Goal: Transaction & Acquisition: Purchase product/service

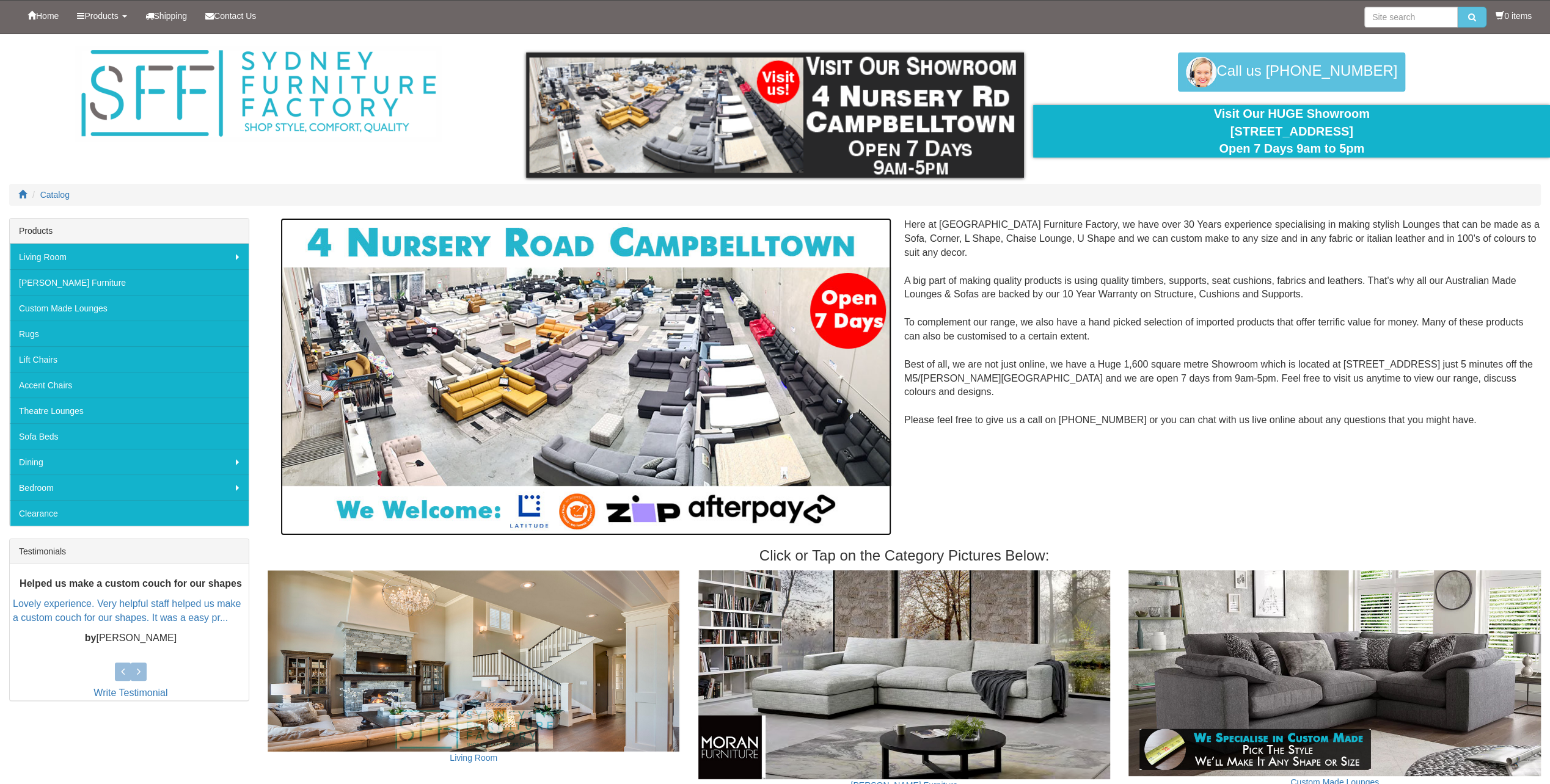
click at [531, 516] on img at bounding box center [586, 377] width 611 height 318
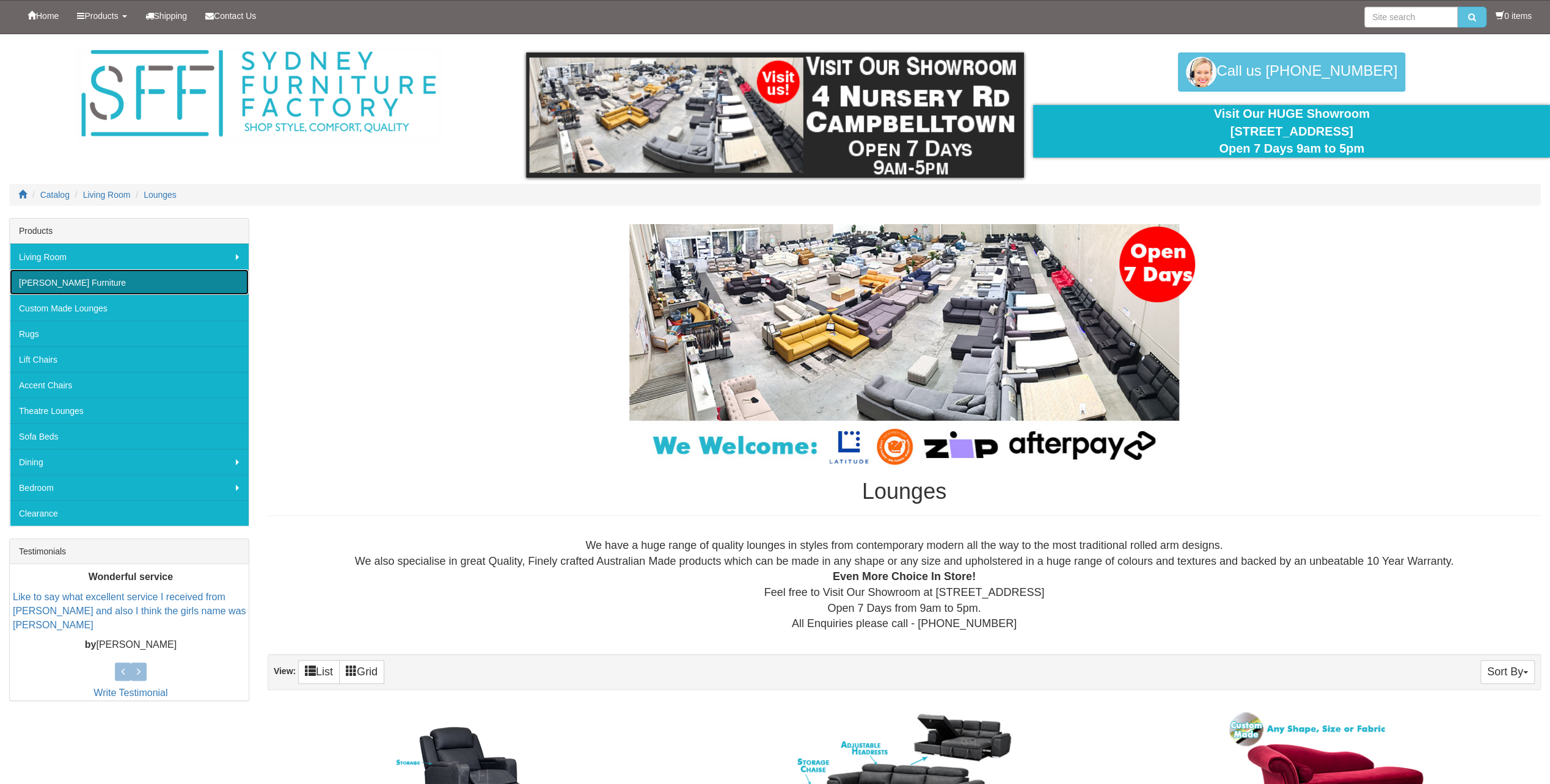
click at [44, 283] on link "[PERSON_NAME] Furniture" at bounding box center [129, 282] width 239 height 26
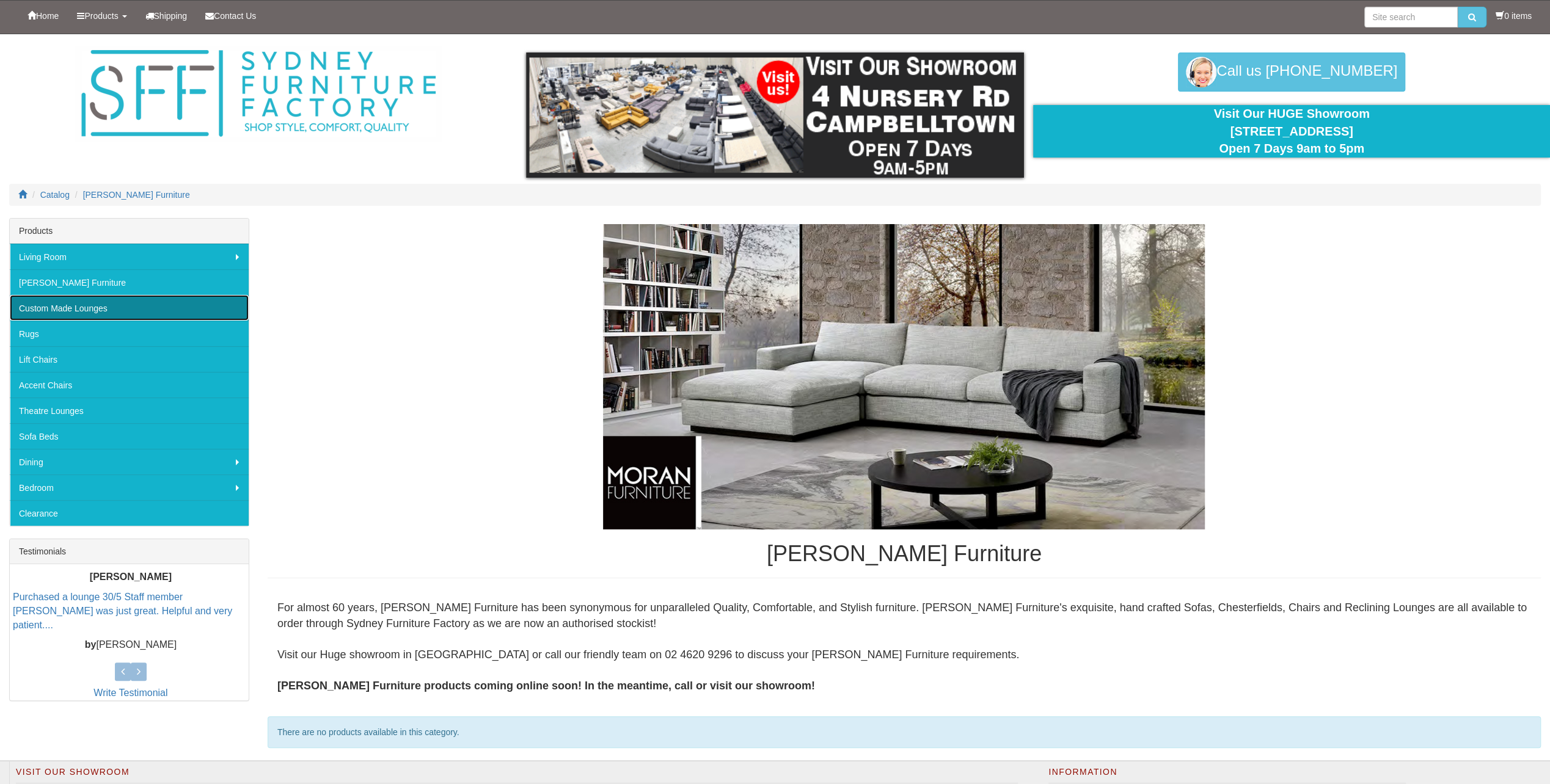
click at [83, 309] on link "Custom Made Lounges" at bounding box center [129, 308] width 239 height 26
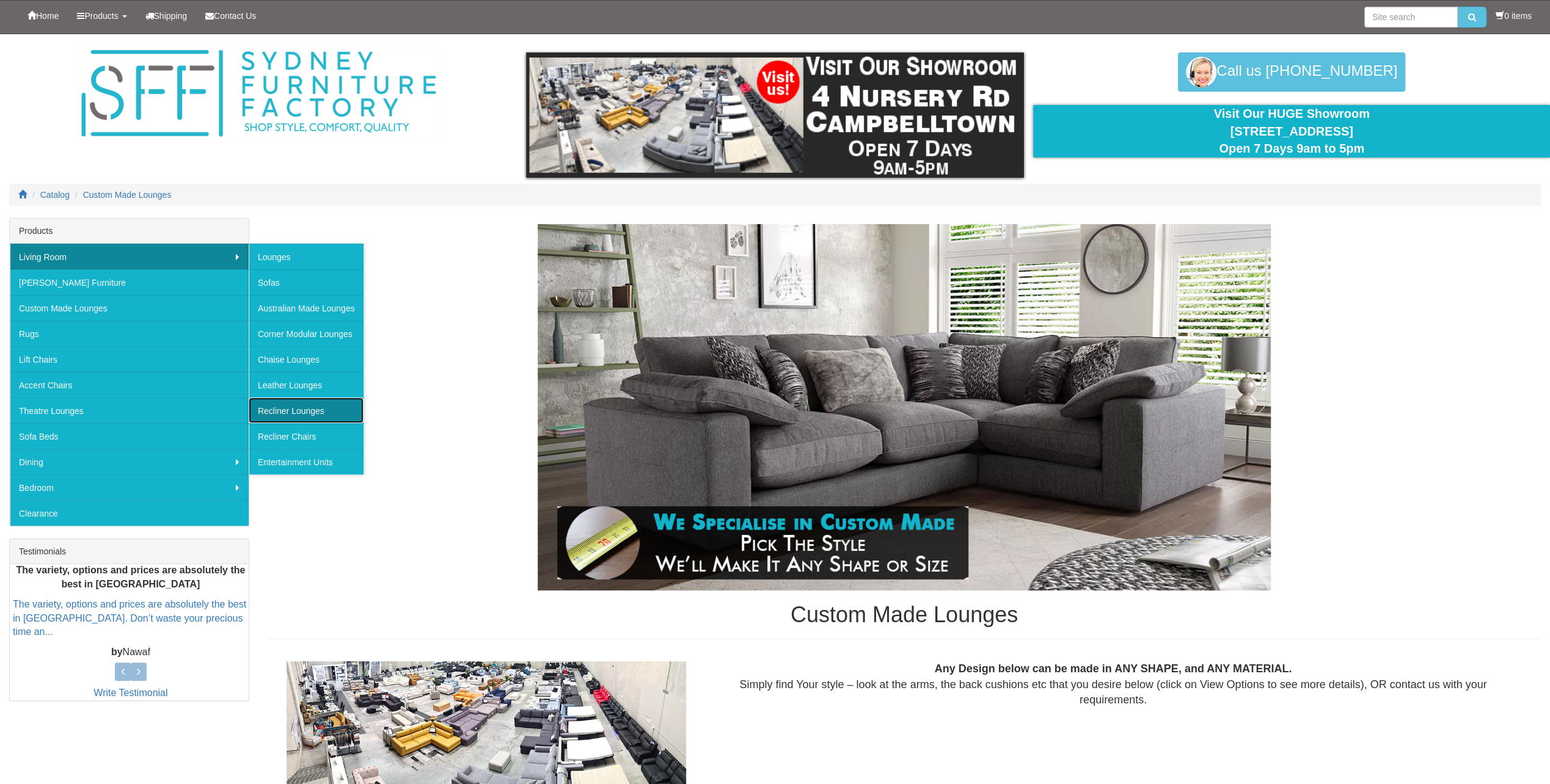
click at [313, 408] on link "Recliner Lounges" at bounding box center [305, 410] width 115 height 26
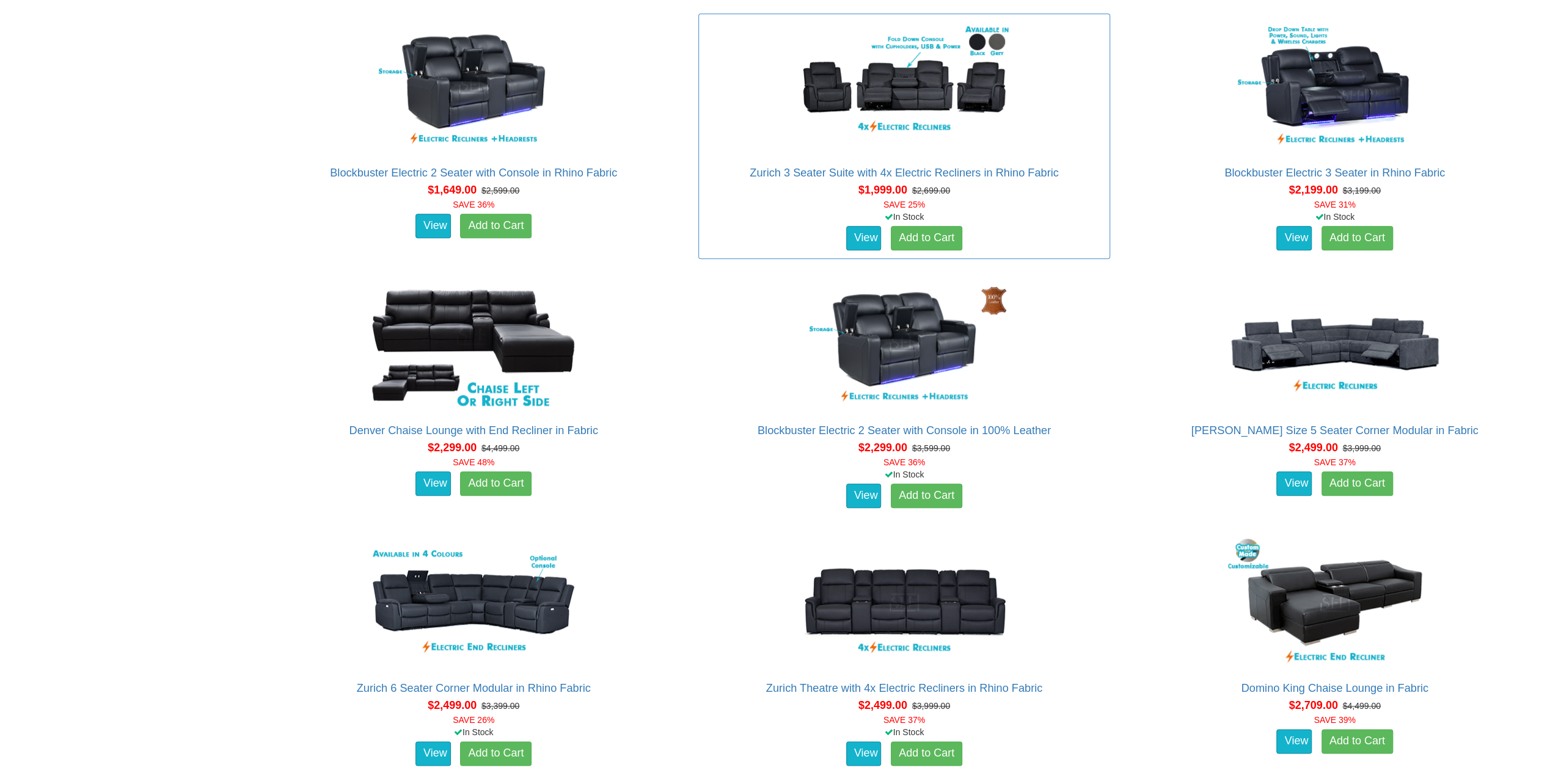
scroll to position [1099, 0]
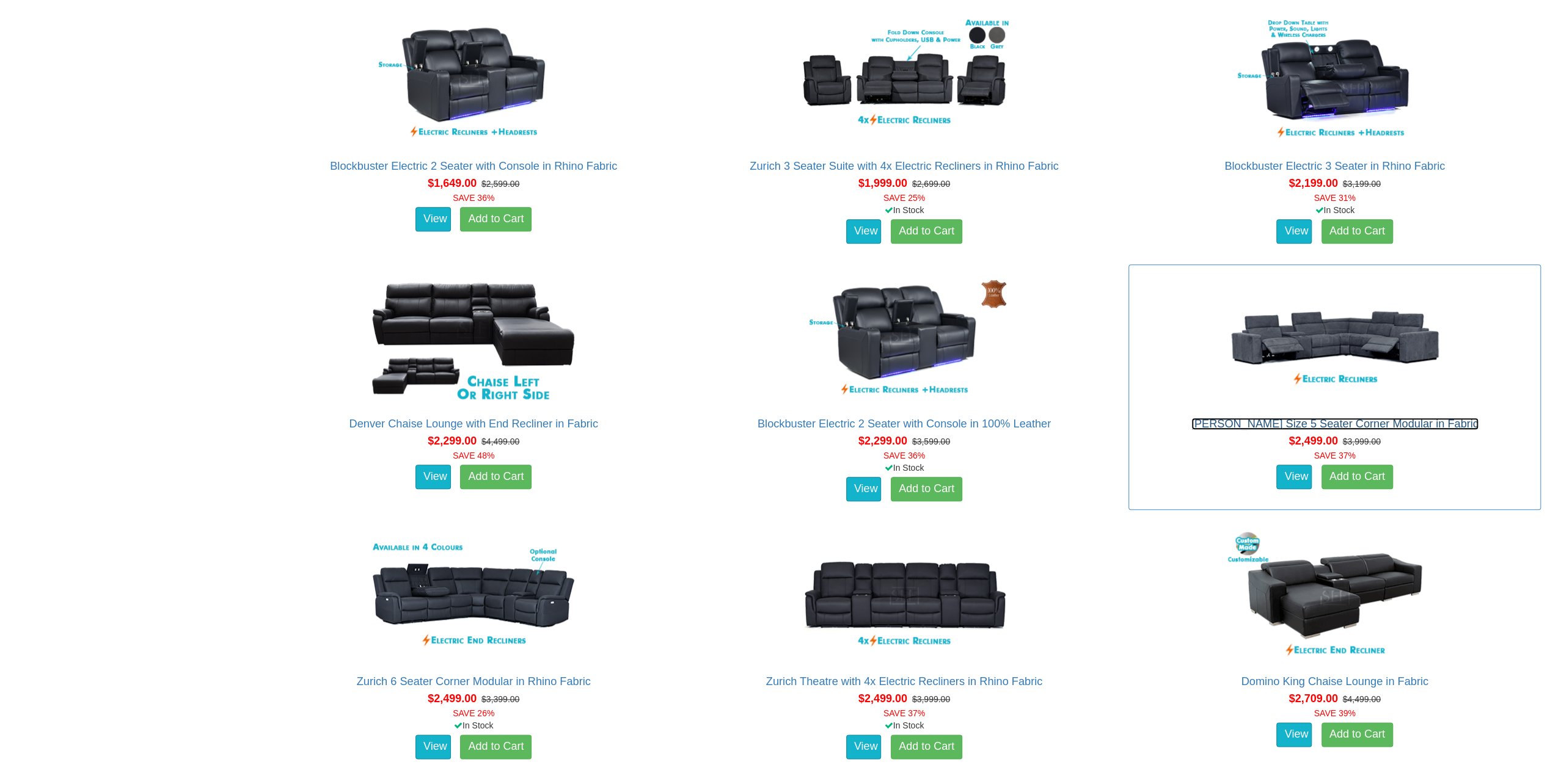
click at [1258, 422] on link "[PERSON_NAME] Size 5 Seater Corner Modular in Fabric" at bounding box center [1335, 423] width 287 height 12
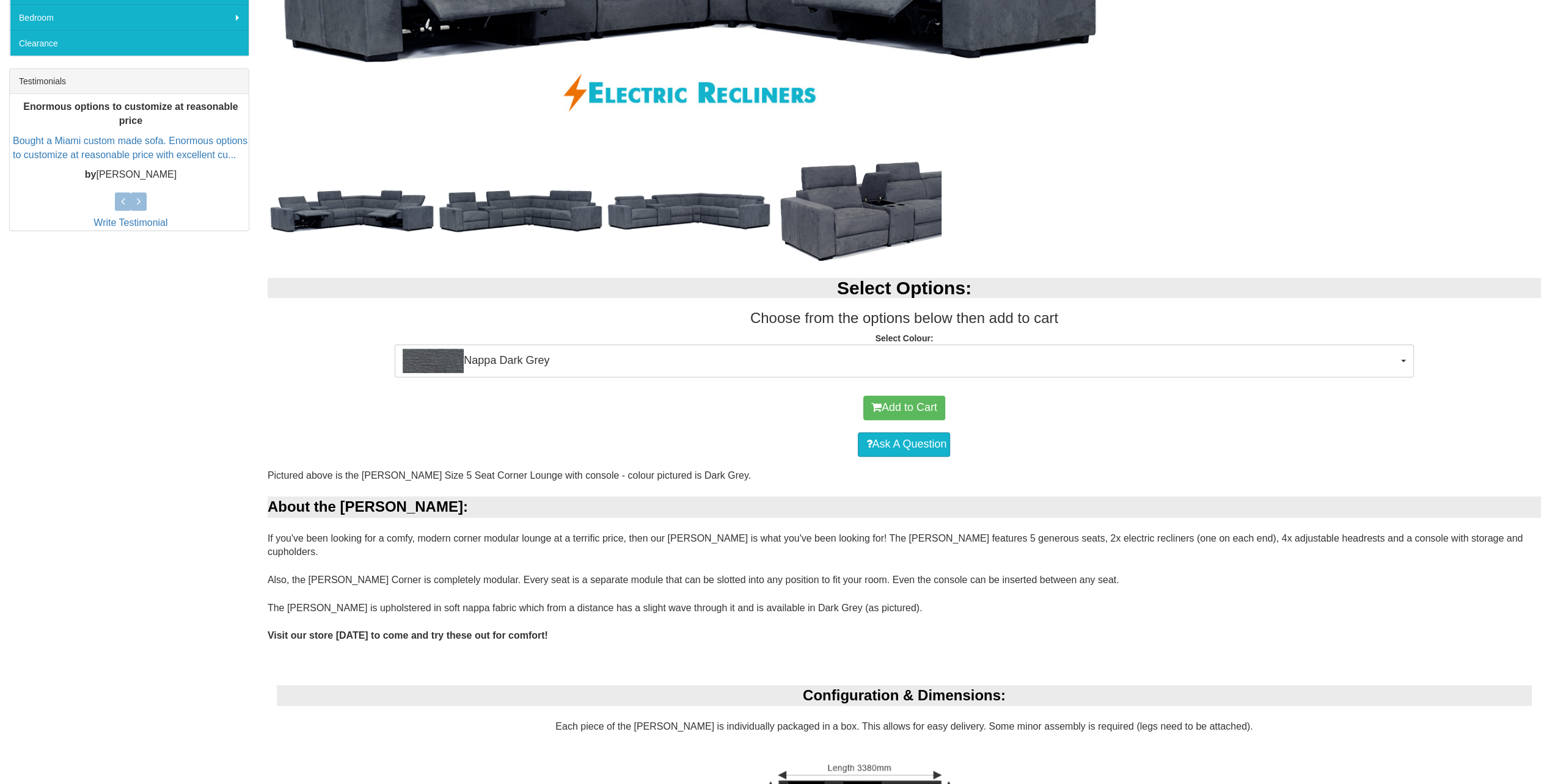
scroll to position [550, 0]
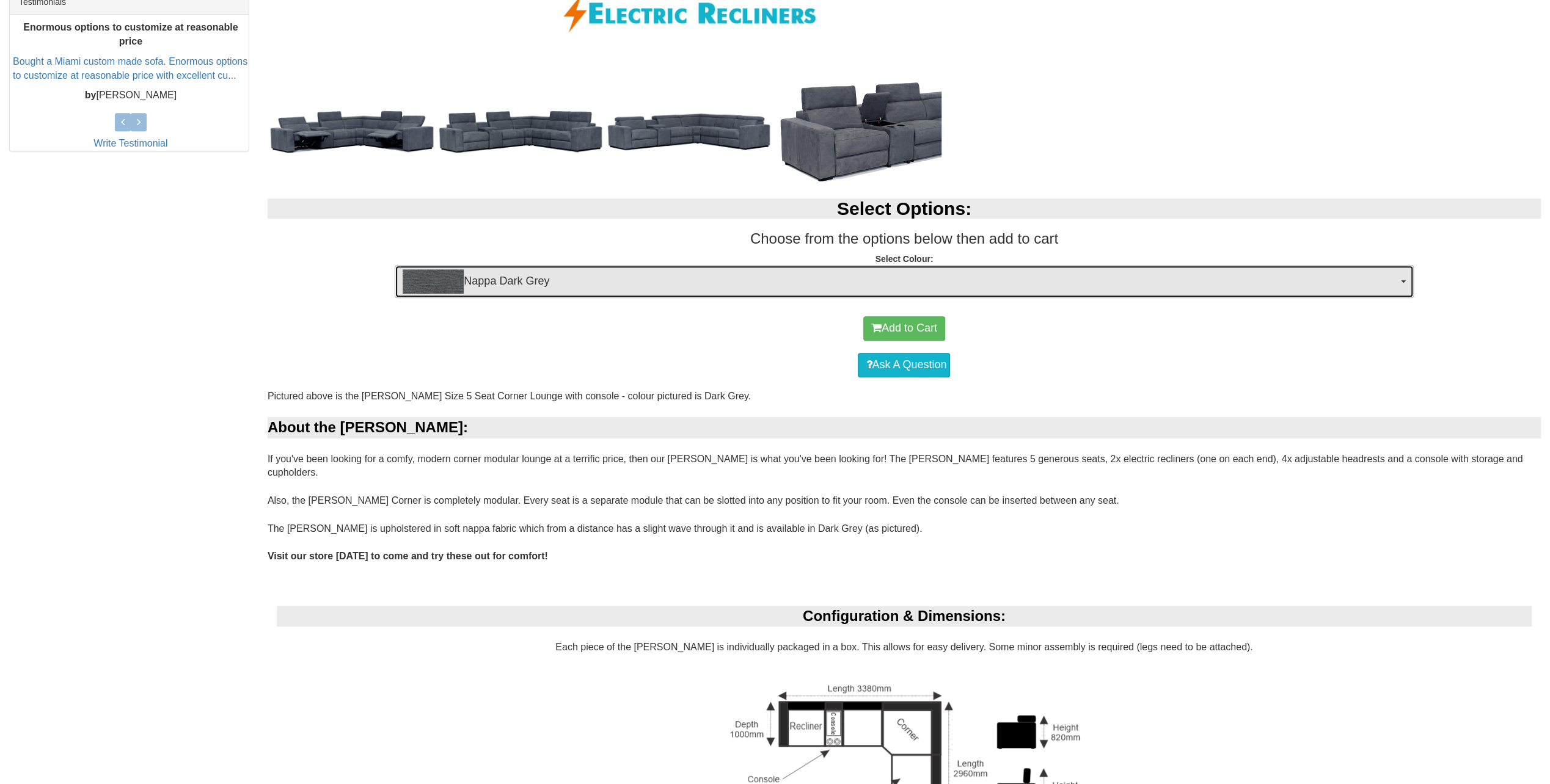
click at [1400, 282] on button "Nappa Dark Grey" at bounding box center [903, 281] width 1018 height 33
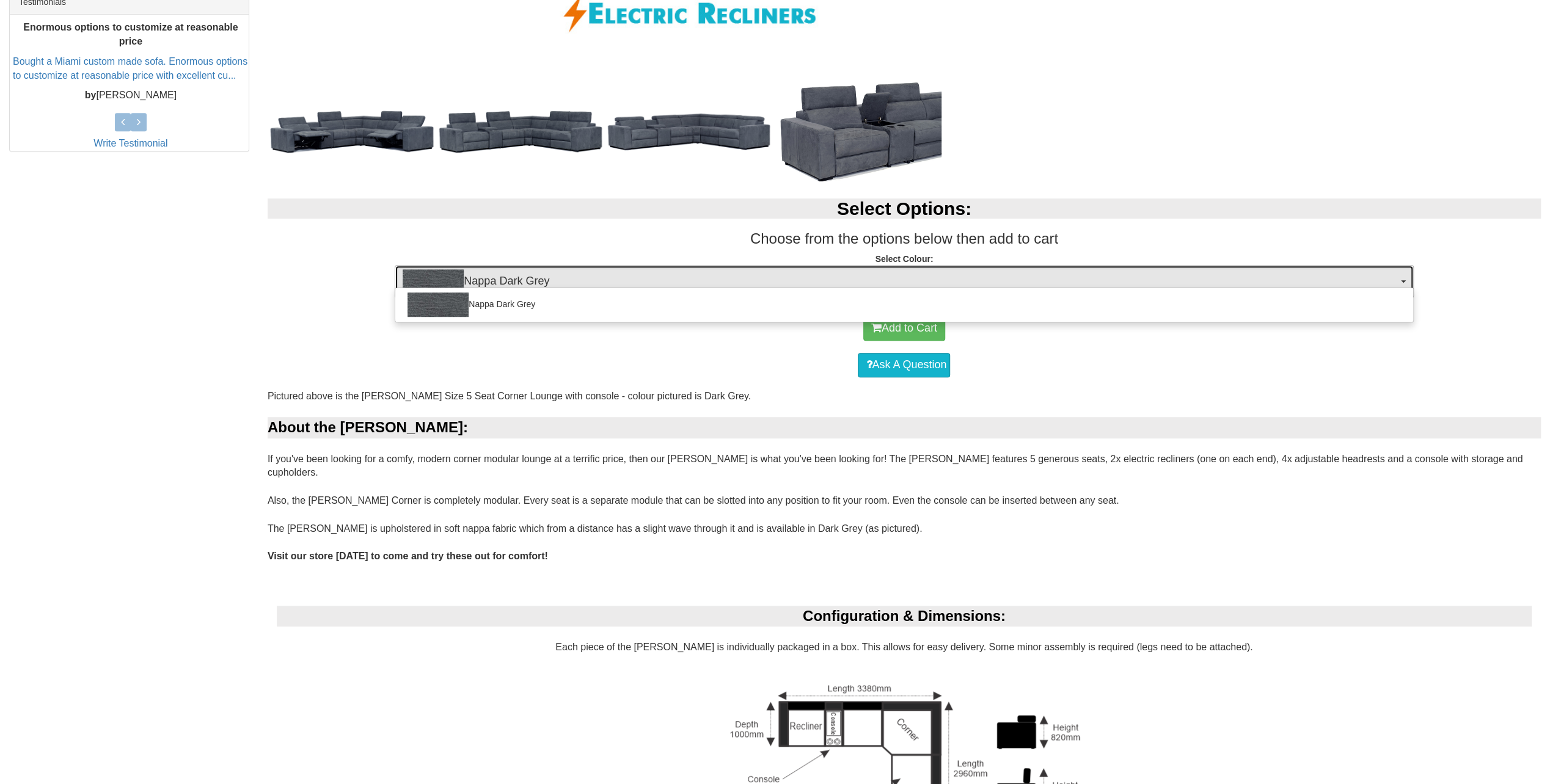
click at [1400, 282] on button "Nappa Dark Grey" at bounding box center [903, 281] width 1018 height 33
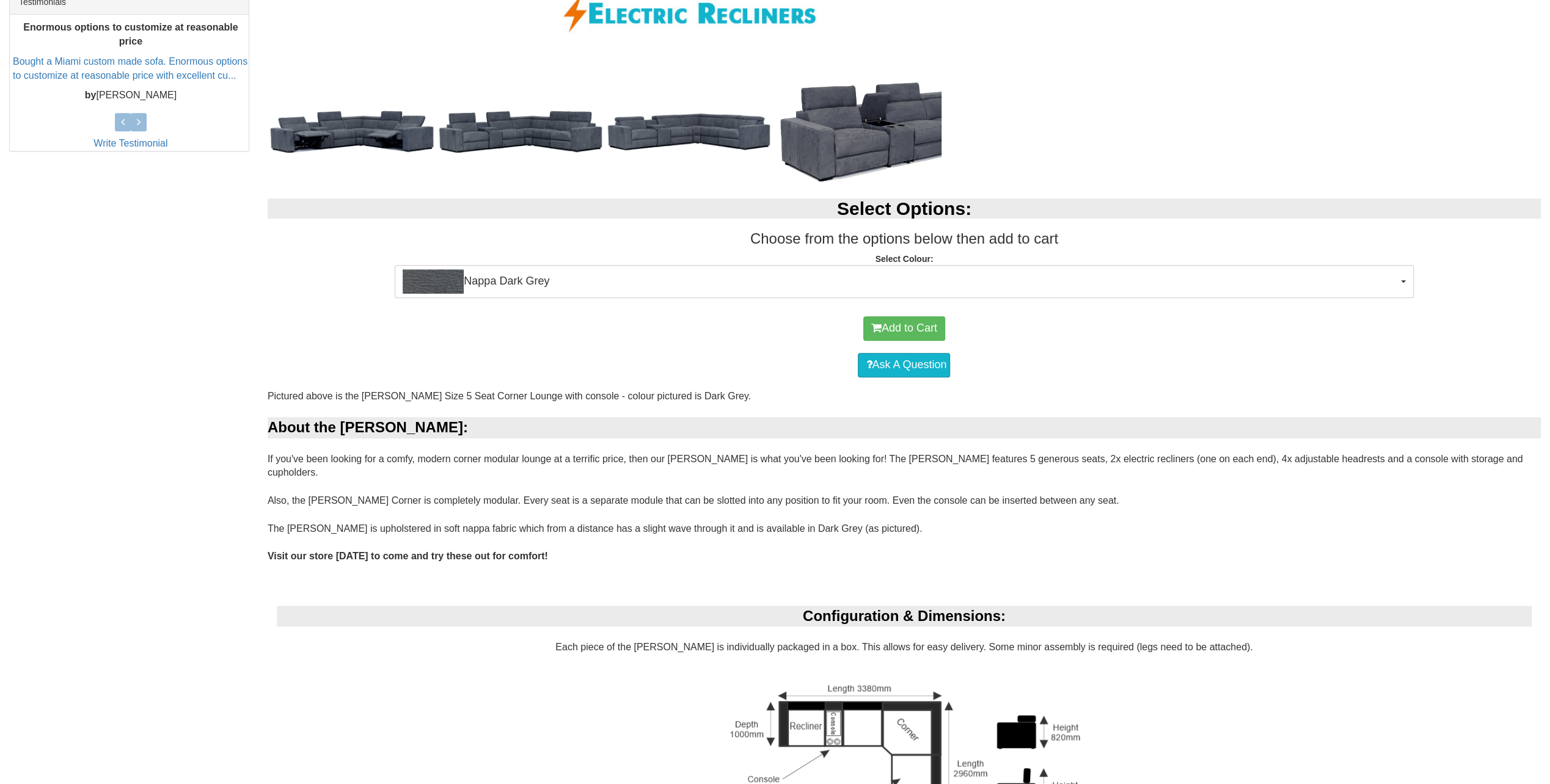
click at [1402, 336] on div "Add to Cart" at bounding box center [904, 328] width 1261 height 37
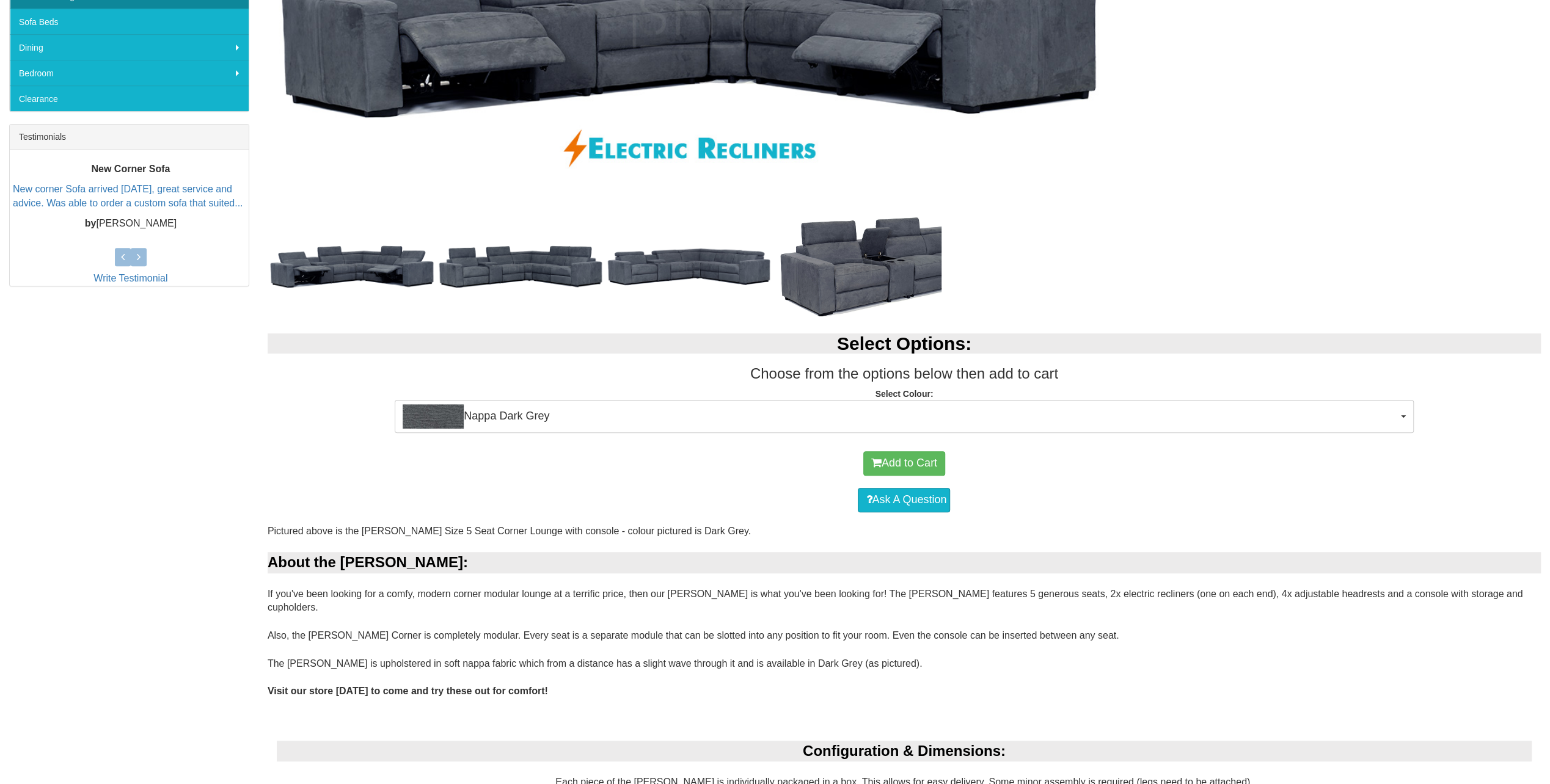
scroll to position [305, 0]
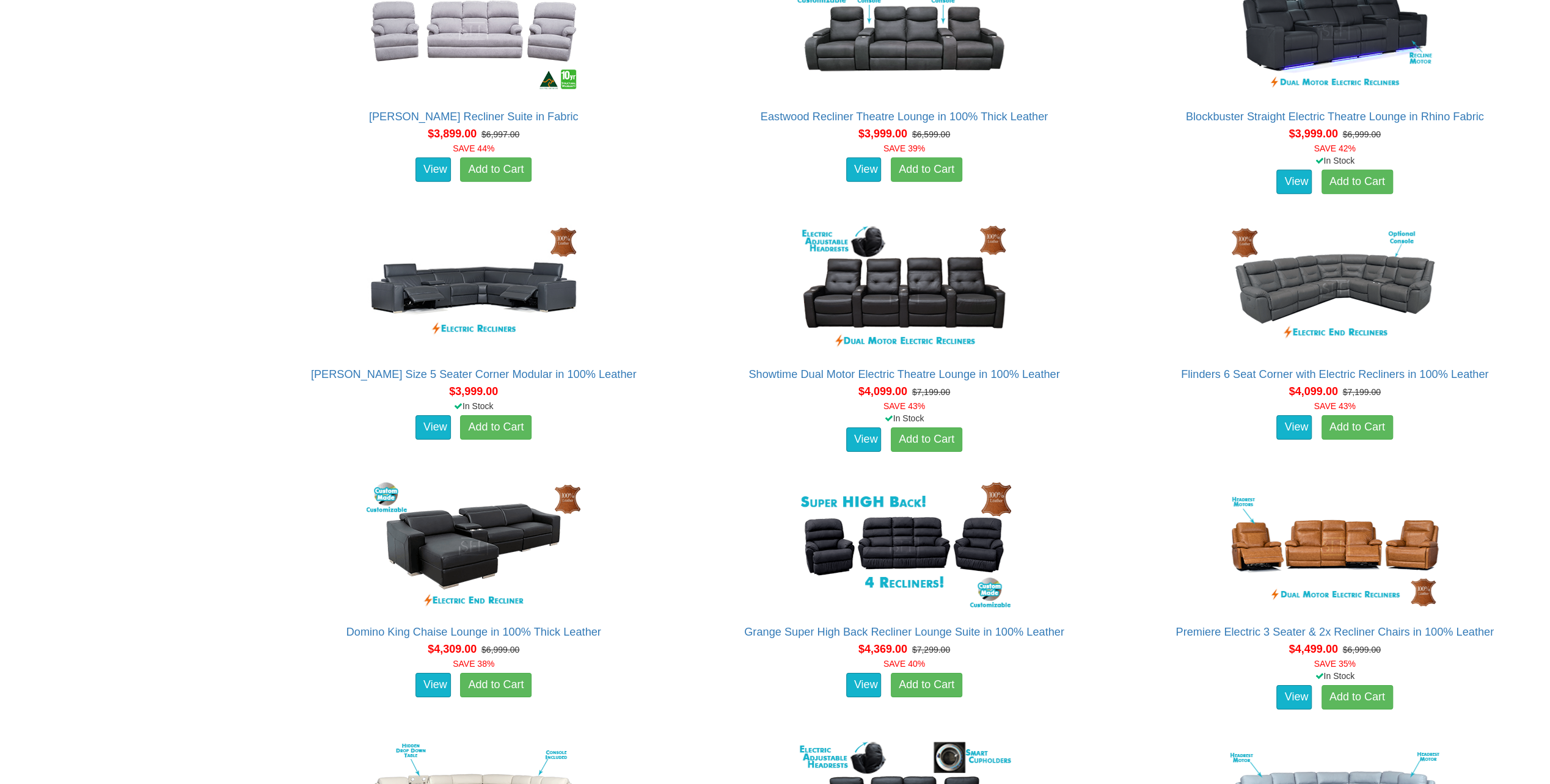
scroll to position [3725, 0]
drag, startPoint x: 1119, startPoint y: 401, endPoint x: 1114, endPoint y: 422, distance: 21.6
drag, startPoint x: 1114, startPoint y: 422, endPoint x: 834, endPoint y: 508, distance: 292.9
drag, startPoint x: 834, startPoint y: 508, endPoint x: 147, endPoint y: 416, distance: 693.1
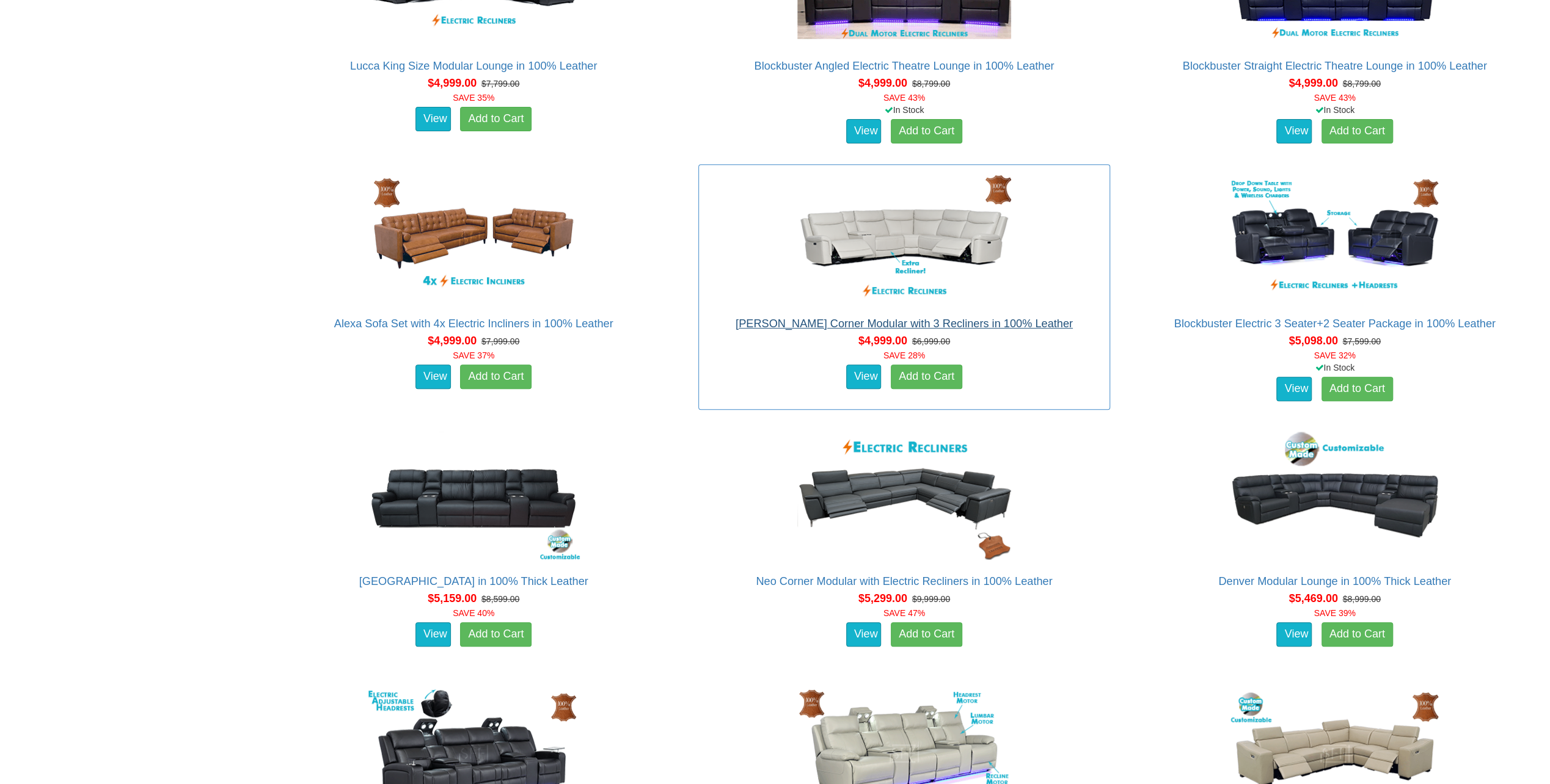
scroll to position [5070, 0]
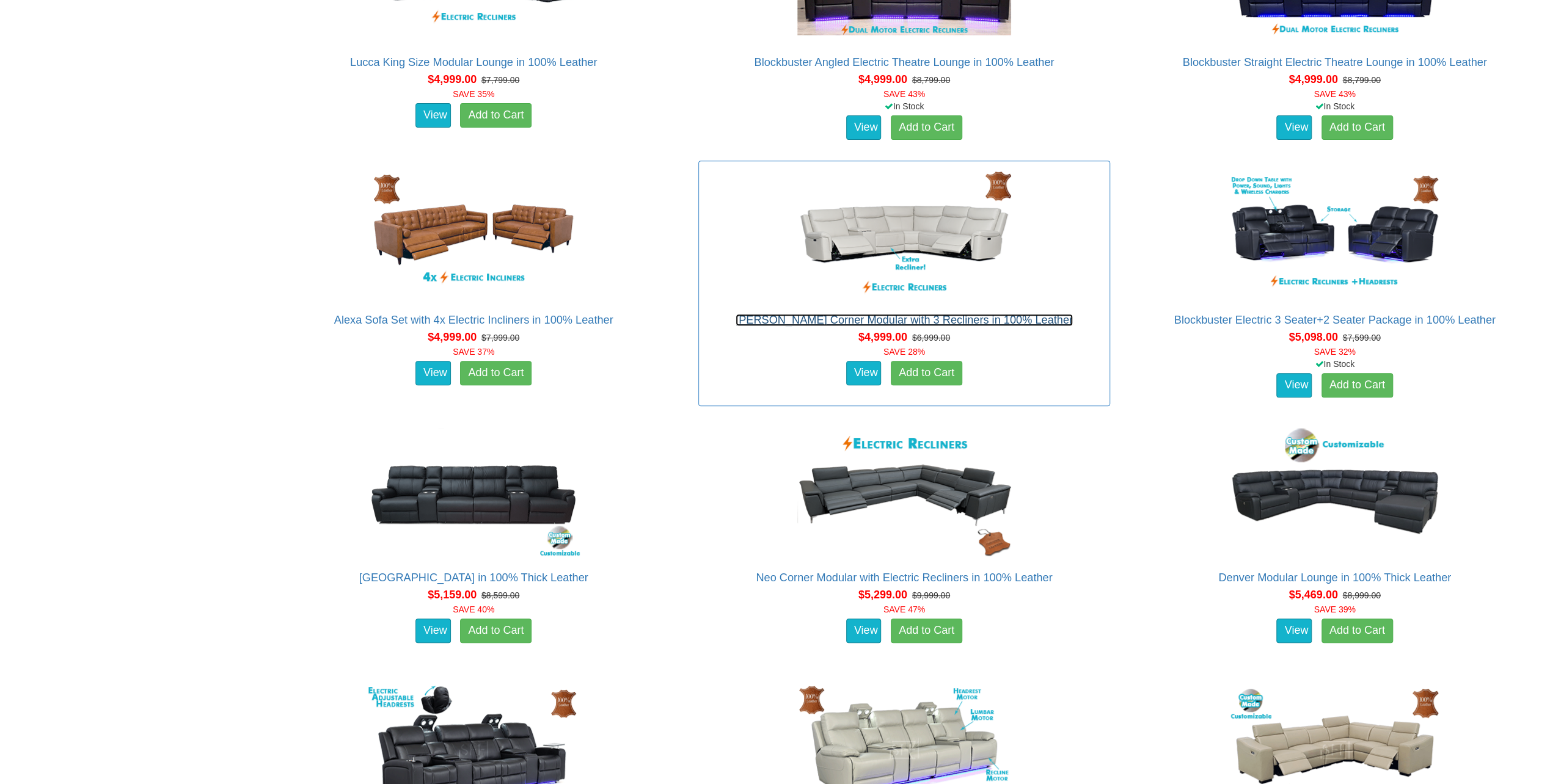
click at [997, 314] on link "[PERSON_NAME] Corner Modular with 3 Recliners in 100% Leather" at bounding box center [904, 320] width 337 height 12
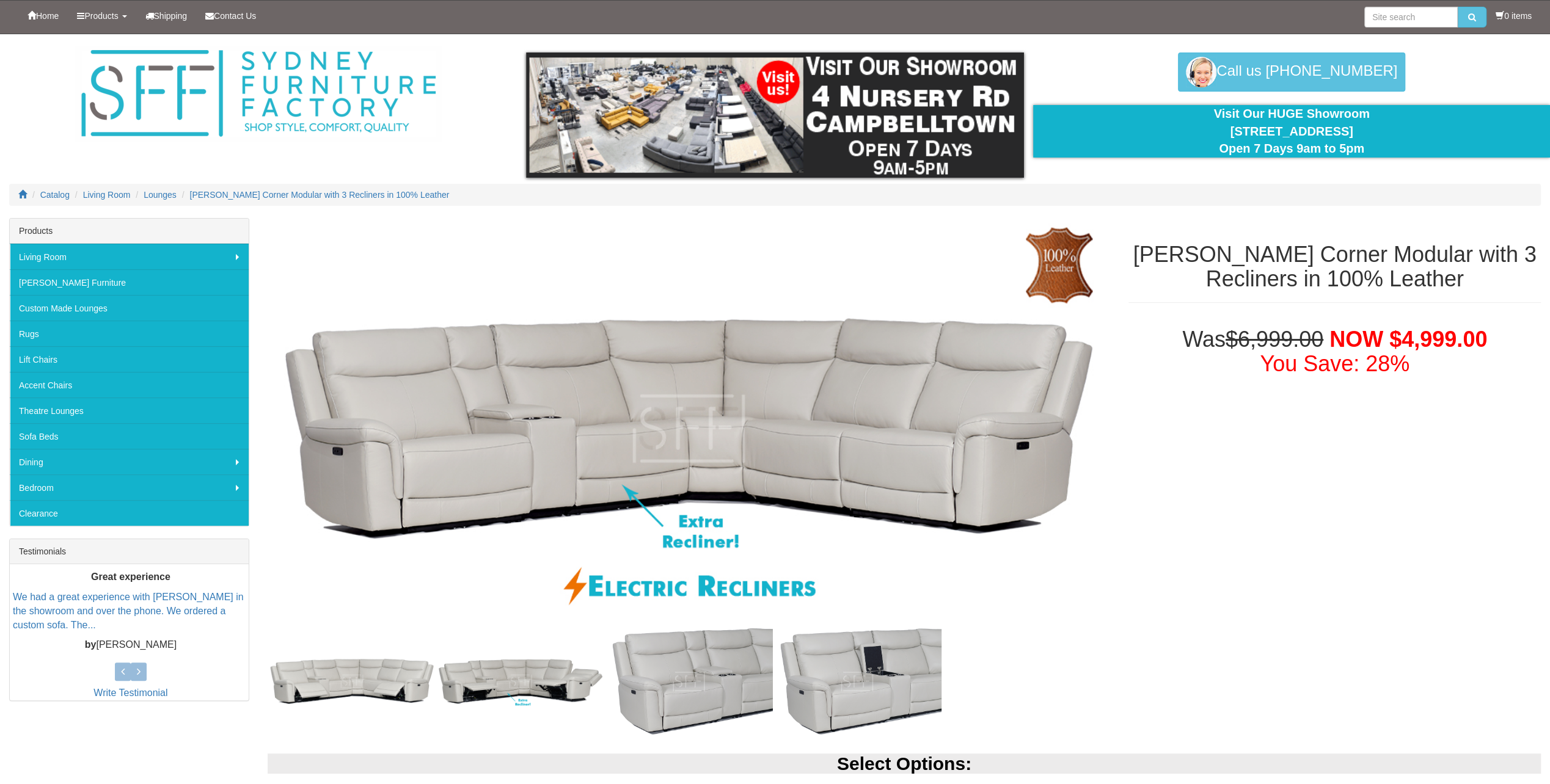
scroll to position [122, 0]
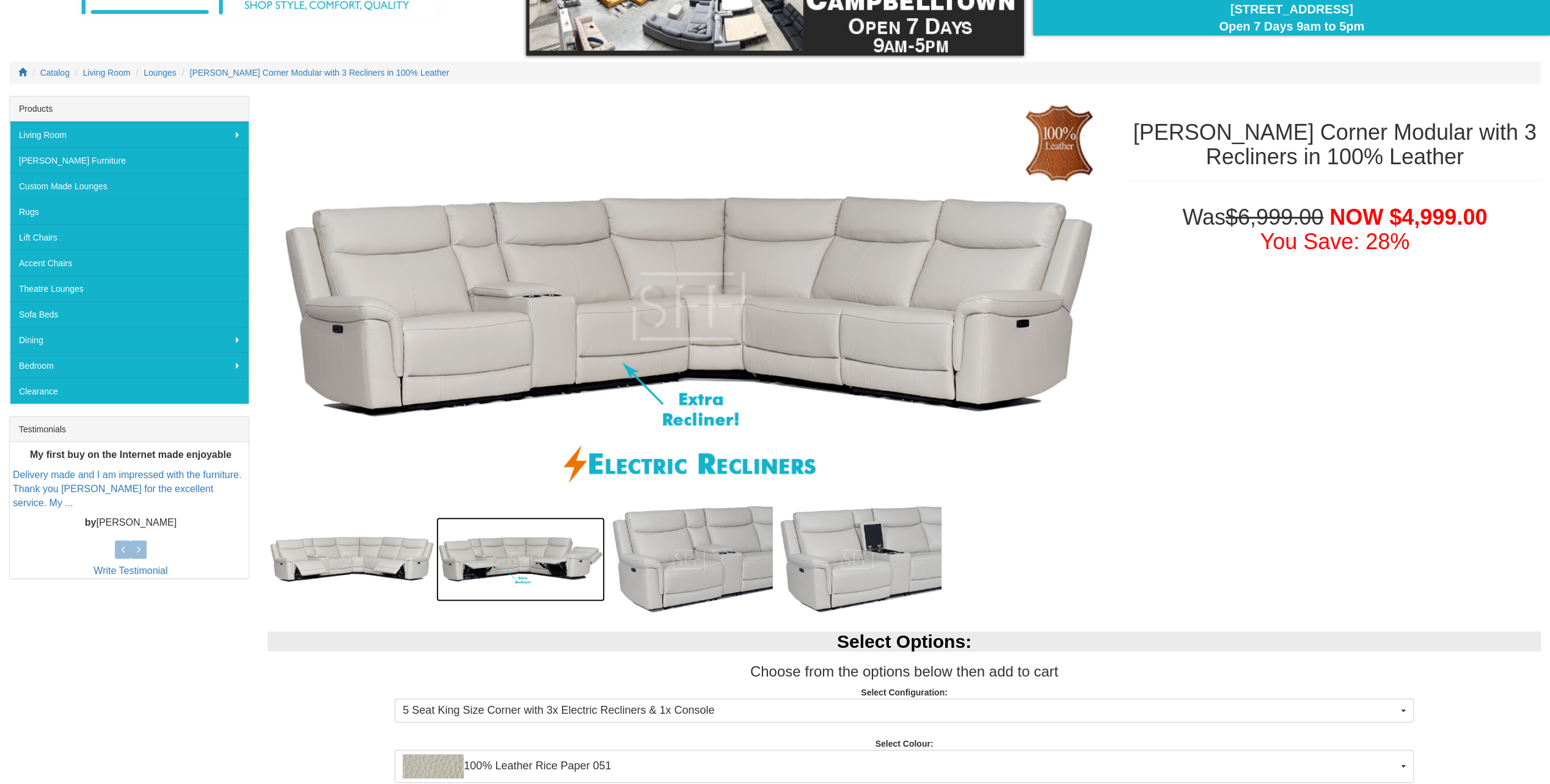
click at [521, 565] on img at bounding box center [520, 560] width 169 height 84
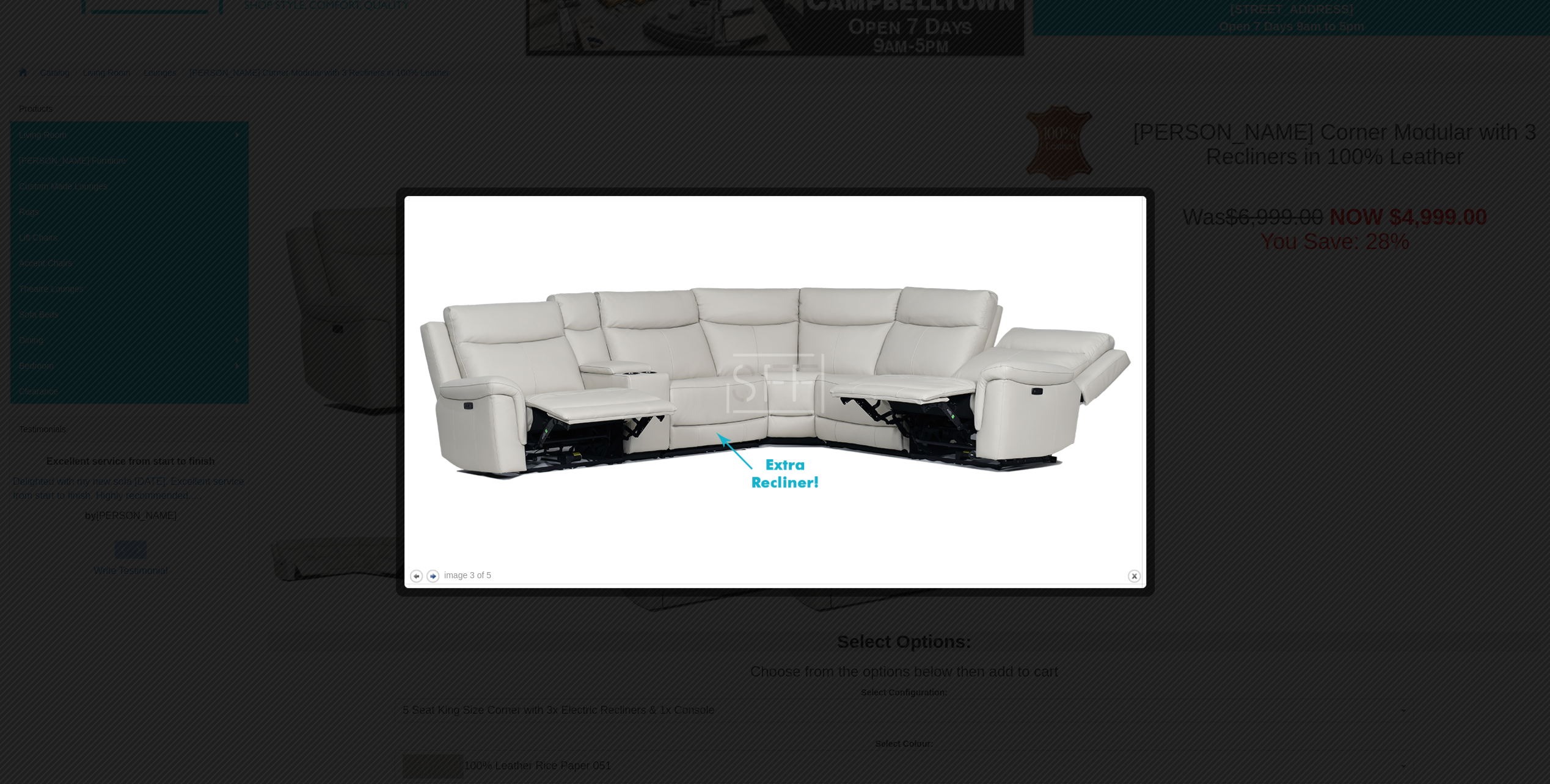
click at [433, 579] on button "next" at bounding box center [433, 576] width 16 height 16
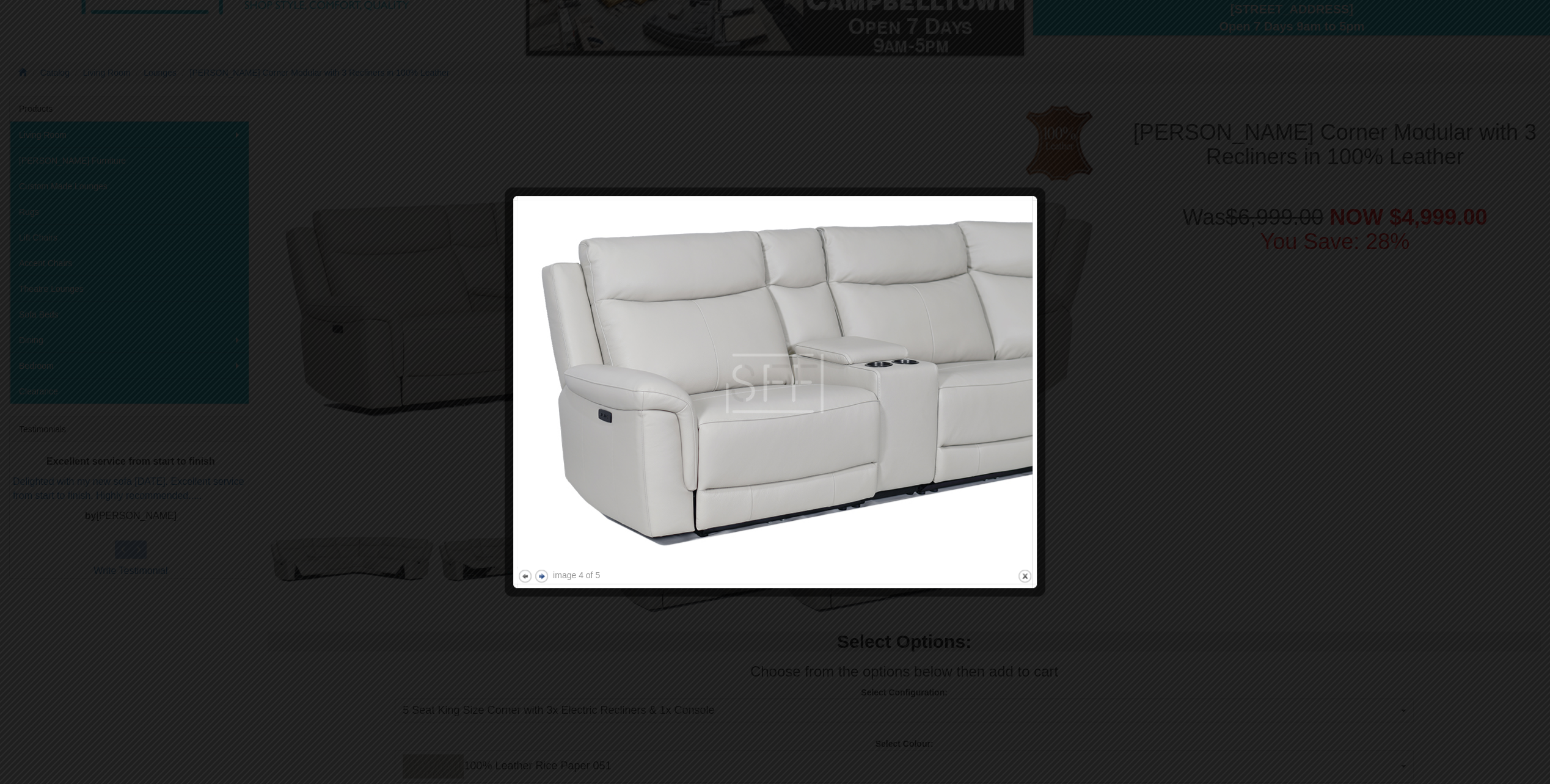
click at [433, 579] on div at bounding box center [775, 392] width 1550 height 784
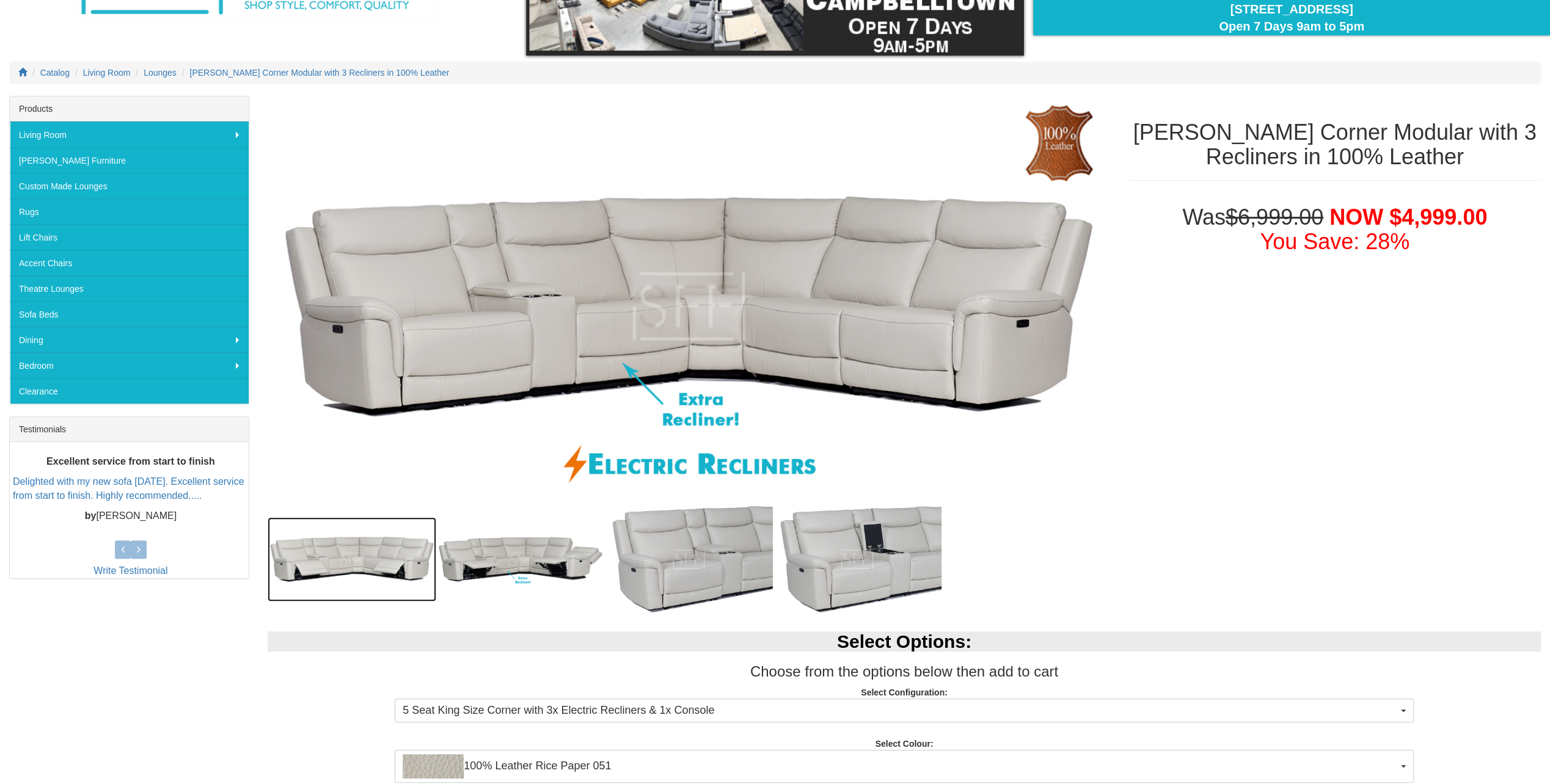
click at [433, 579] on img at bounding box center [352, 560] width 169 height 84
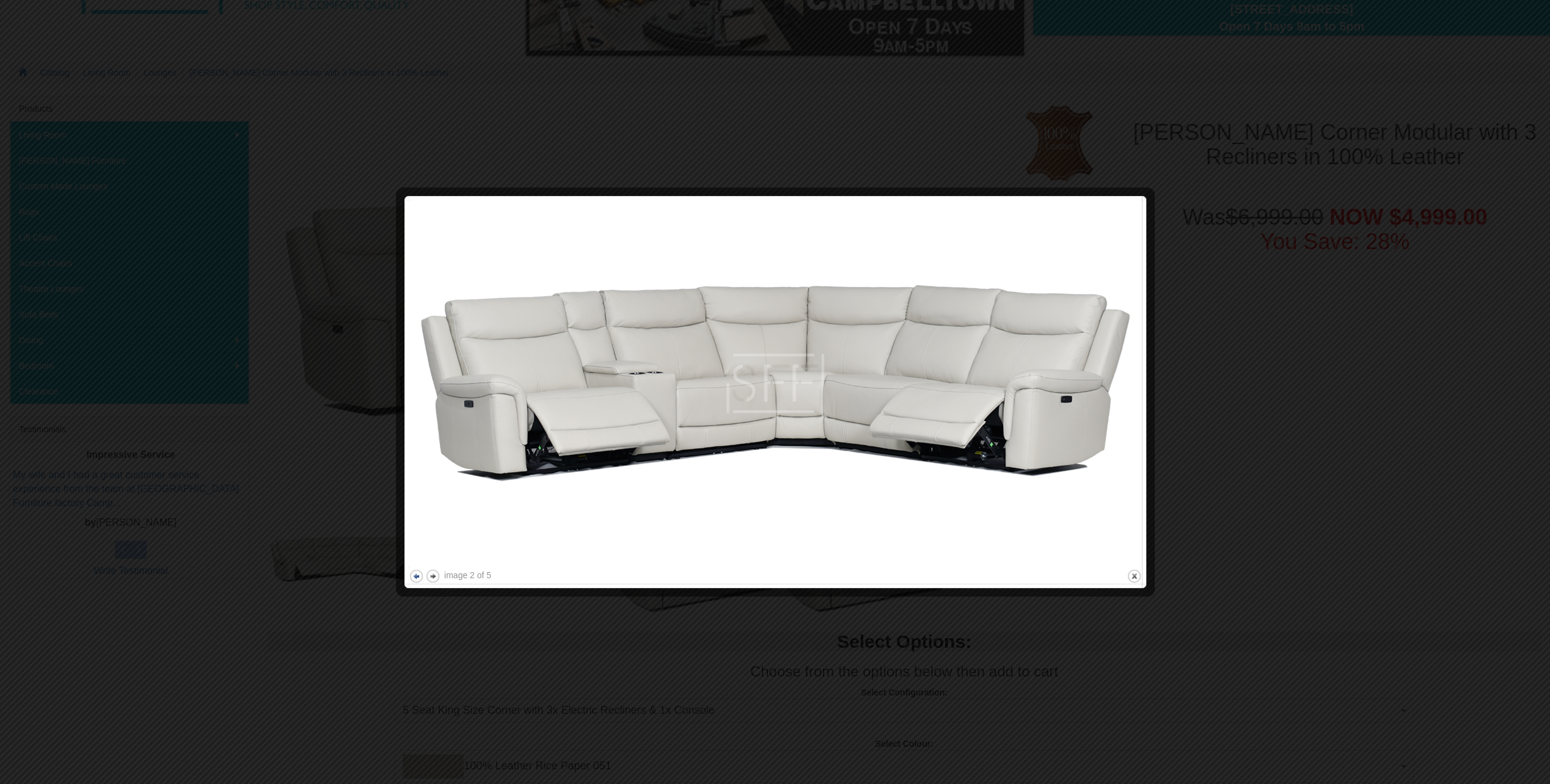
click at [417, 575] on button "previous" at bounding box center [416, 576] width 16 height 16
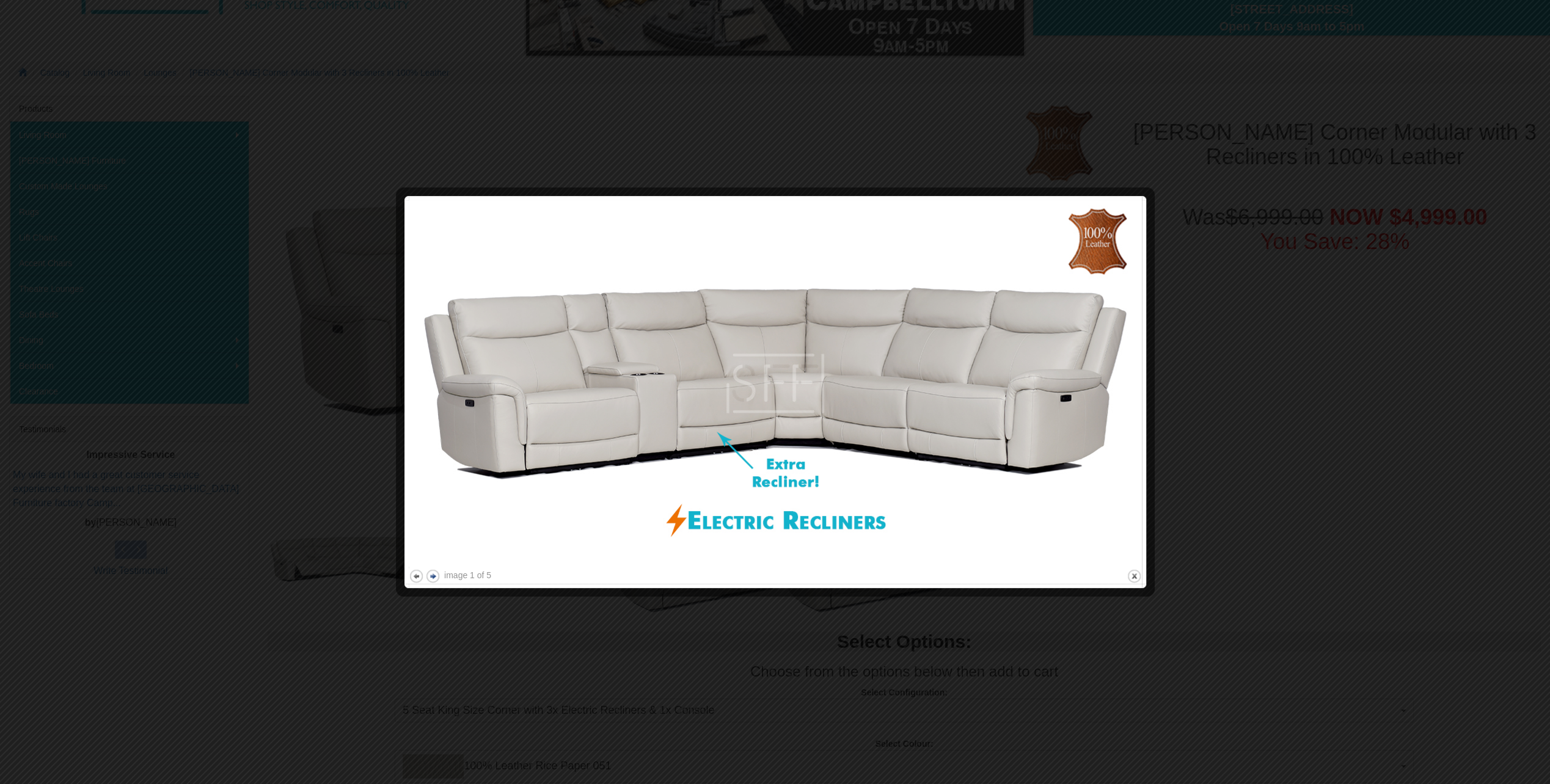
click at [434, 575] on button "next" at bounding box center [433, 576] width 16 height 16
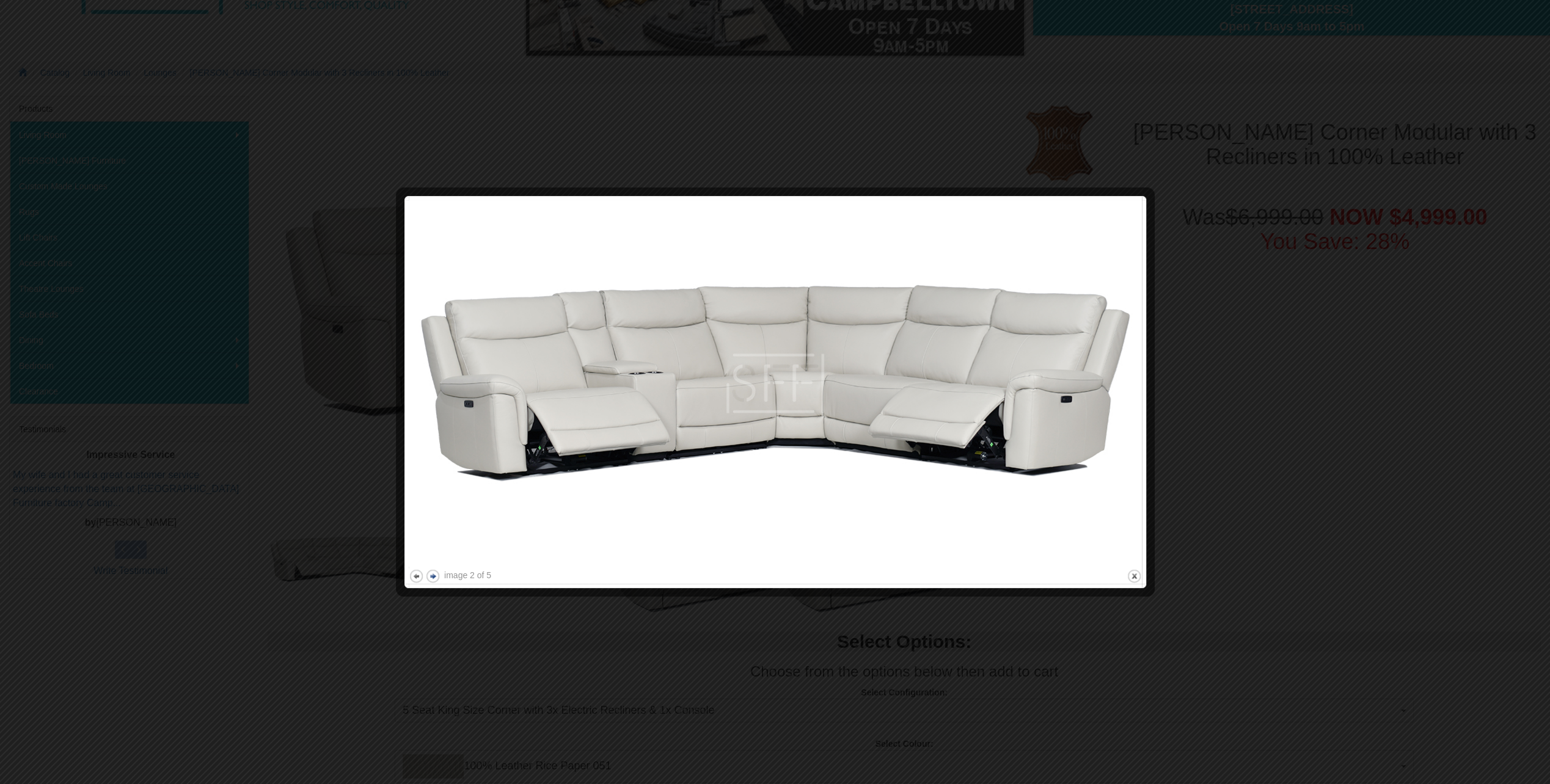
click at [434, 575] on button "next" at bounding box center [433, 576] width 16 height 16
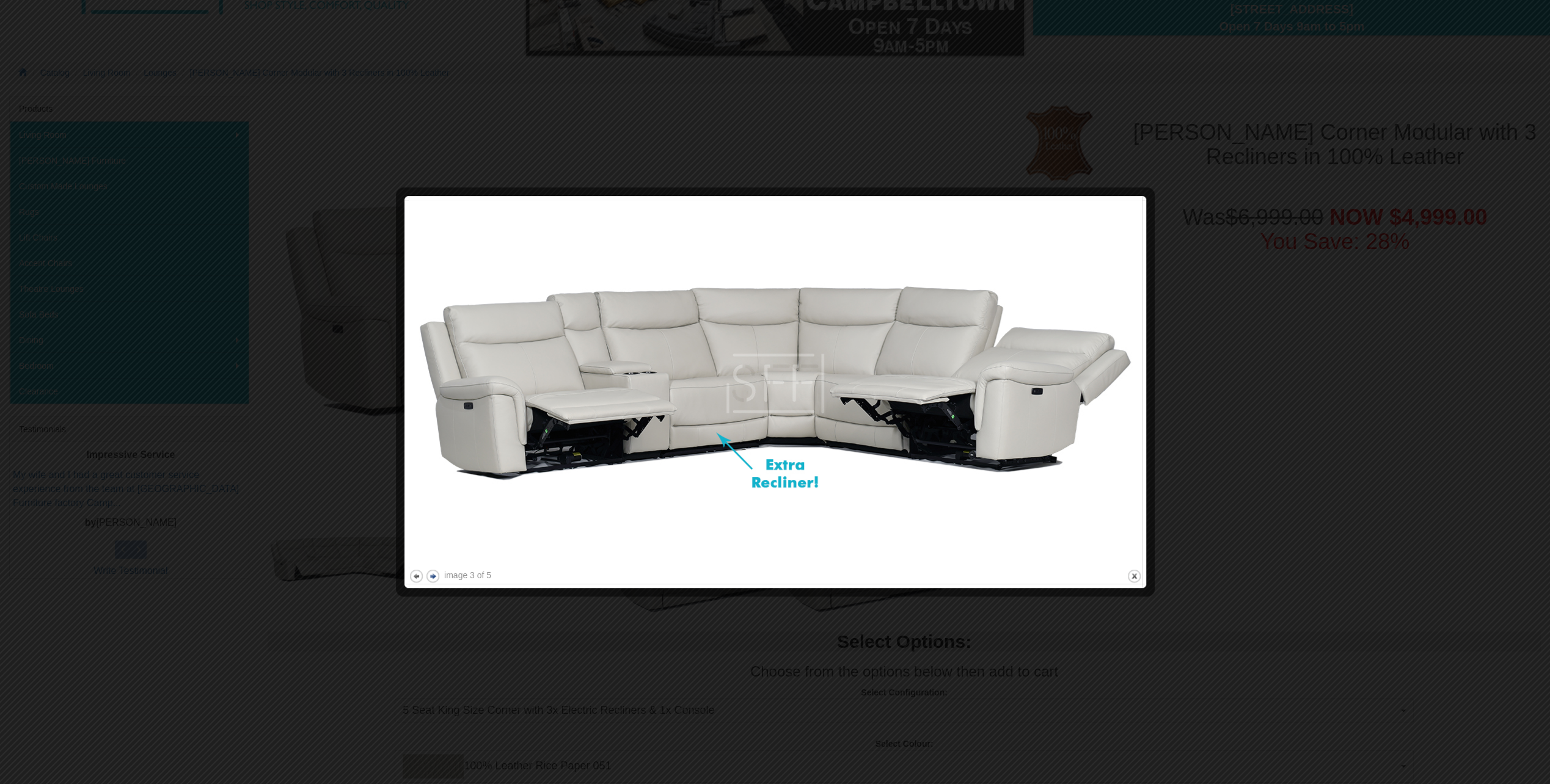
click at [434, 575] on button "next" at bounding box center [433, 576] width 16 height 16
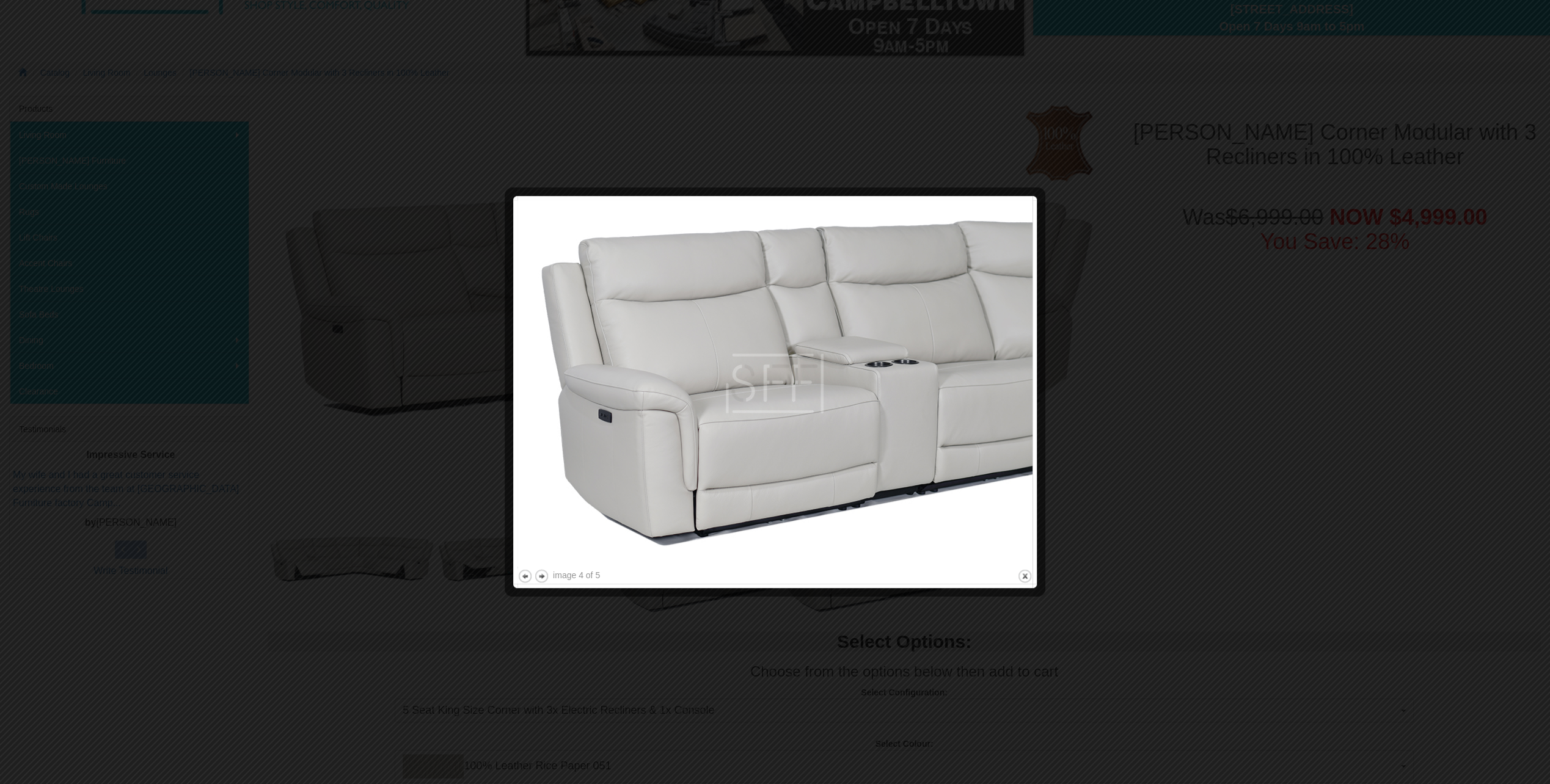
click at [1088, 583] on div at bounding box center [775, 392] width 1550 height 784
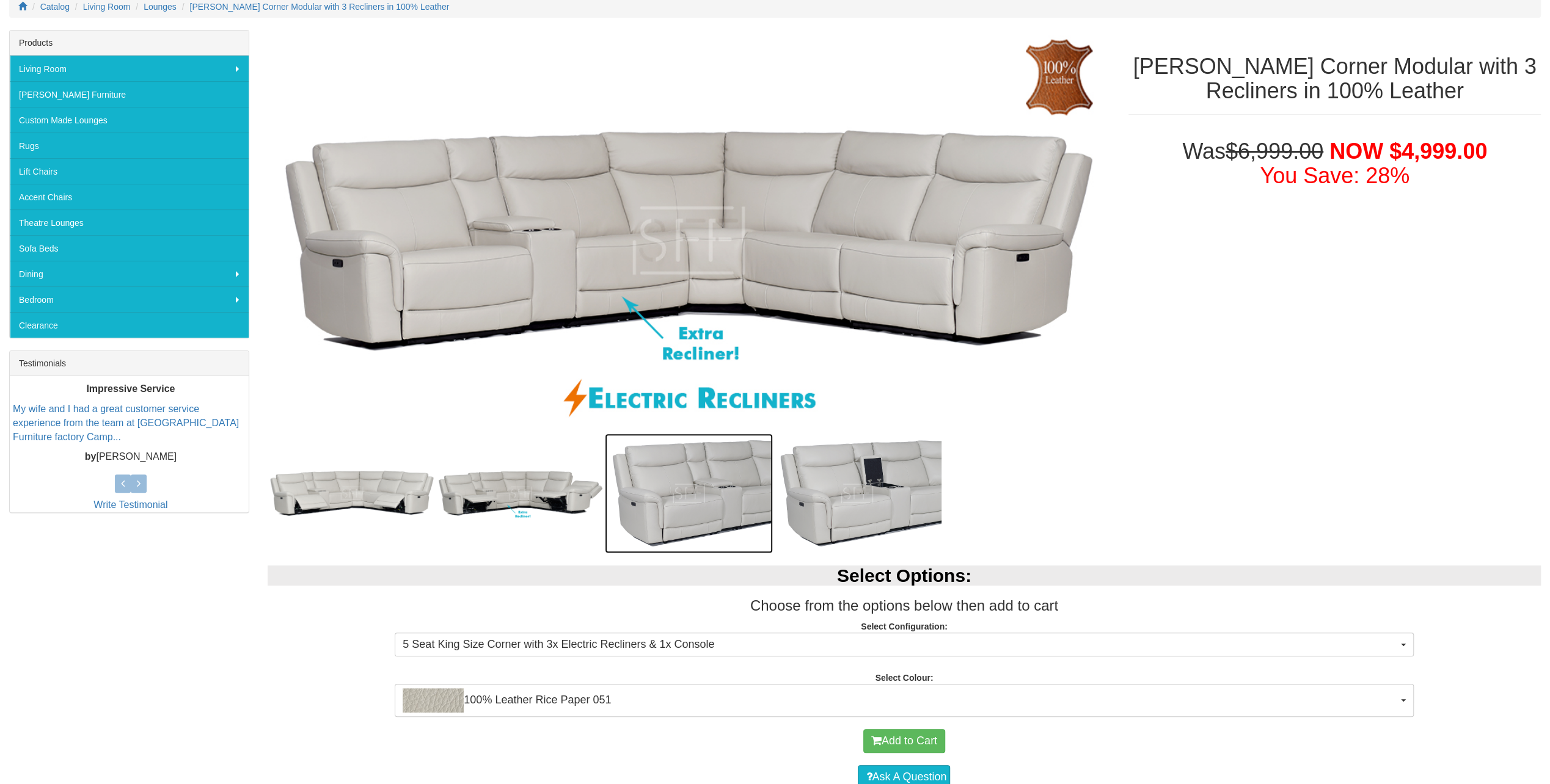
scroll to position [366, 0]
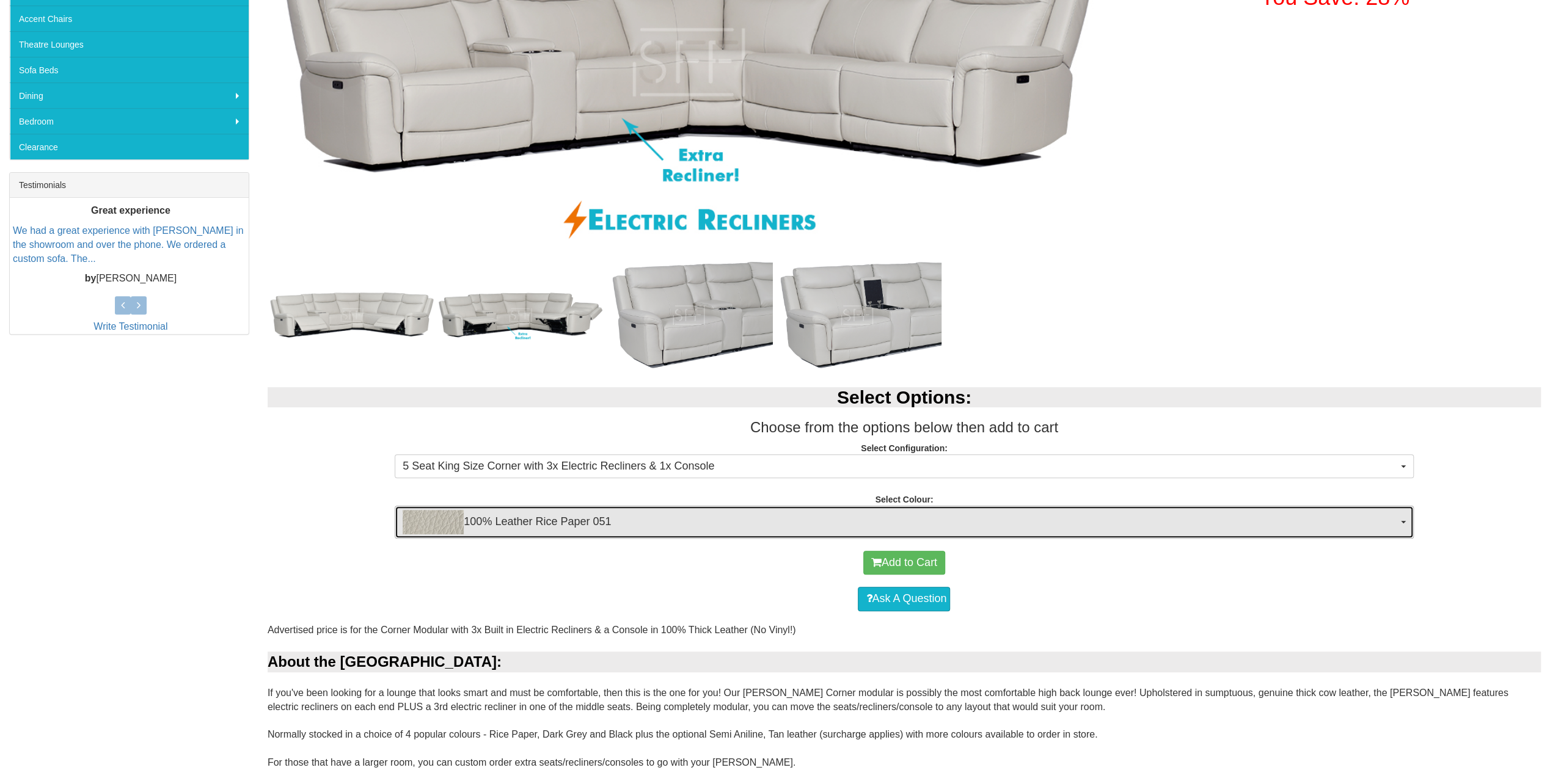
click at [1115, 528] on span "100% Leather Rice Paper 051" at bounding box center [900, 522] width 994 height 25
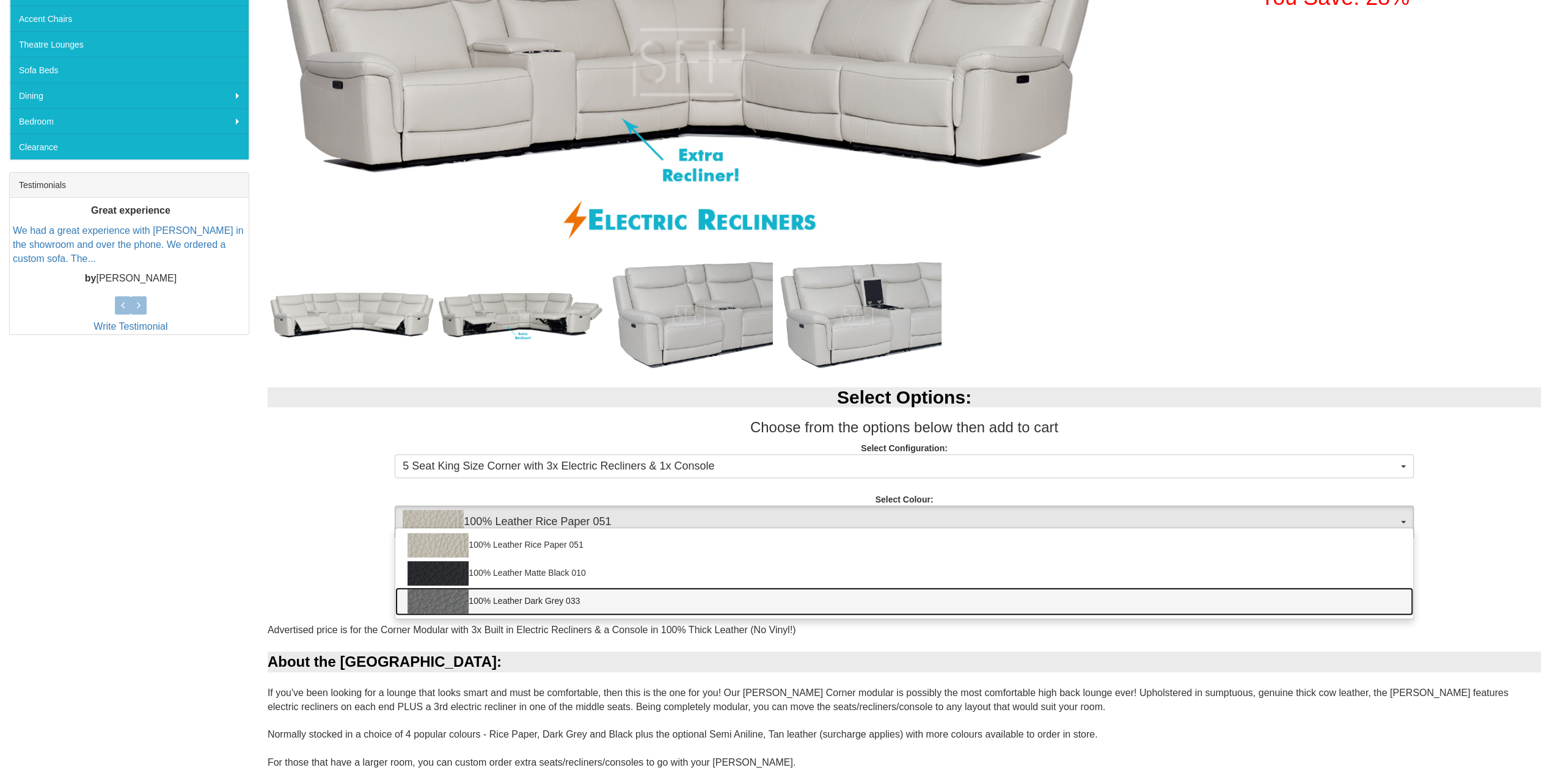
click at [542, 604] on link "100% Leather Dark Grey 033" at bounding box center [903, 601] width 1017 height 28
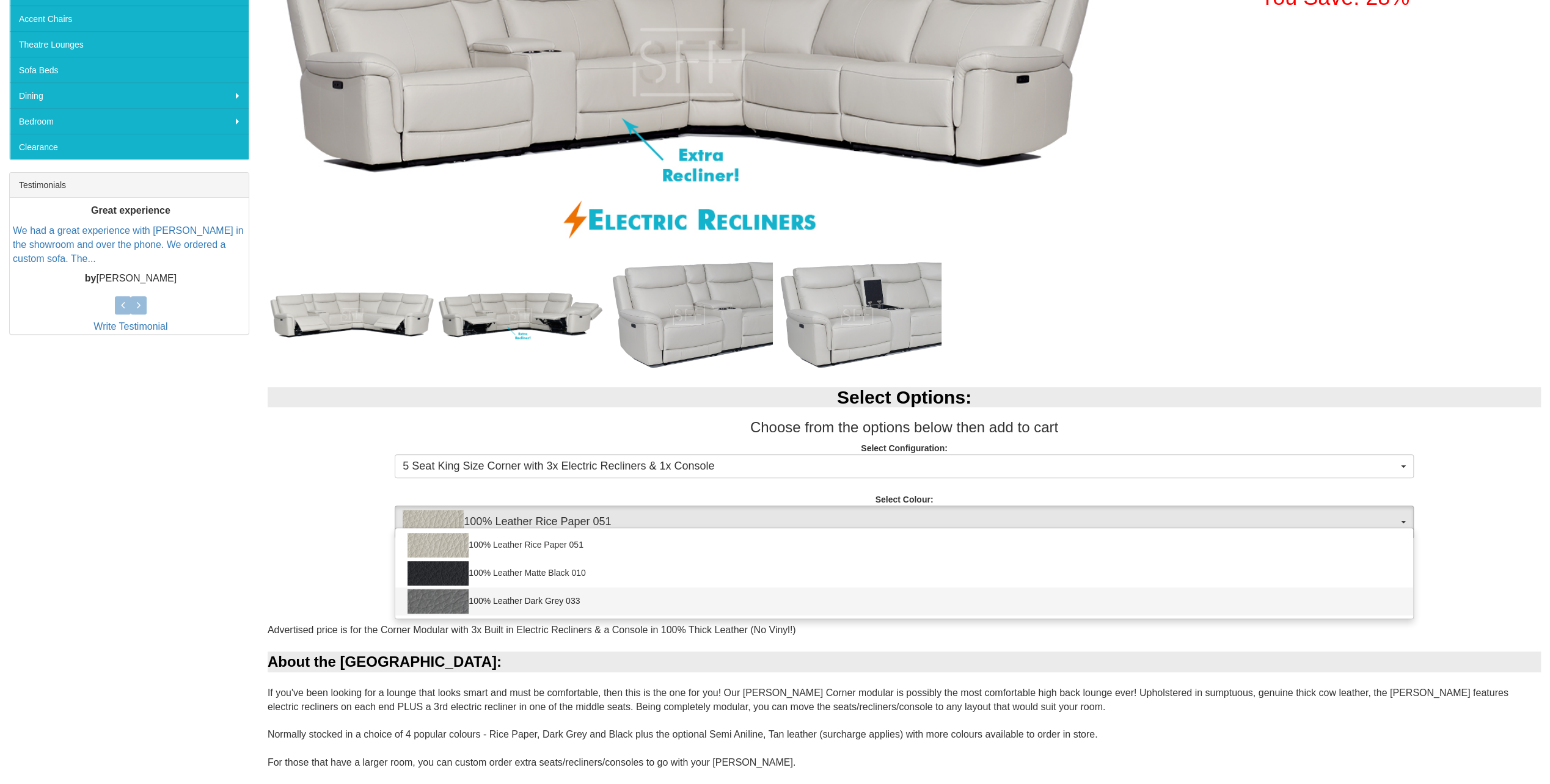
select select "2021"
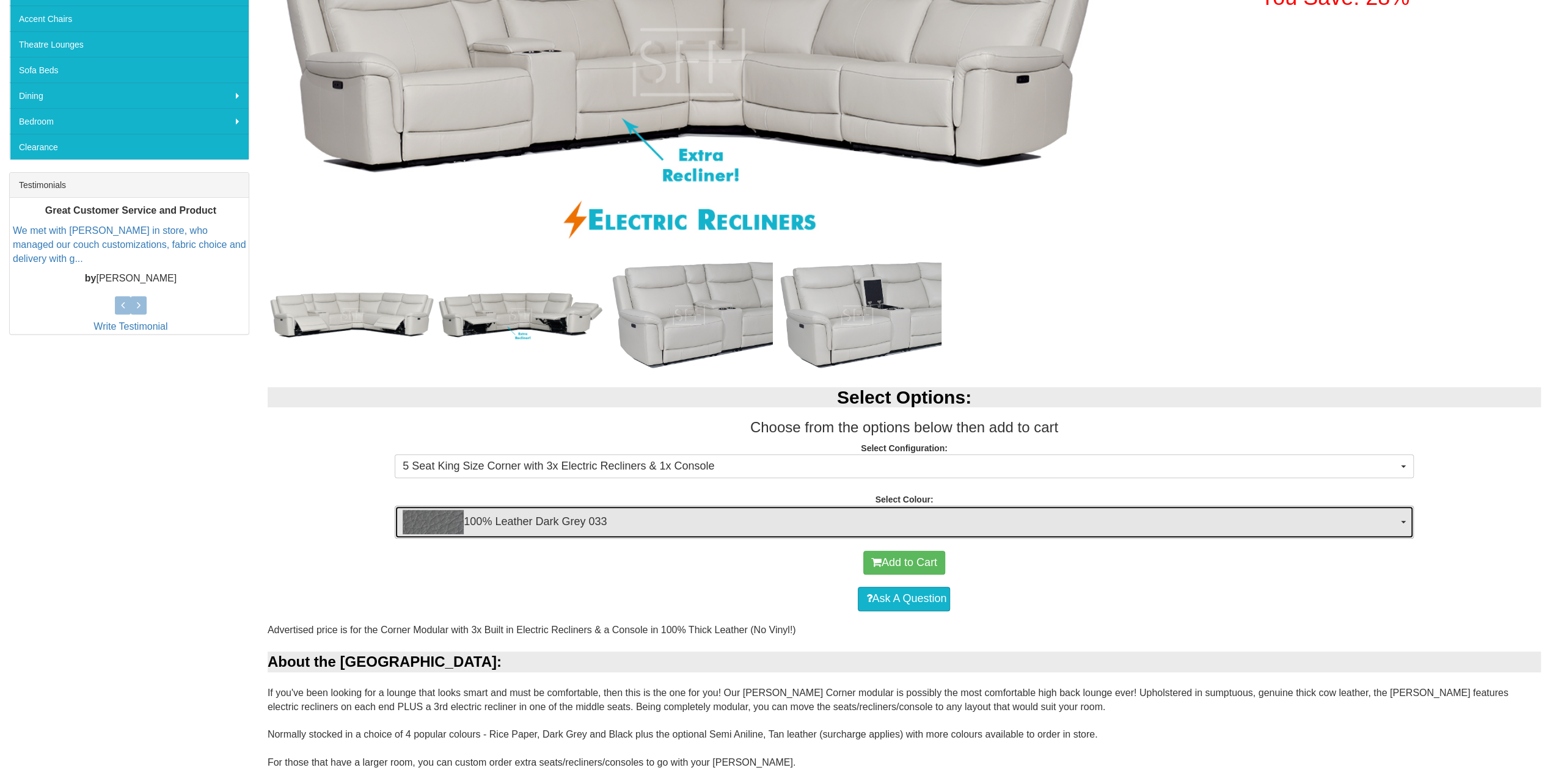
click at [763, 529] on span "100% Leather Dark Grey 033" at bounding box center [900, 522] width 994 height 25
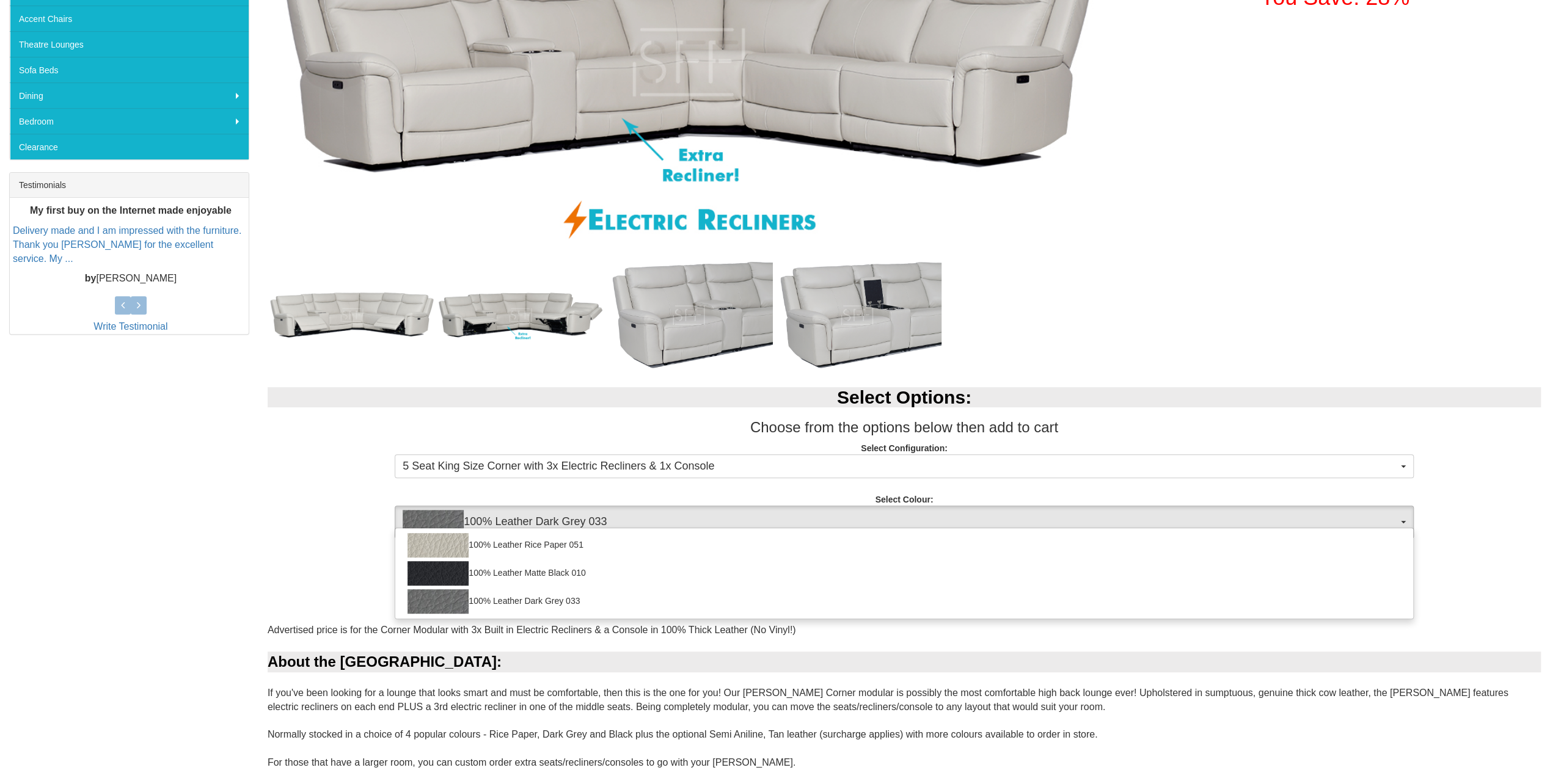
click at [358, 533] on div "Select Options: Choose from the options below then add to cart Select Configura…" at bounding box center [903, 456] width 1291 height 163
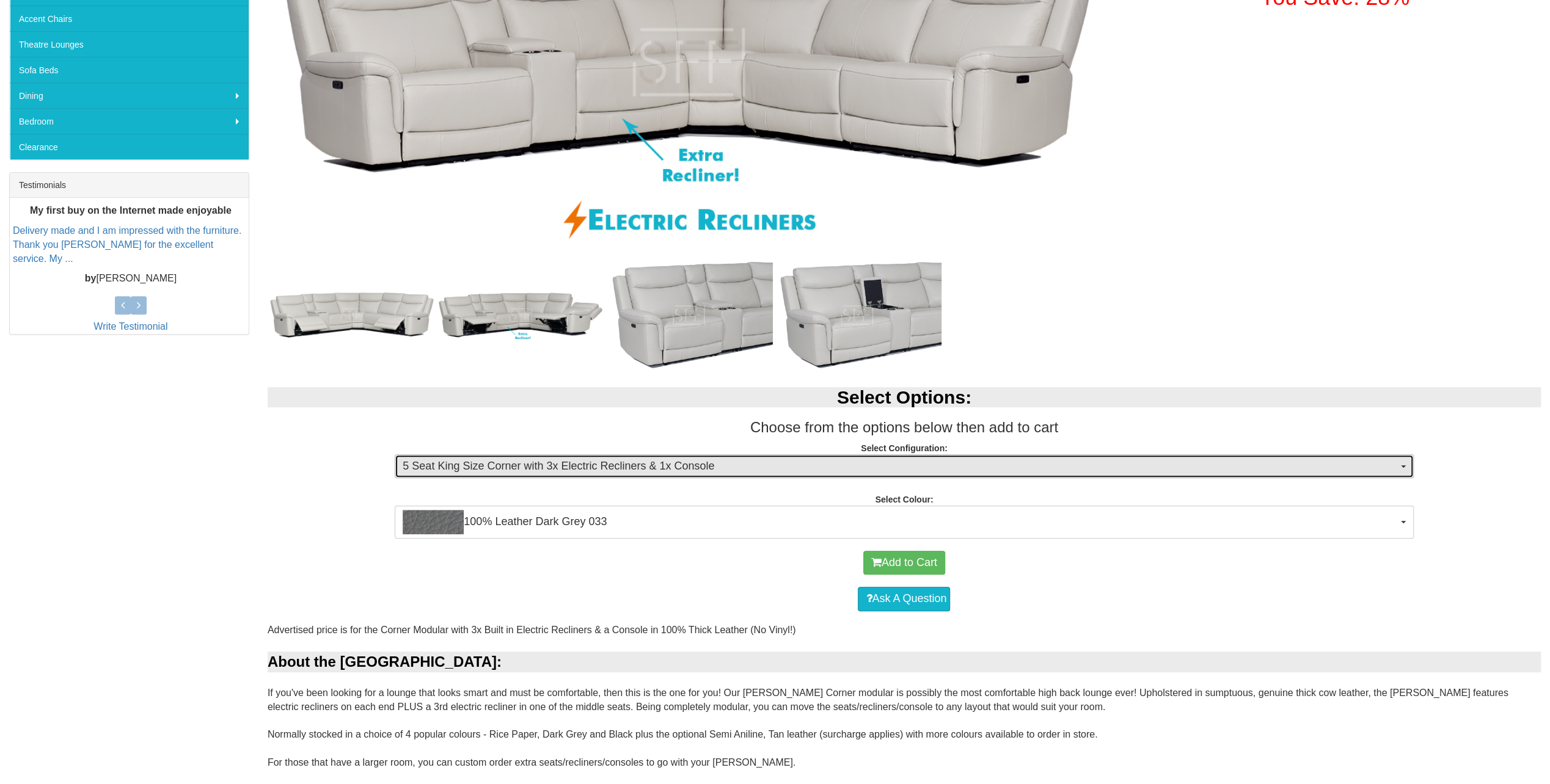
click at [818, 463] on span "5 Seat King Size Corner with 3x Electric Recliners & 1x Console" at bounding box center [900, 466] width 994 height 16
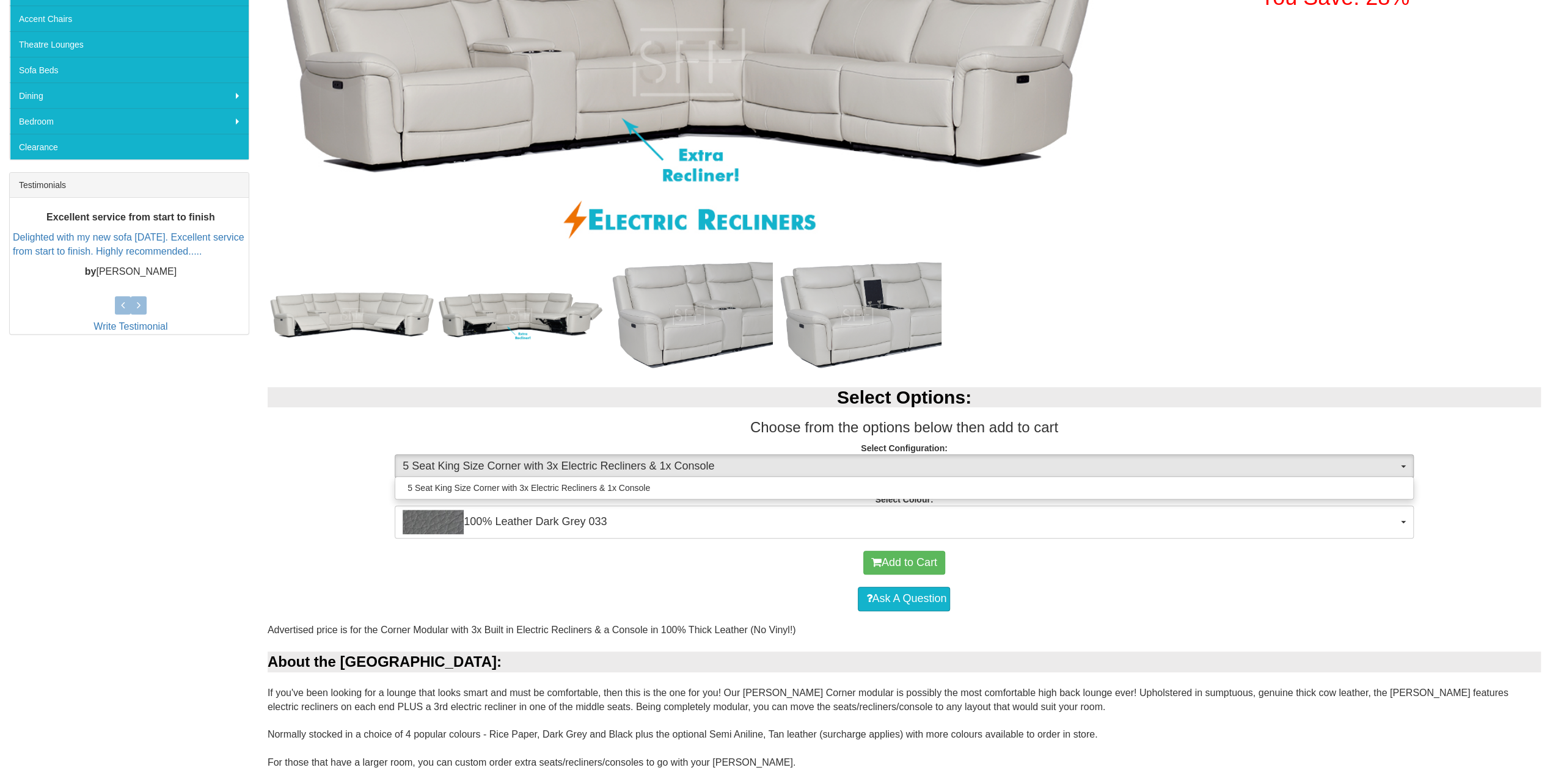
click at [149, 584] on div "Santiago Corner Modular with 3 Recliners in 100% Leather Was $6,999.00 NOW $4,9…" at bounding box center [775, 724] width 1550 height 1745
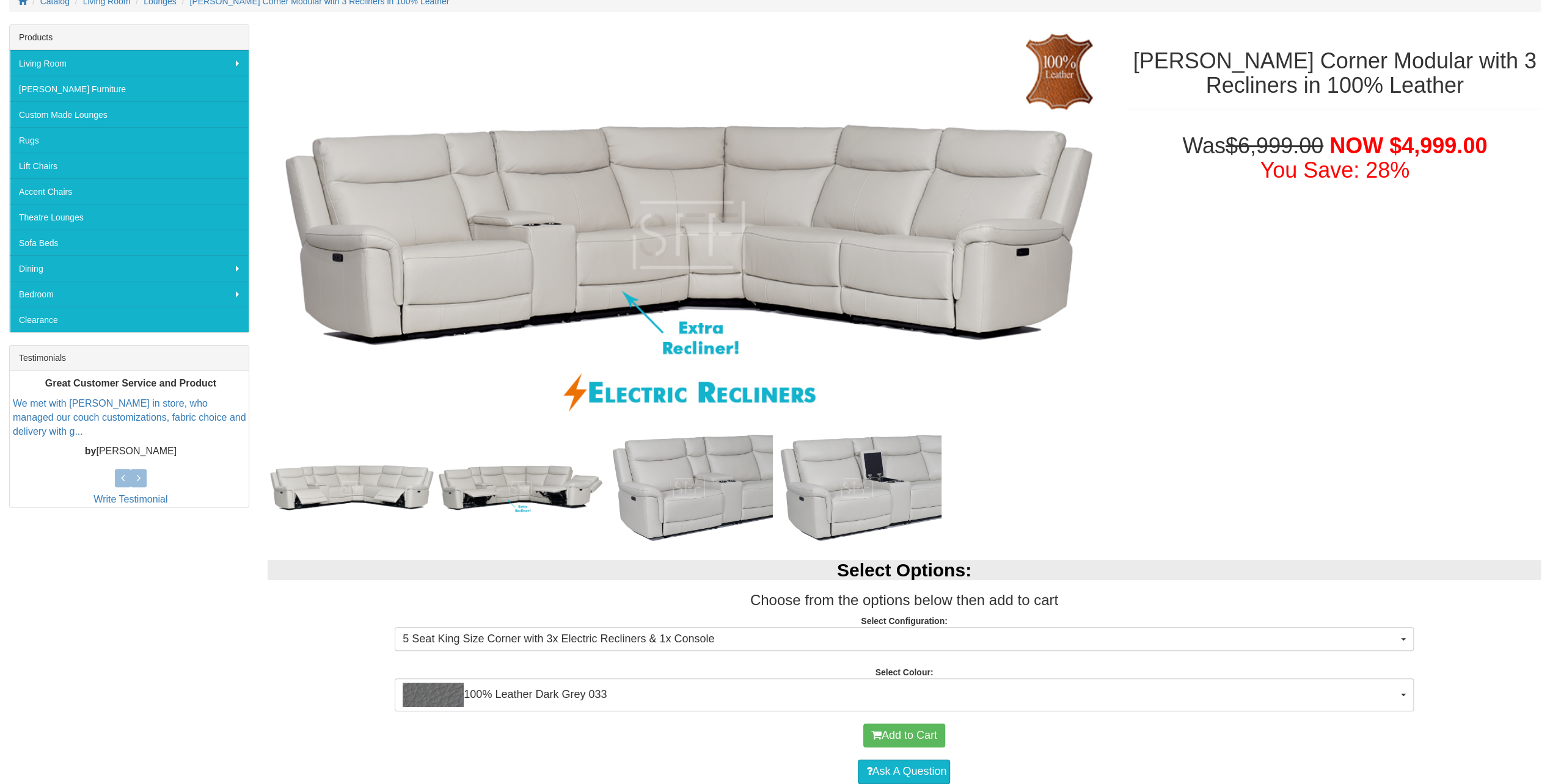
scroll to position [61, 0]
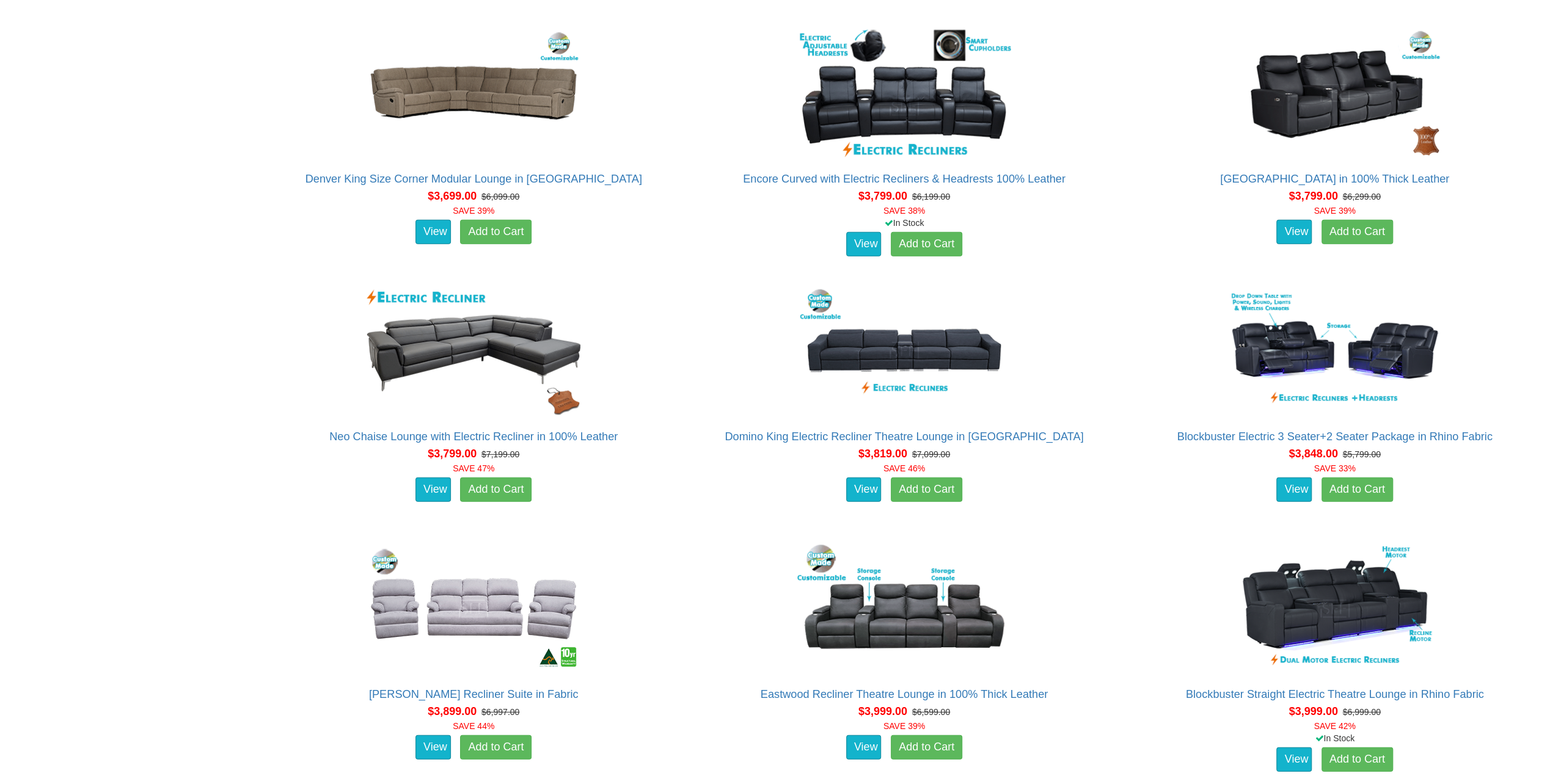
scroll to position [3176, 0]
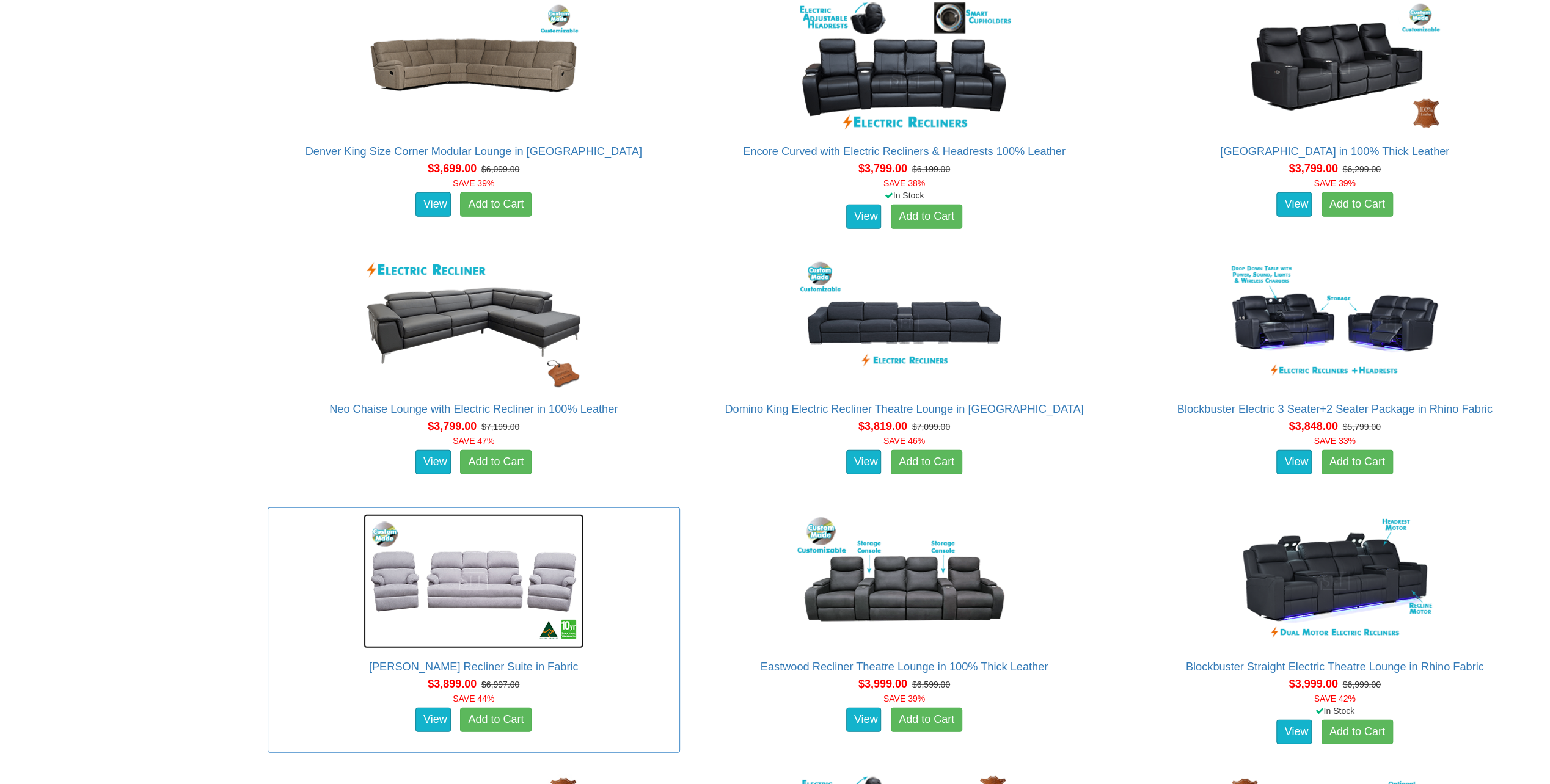
click at [500, 572] on img at bounding box center [473, 581] width 220 height 134
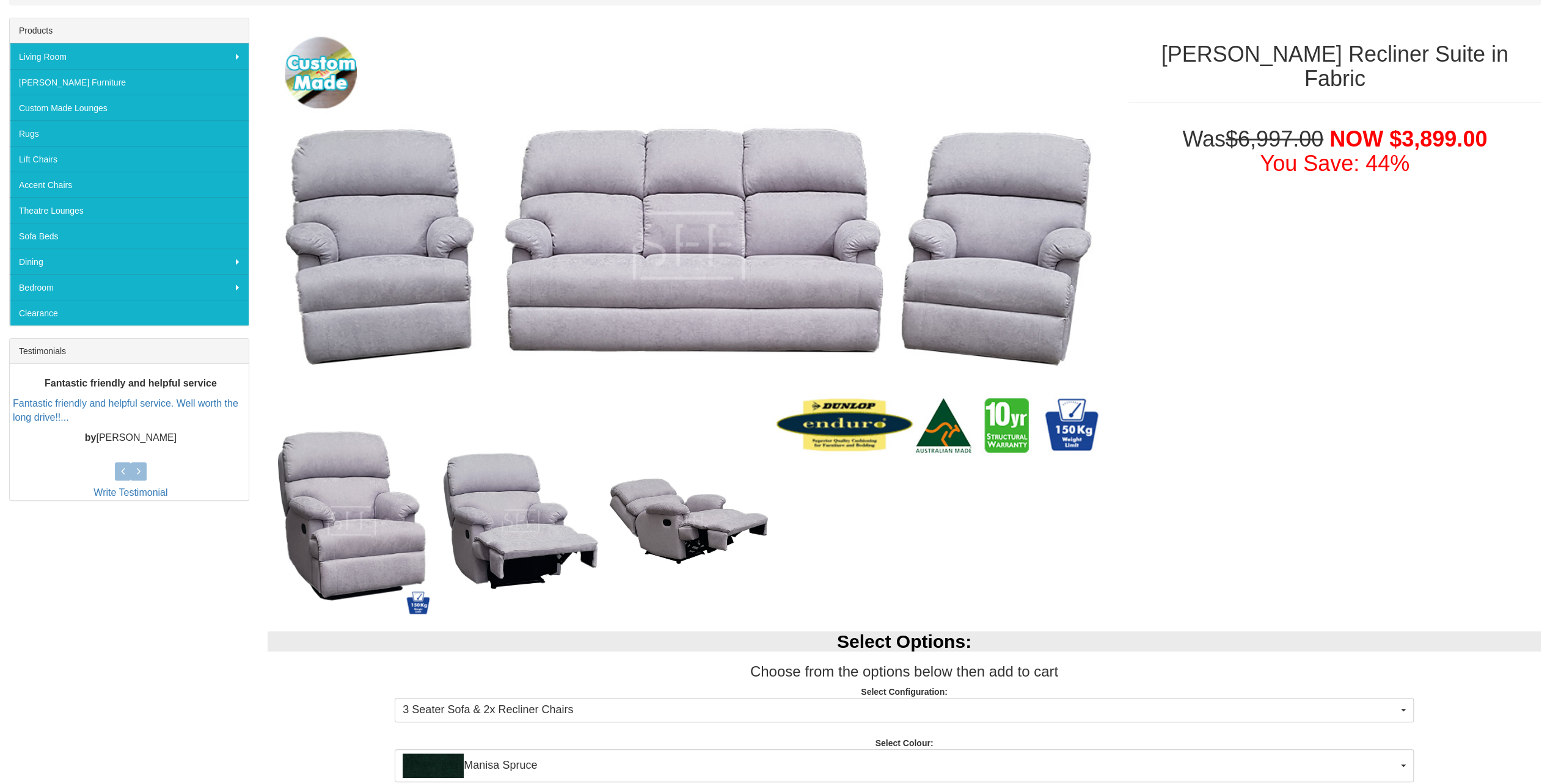
scroll to position [244, 0]
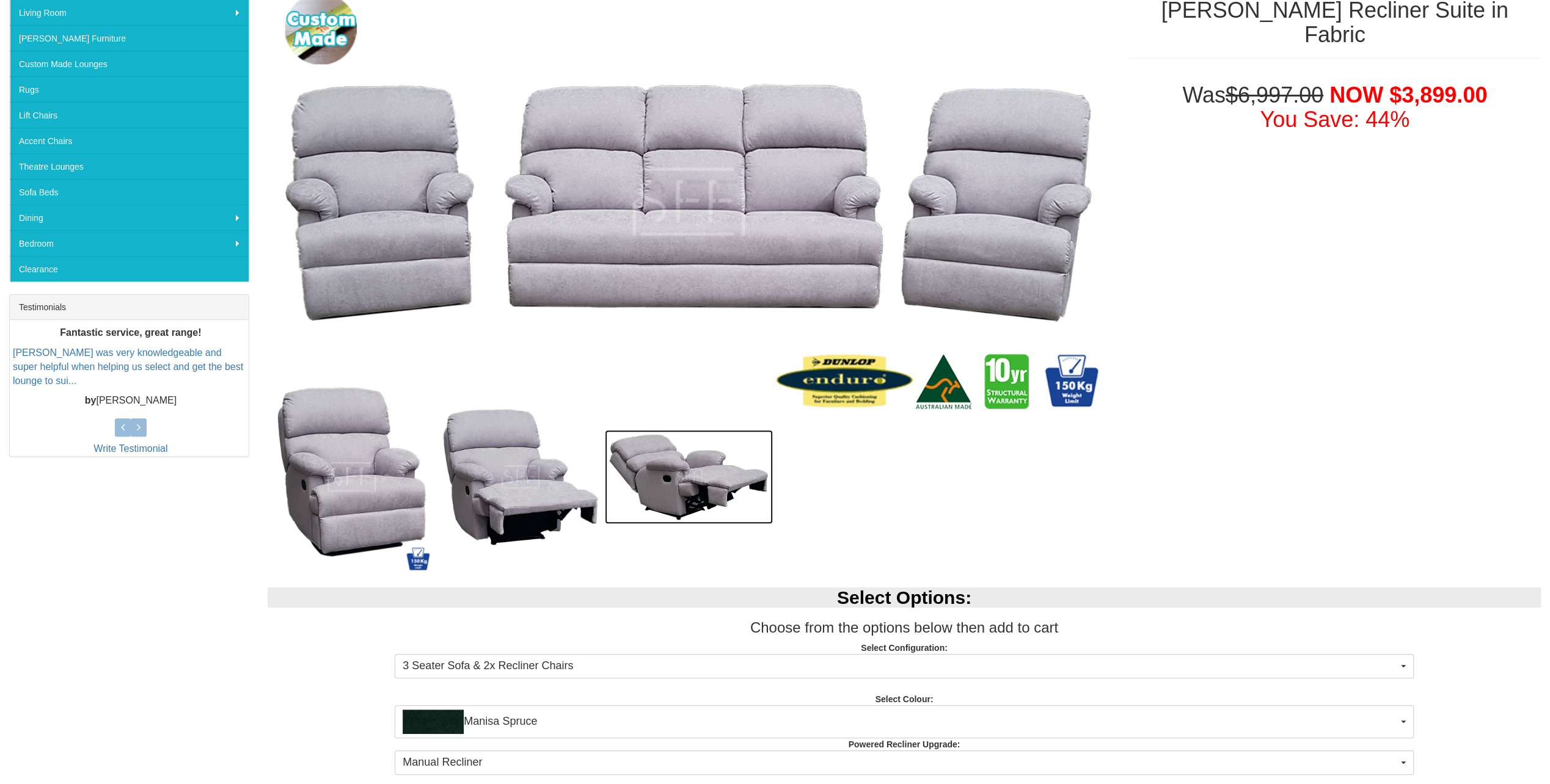
click at [711, 483] on img at bounding box center [689, 477] width 169 height 93
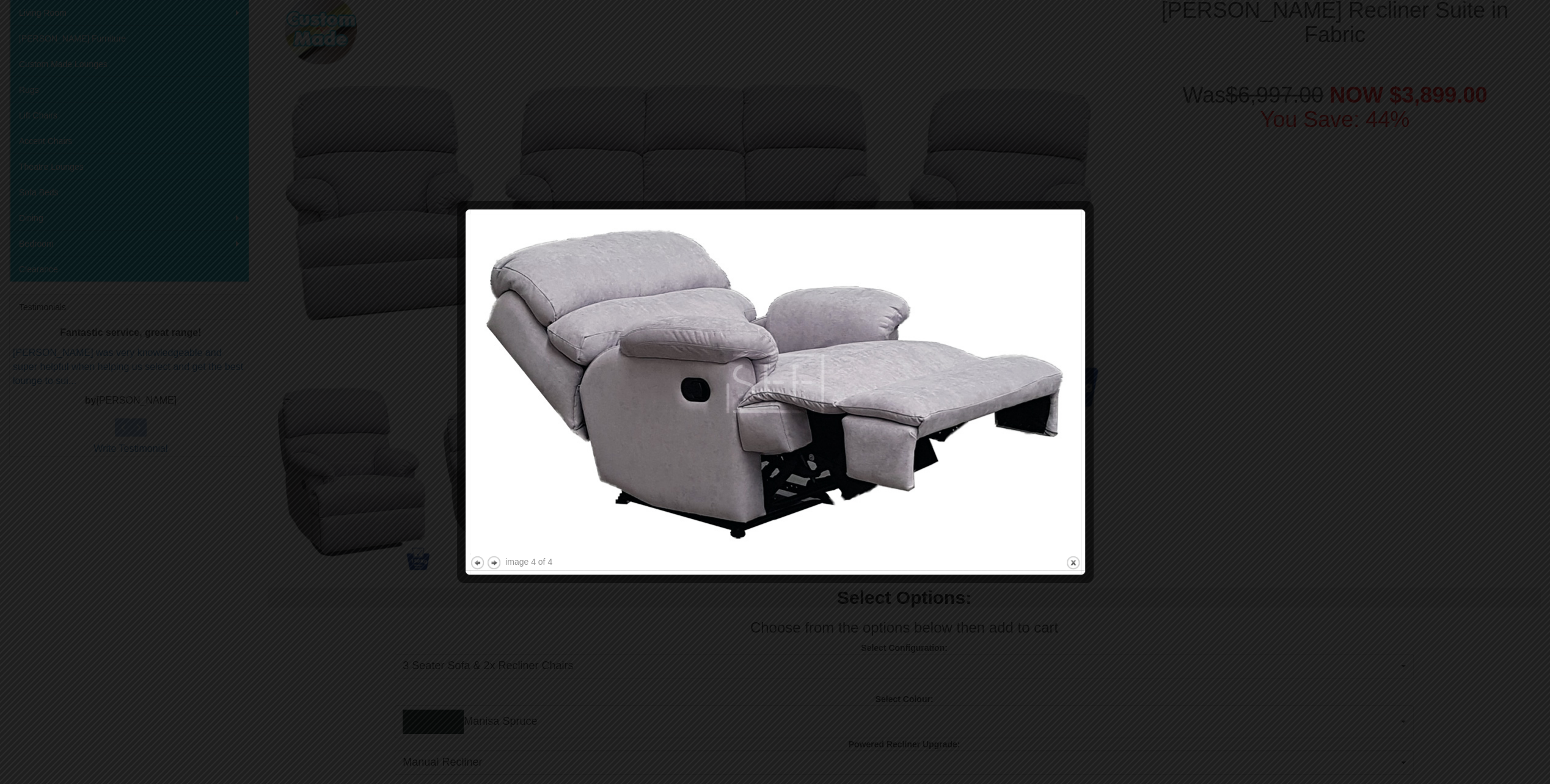
click at [1040, 628] on div at bounding box center [775, 392] width 1550 height 784
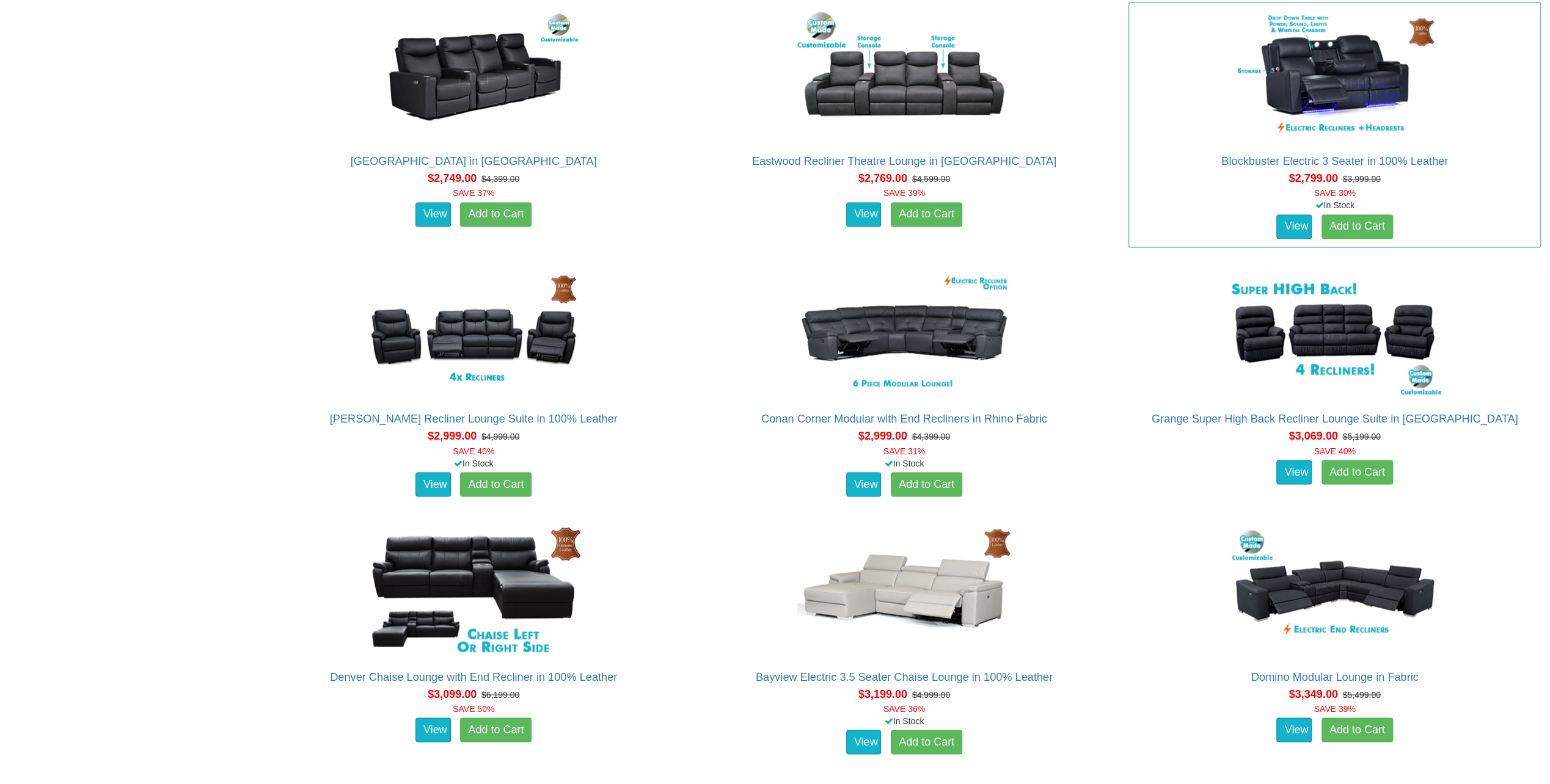
scroll to position [1894, 0]
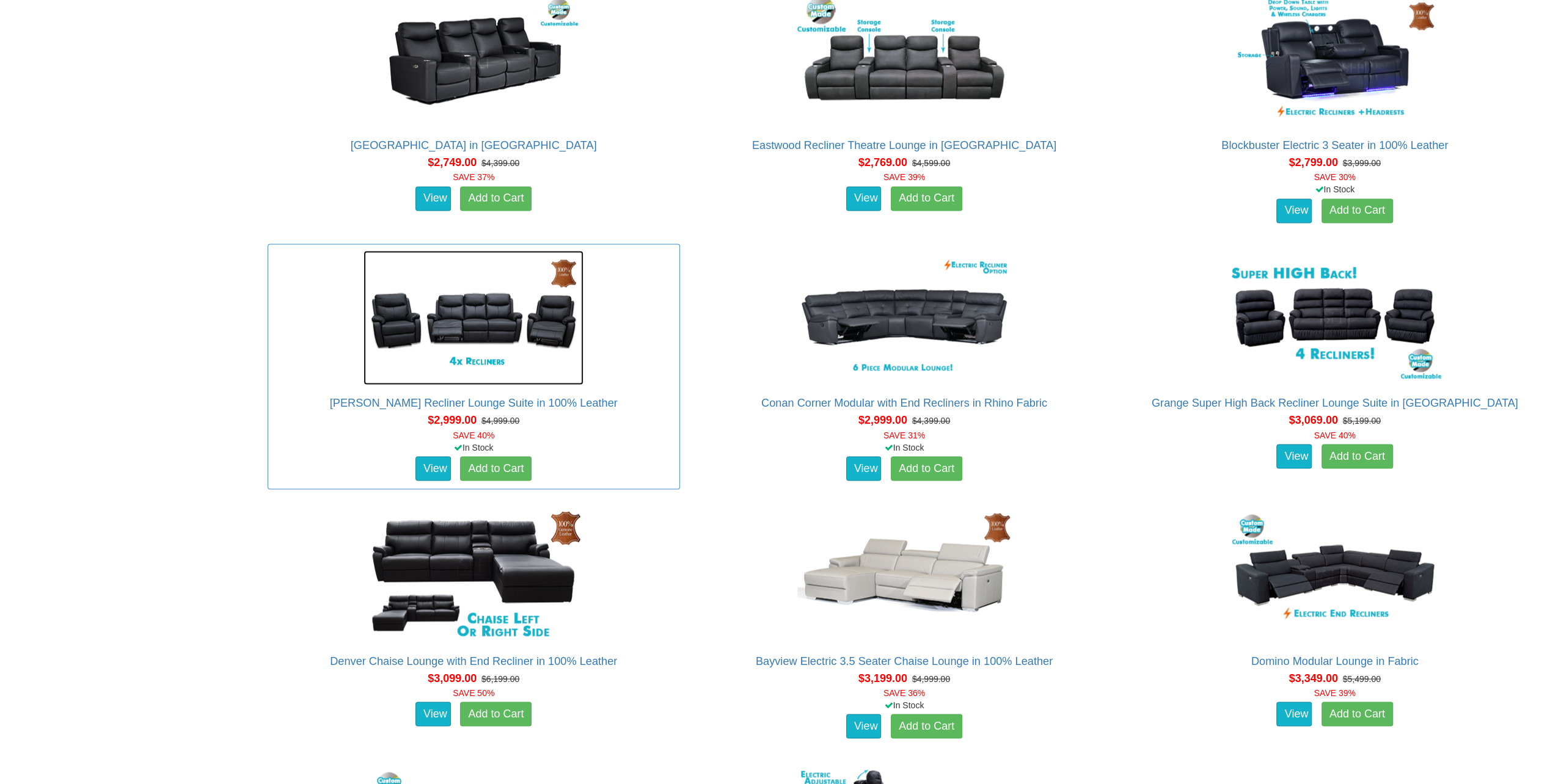
click at [477, 330] on img at bounding box center [473, 317] width 220 height 134
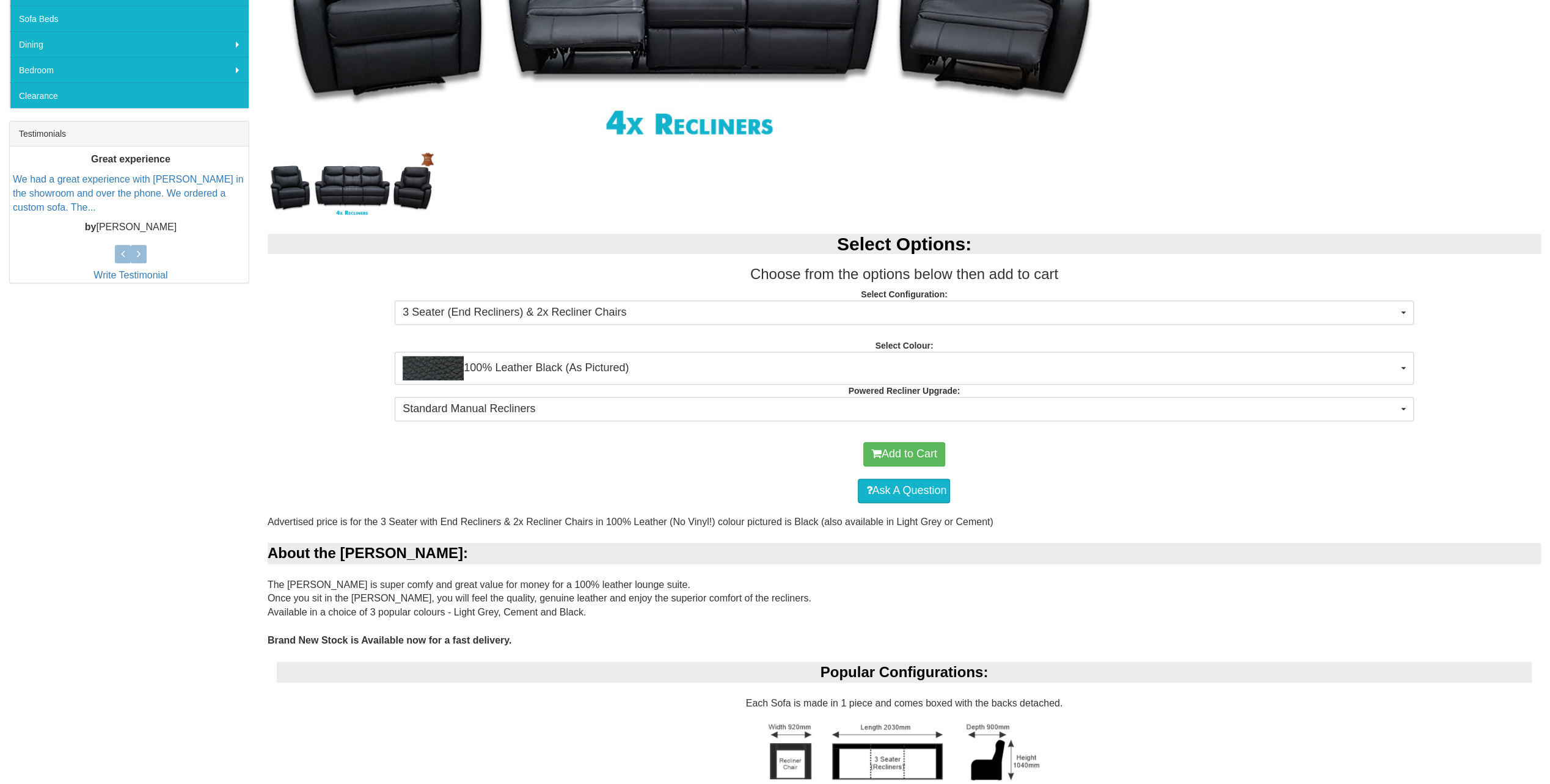
scroll to position [427, 0]
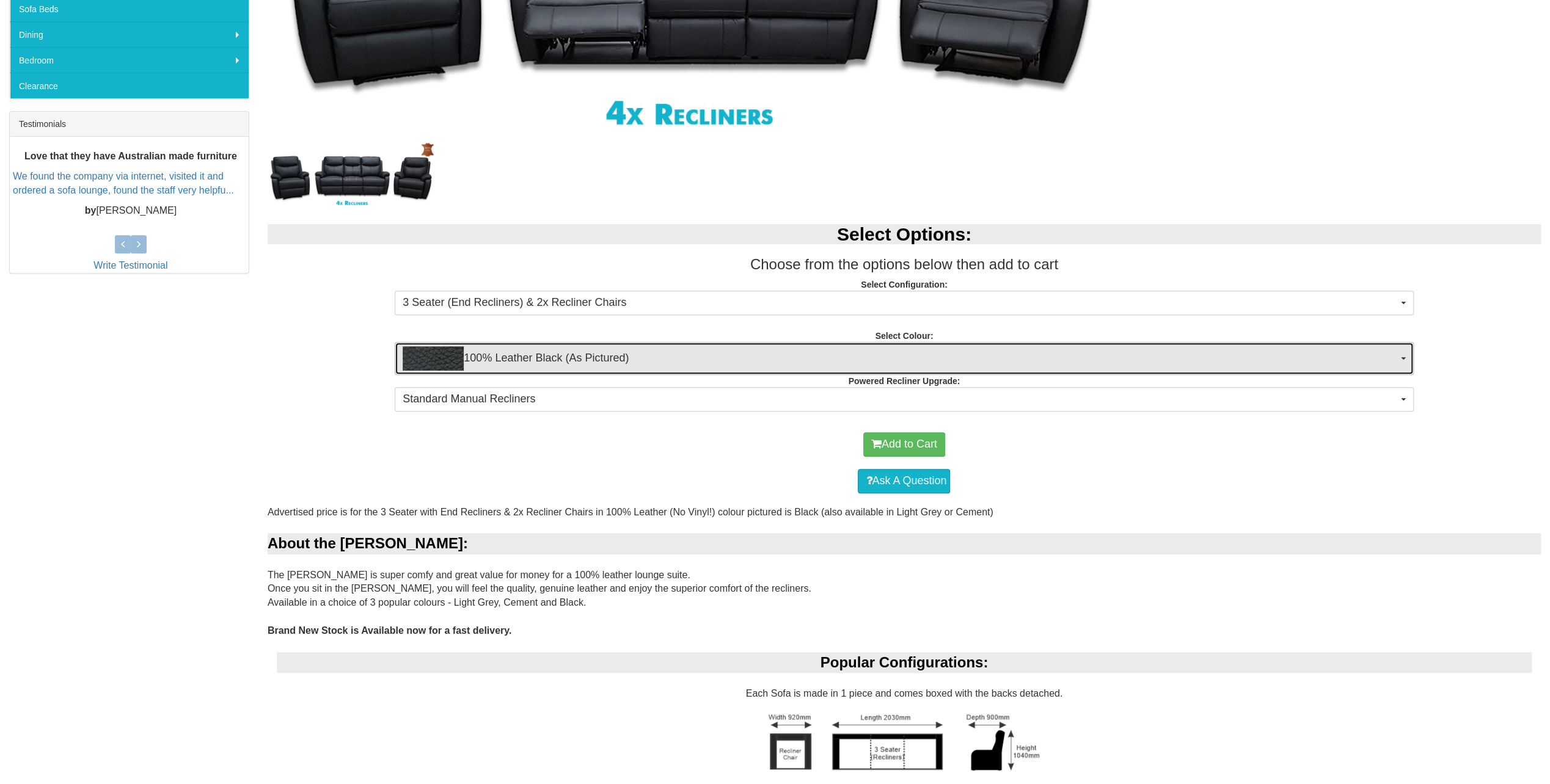
click at [649, 355] on span "100% Leather Black (As Pictured)" at bounding box center [900, 359] width 994 height 25
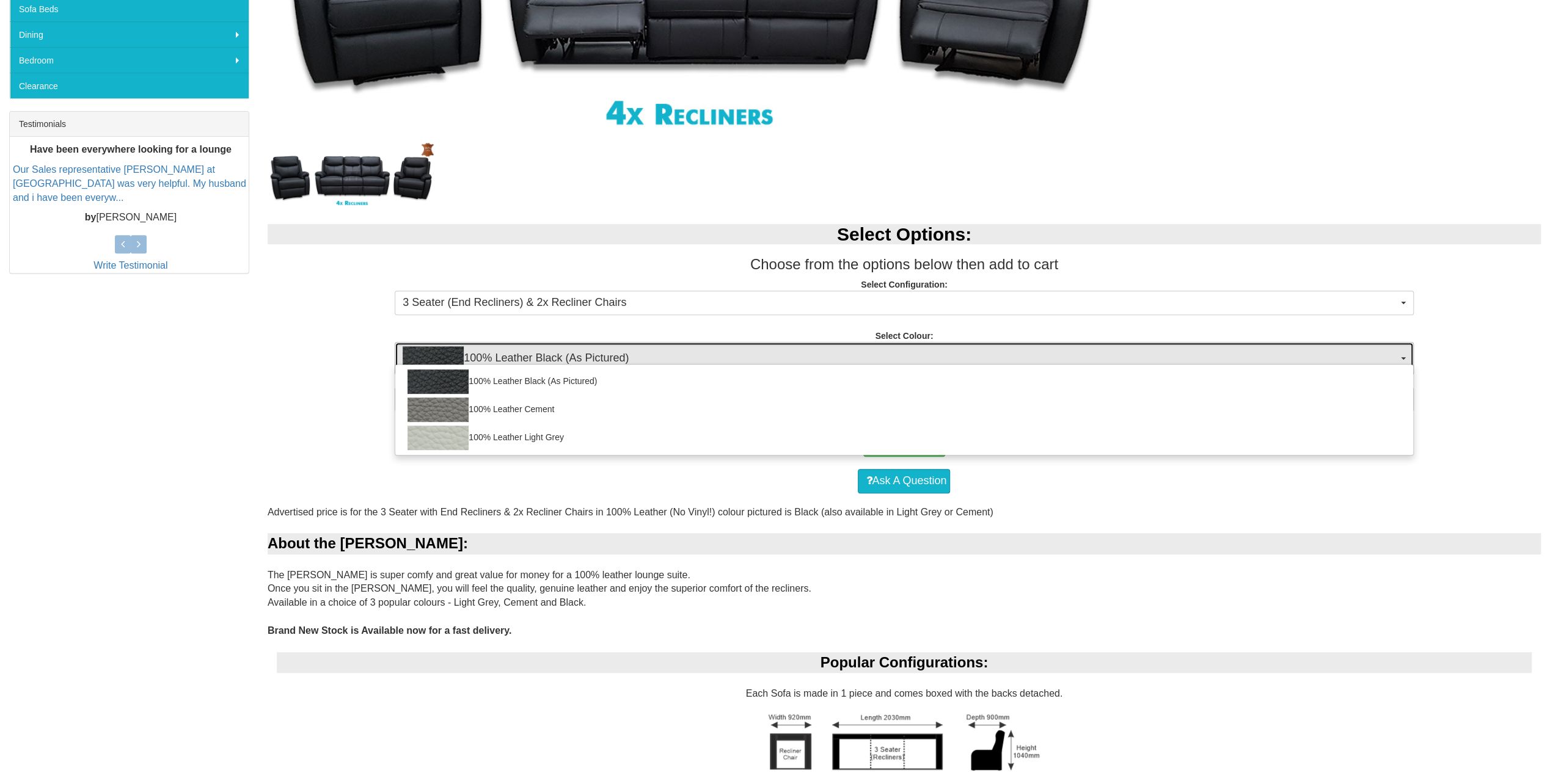
click at [649, 355] on span "100% Leather Black (As Pictured)" at bounding box center [900, 359] width 994 height 25
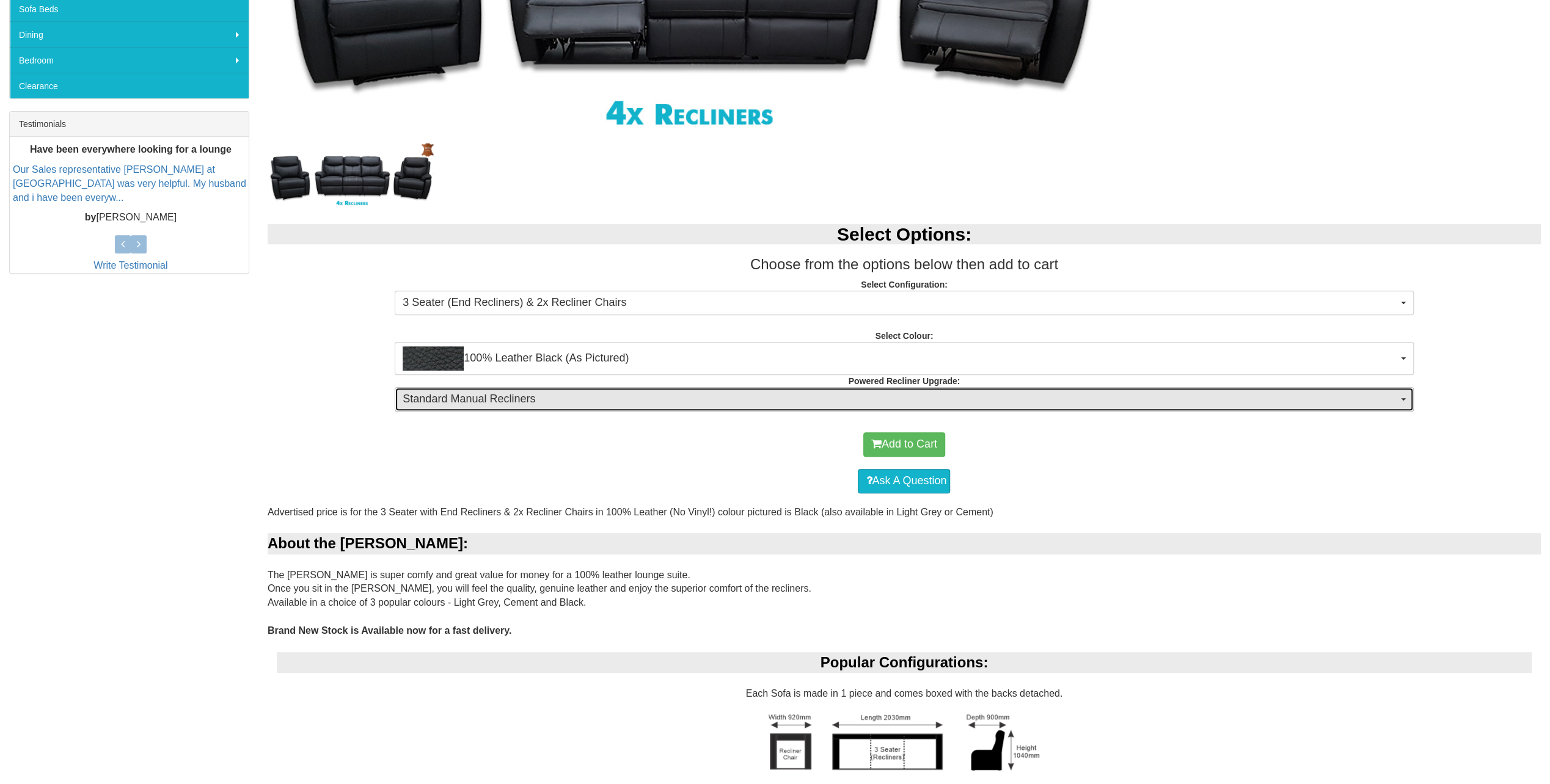
click at [637, 405] on span "Standard Manual Recliners" at bounding box center [900, 399] width 994 height 16
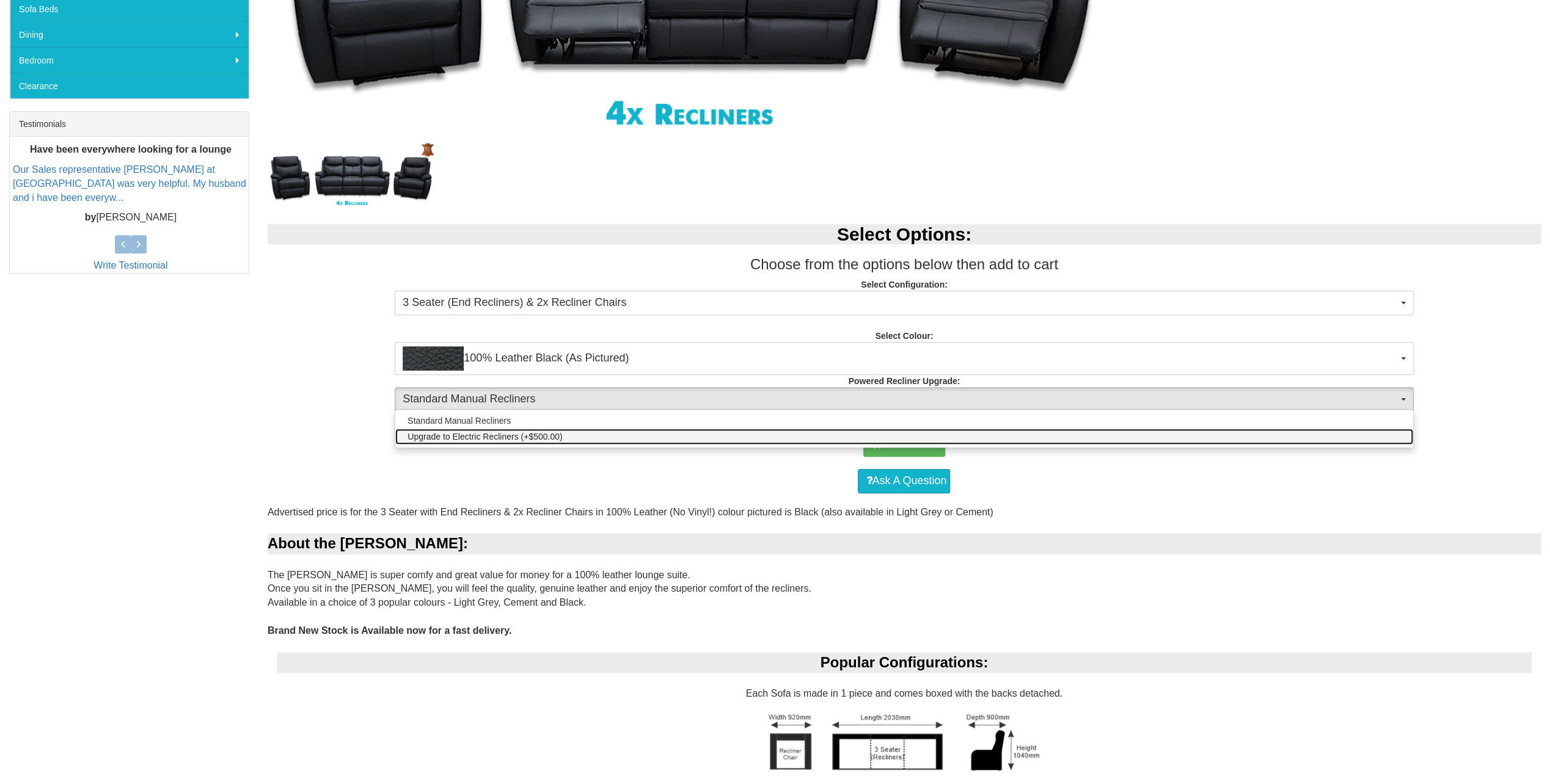
click at [523, 436] on span "Upgrade to Electric Recliners (+$500.00)" at bounding box center [484, 436] width 154 height 12
select select "1352"
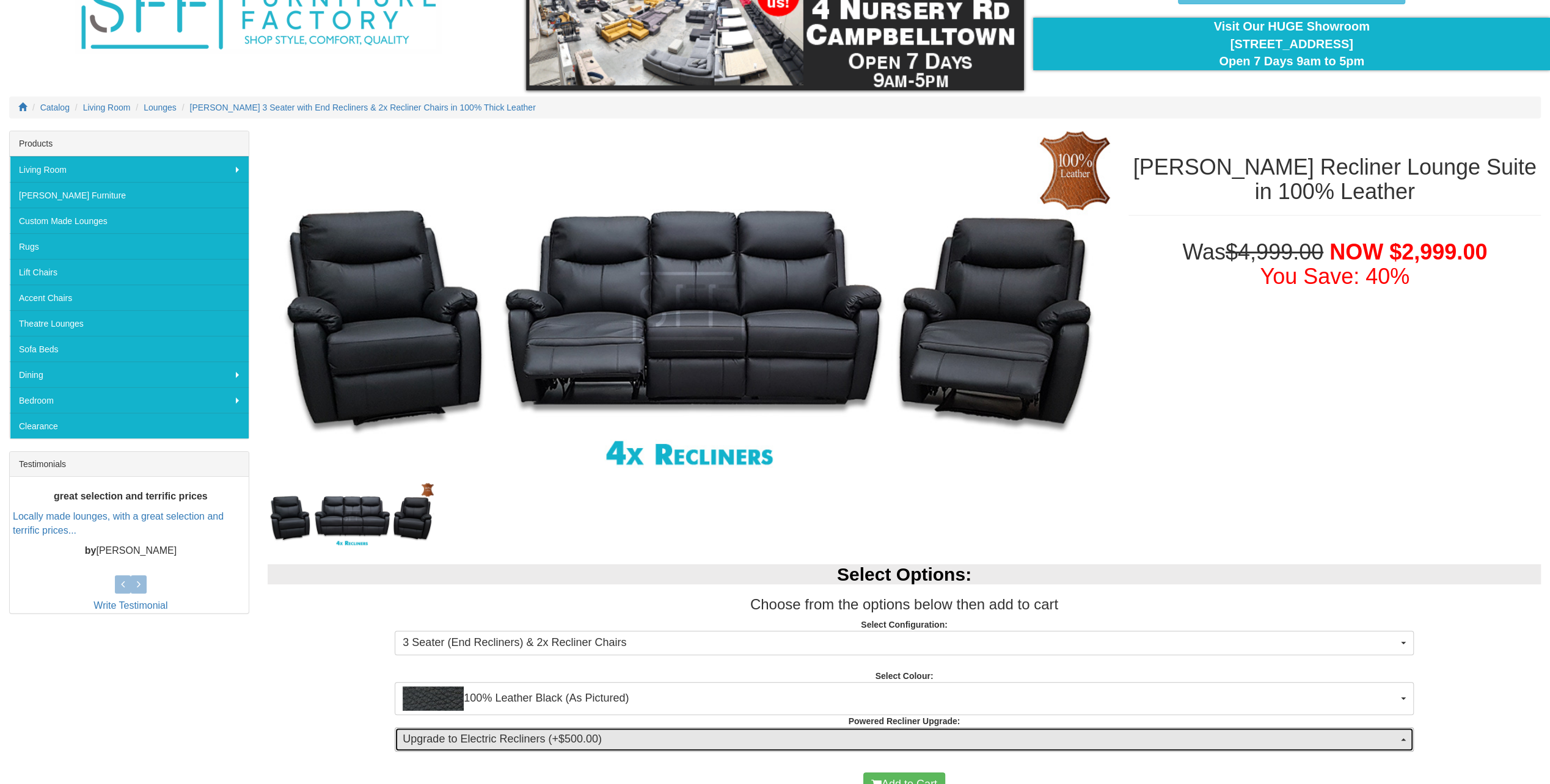
scroll to position [122, 0]
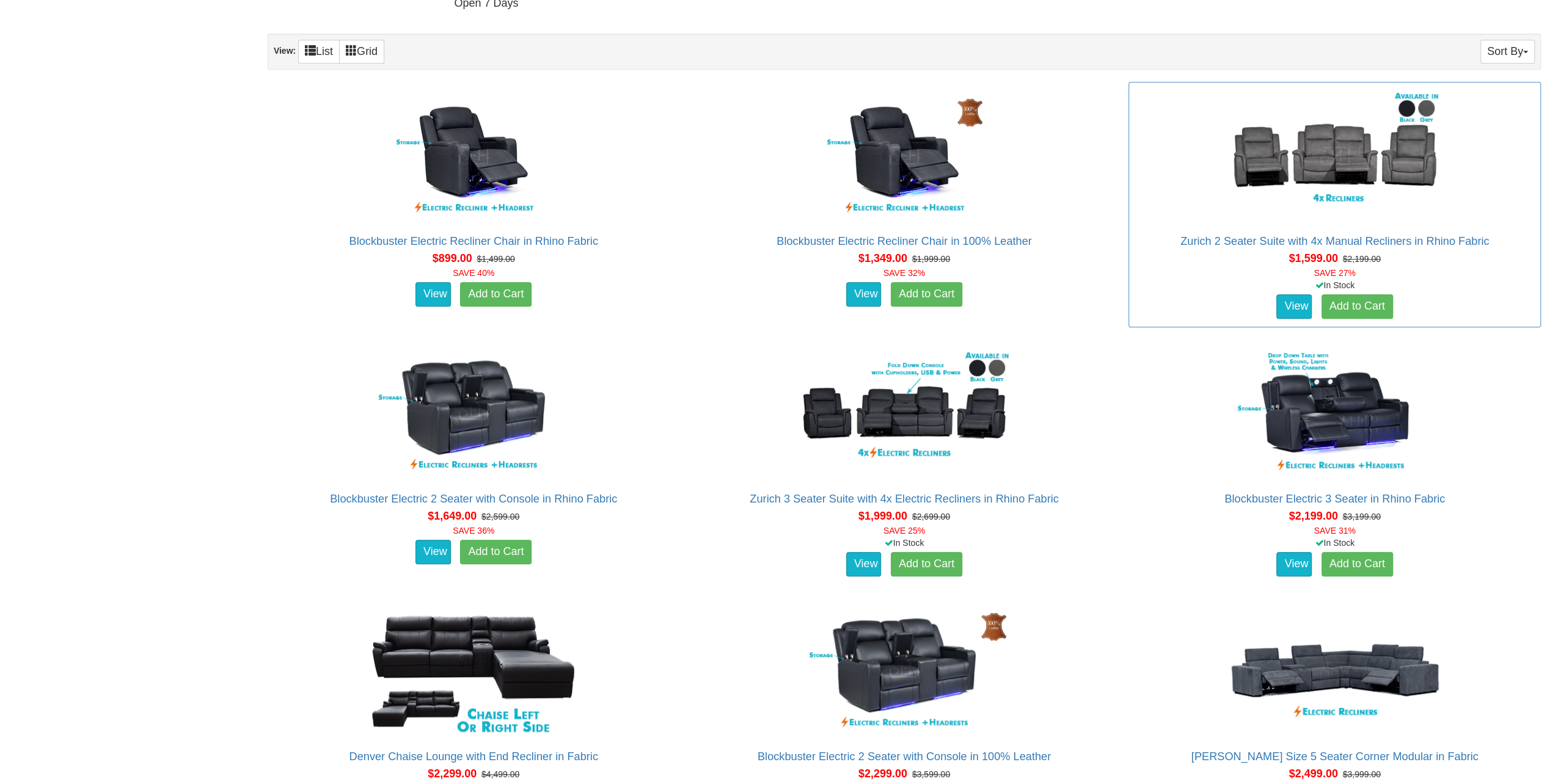
scroll to position [794, 0]
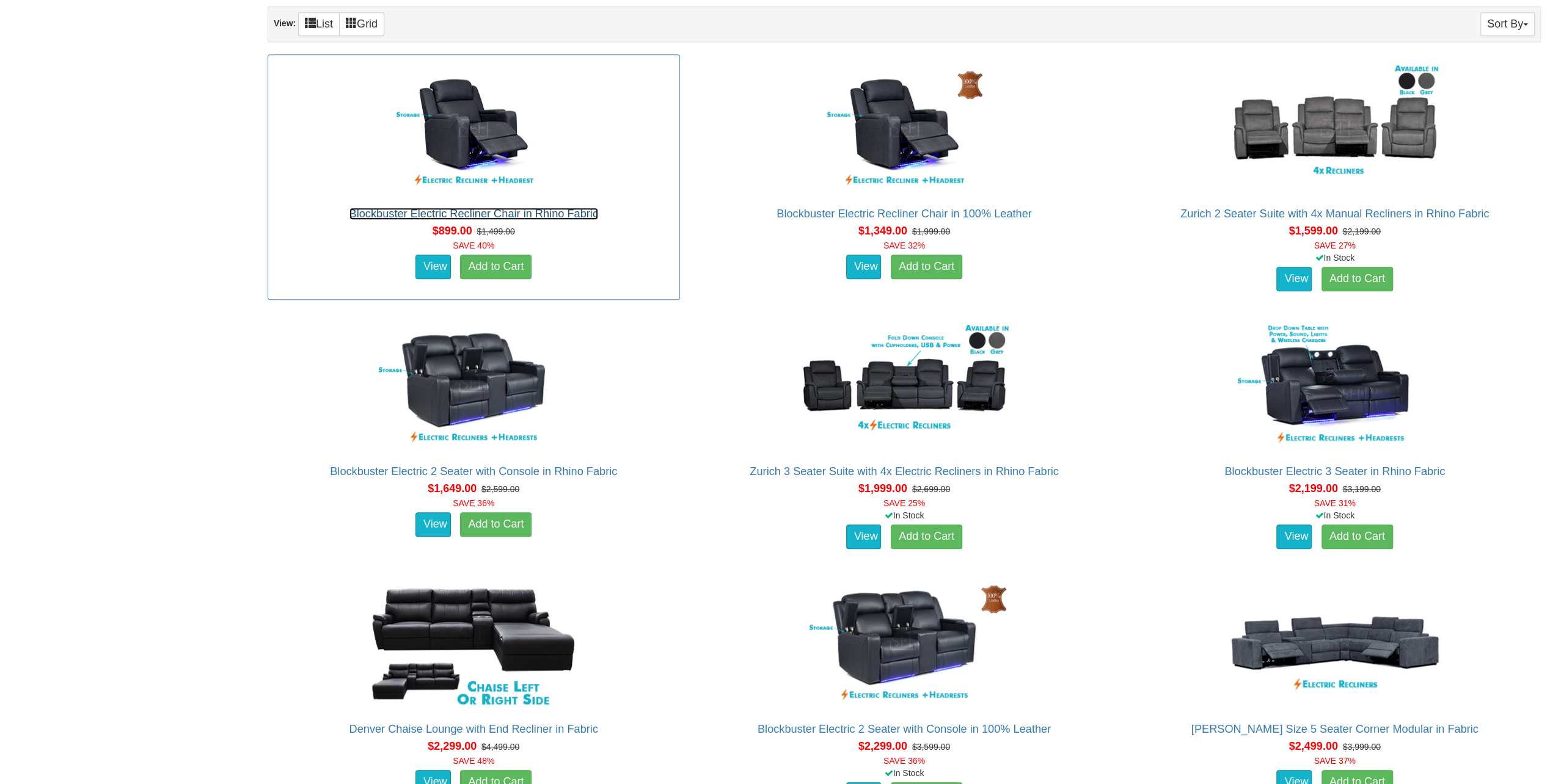
click at [517, 213] on link "Blockbuster Electric Recliner Chair in Rhino Fabric" at bounding box center [473, 213] width 248 height 12
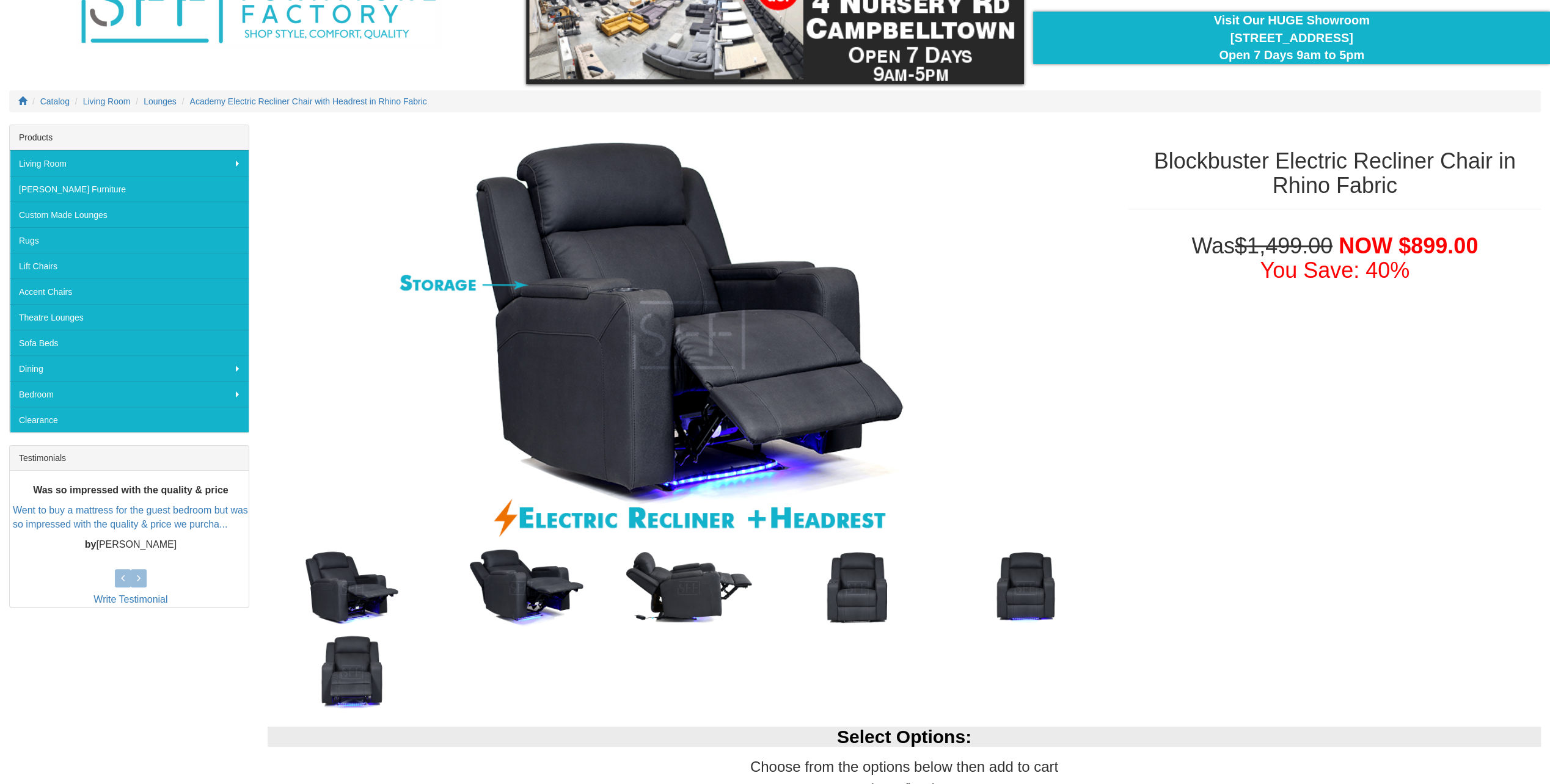
scroll to position [244, 0]
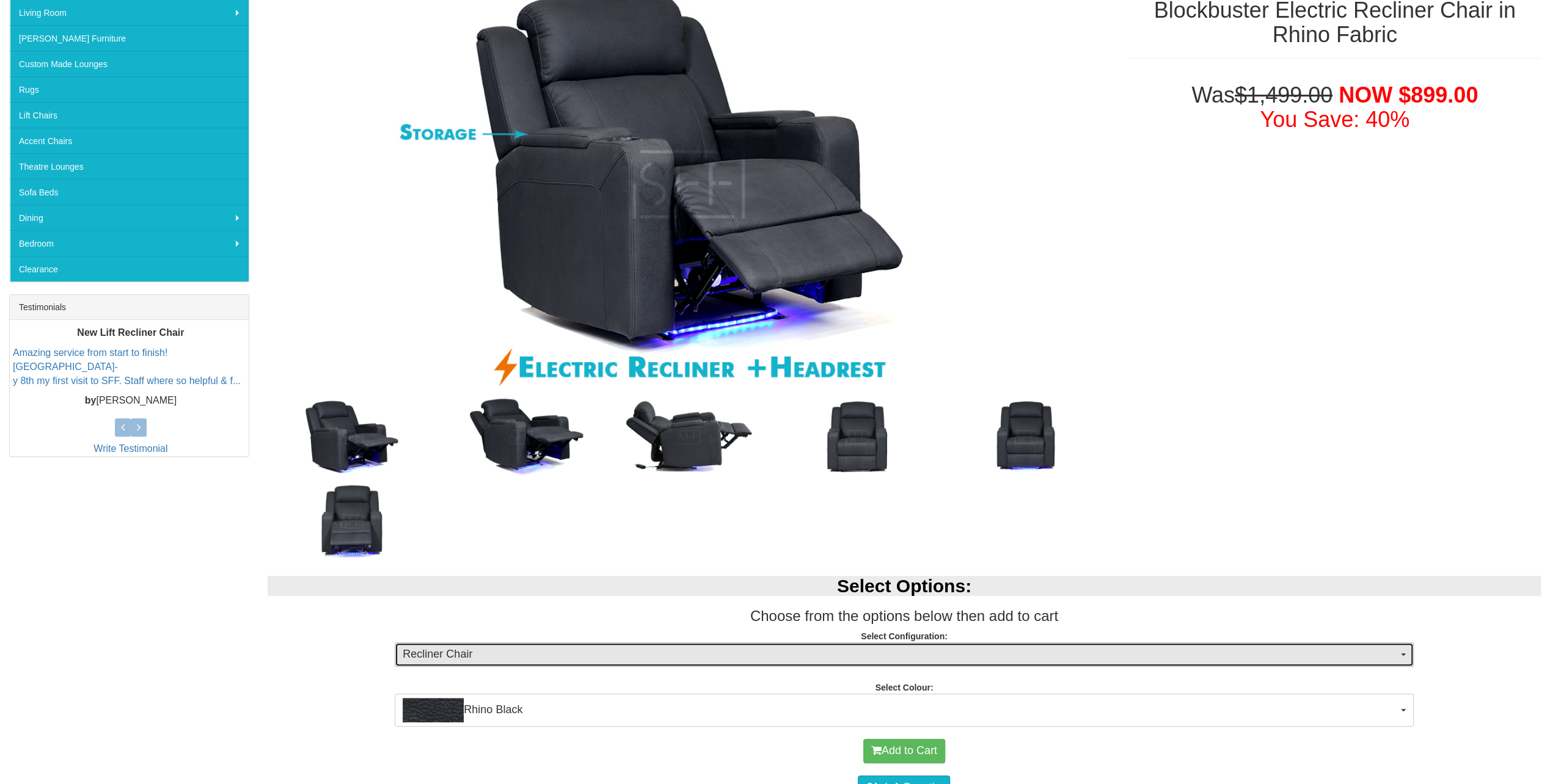
click at [994, 651] on span "Recliner Chair" at bounding box center [900, 654] width 994 height 16
click at [994, 652] on span "Recliner Chair" at bounding box center [900, 654] width 994 height 16
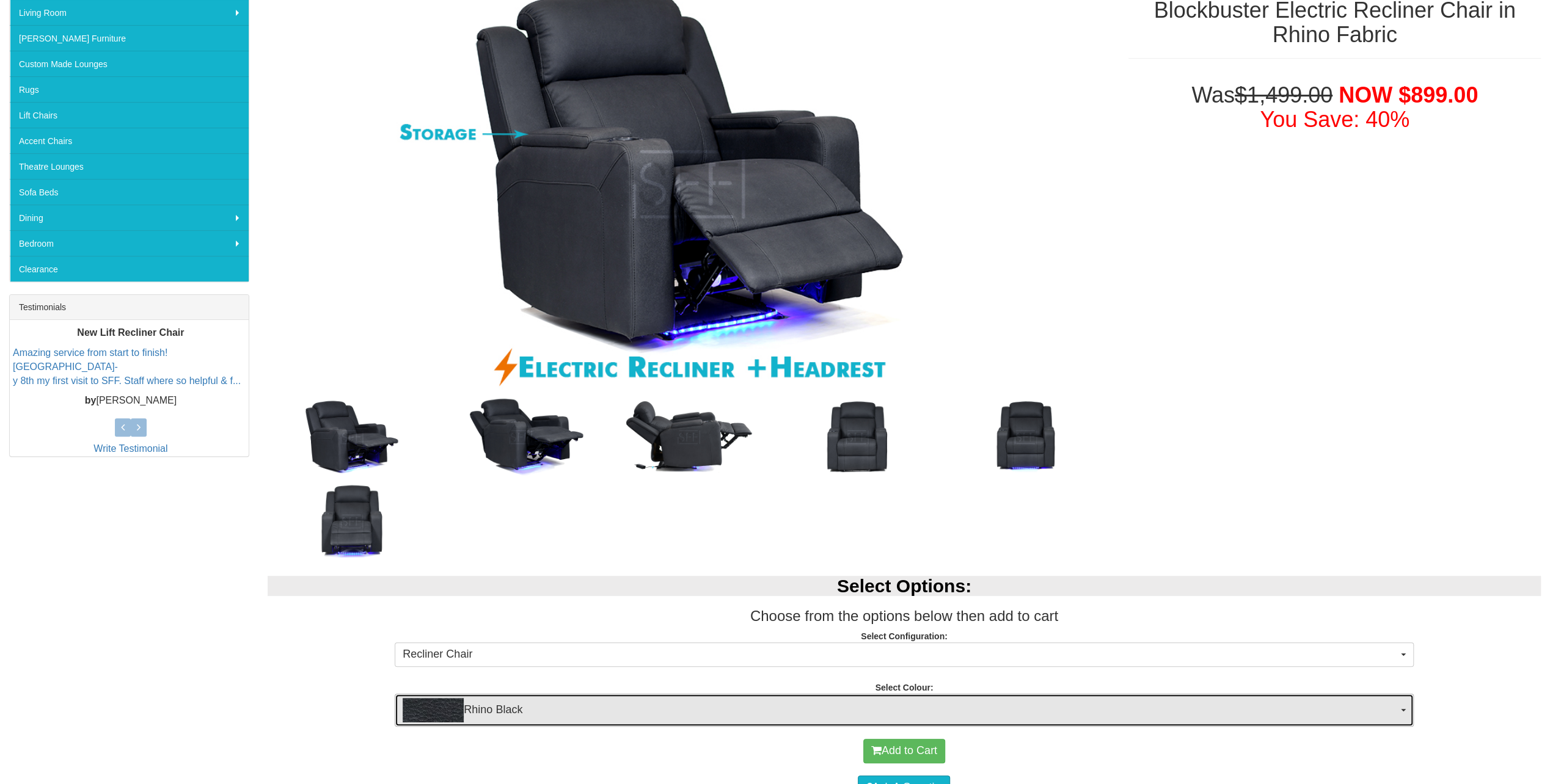
click at [809, 705] on span "Rhino Black" at bounding box center [900, 711] width 994 height 25
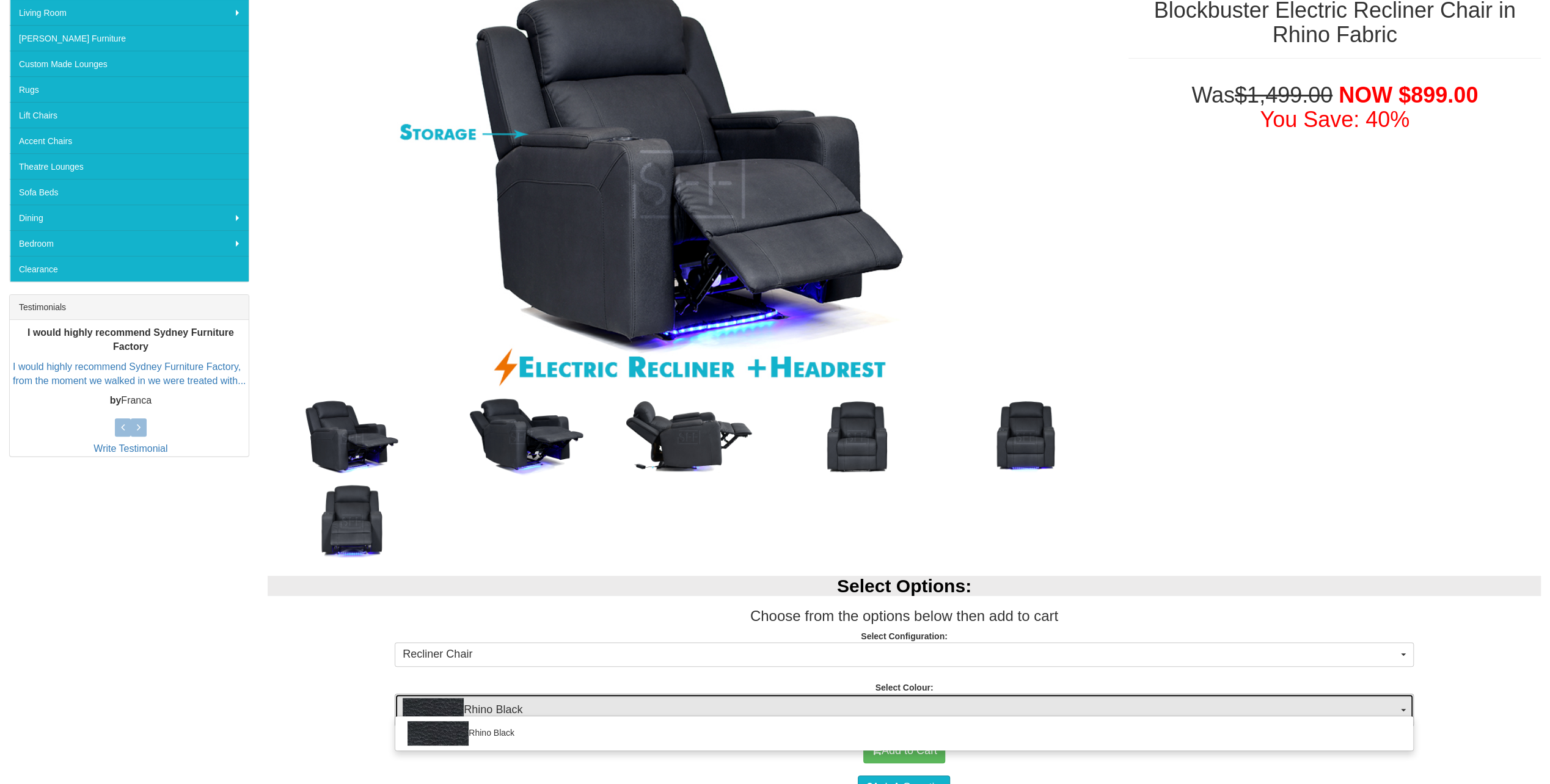
click at [809, 705] on span "Rhino Black" at bounding box center [900, 711] width 994 height 25
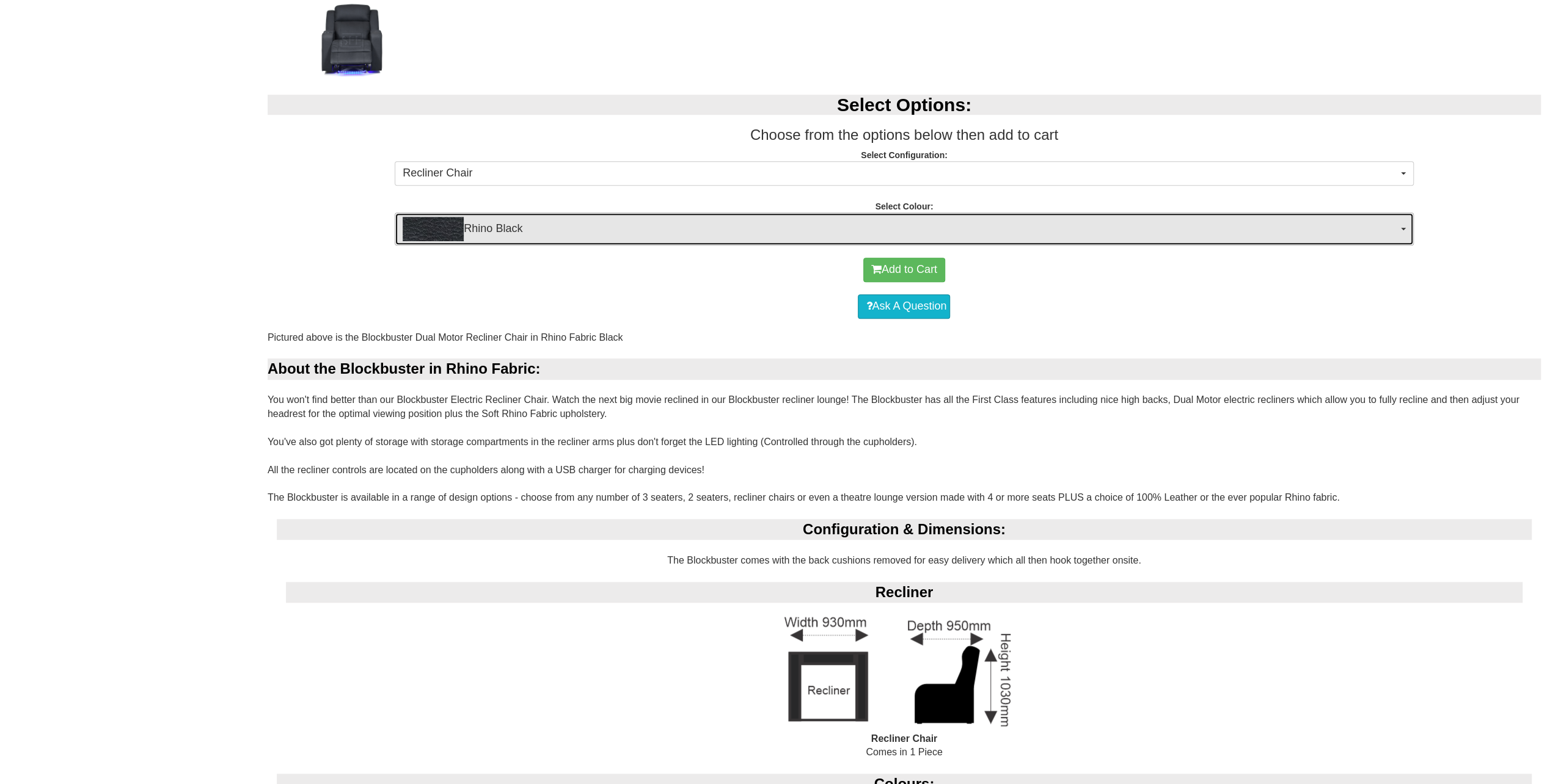
scroll to position [916, 0]
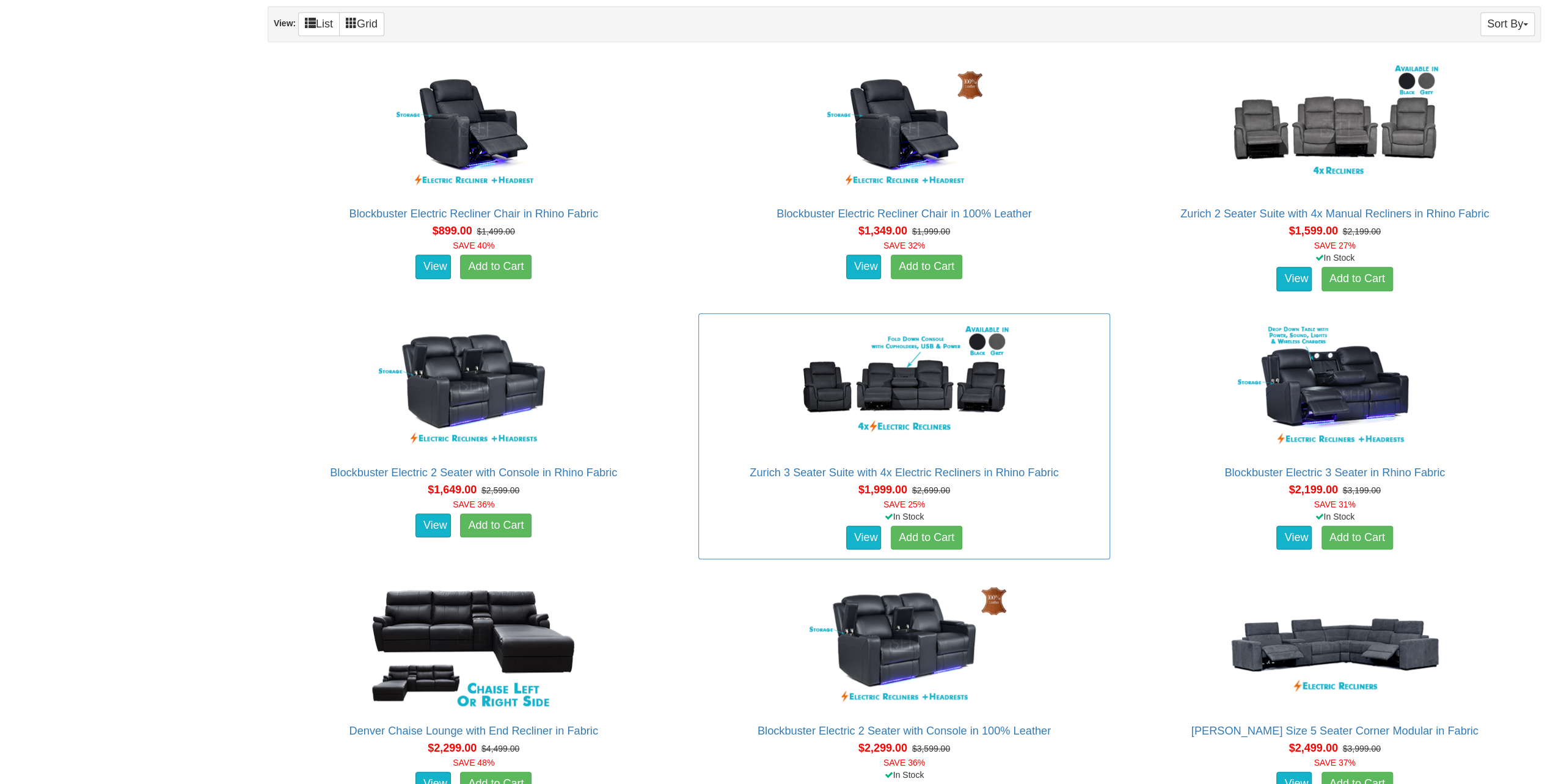
scroll to position [794, 0]
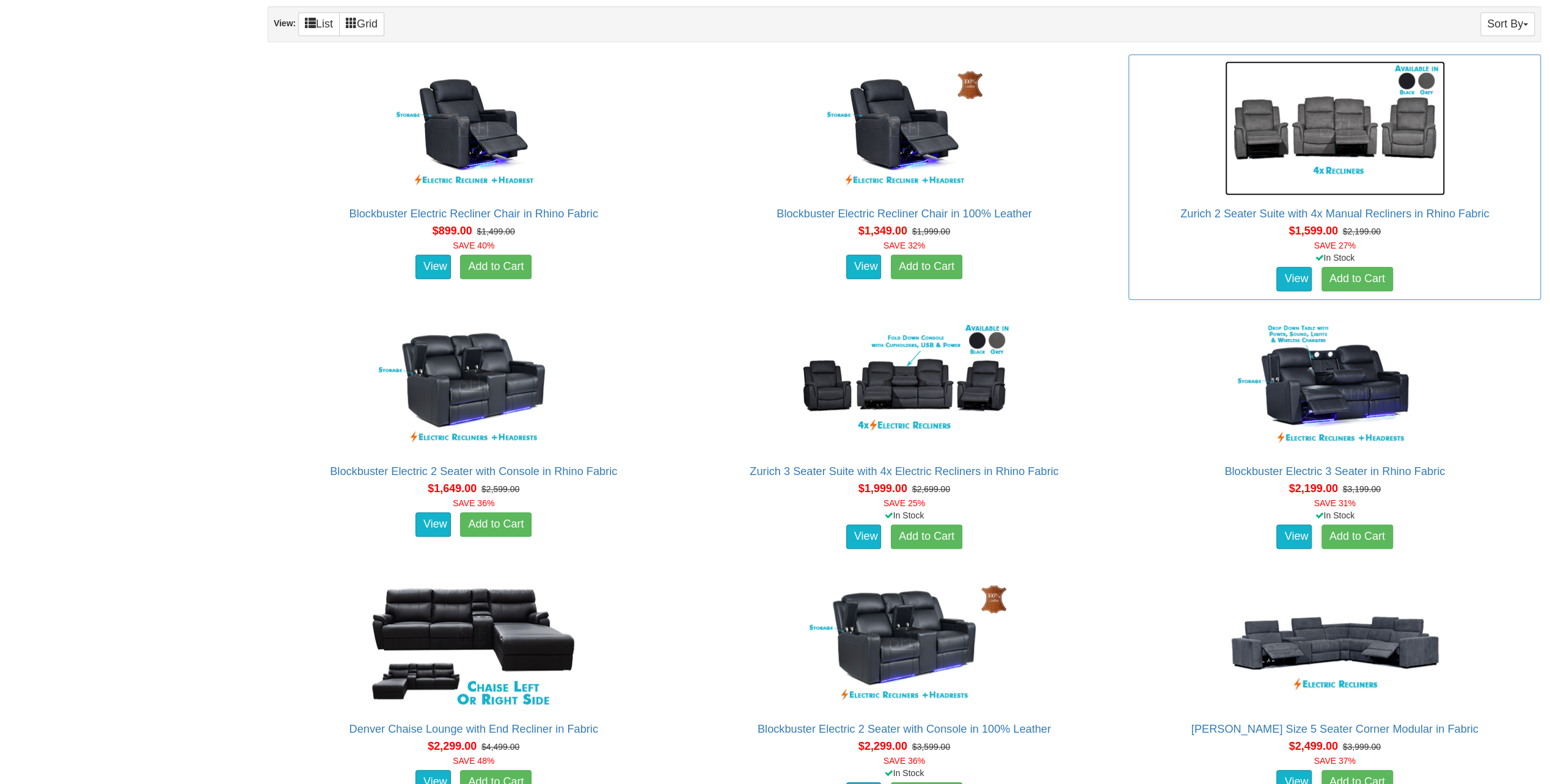
click at [1355, 160] on img at bounding box center [1334, 128] width 220 height 134
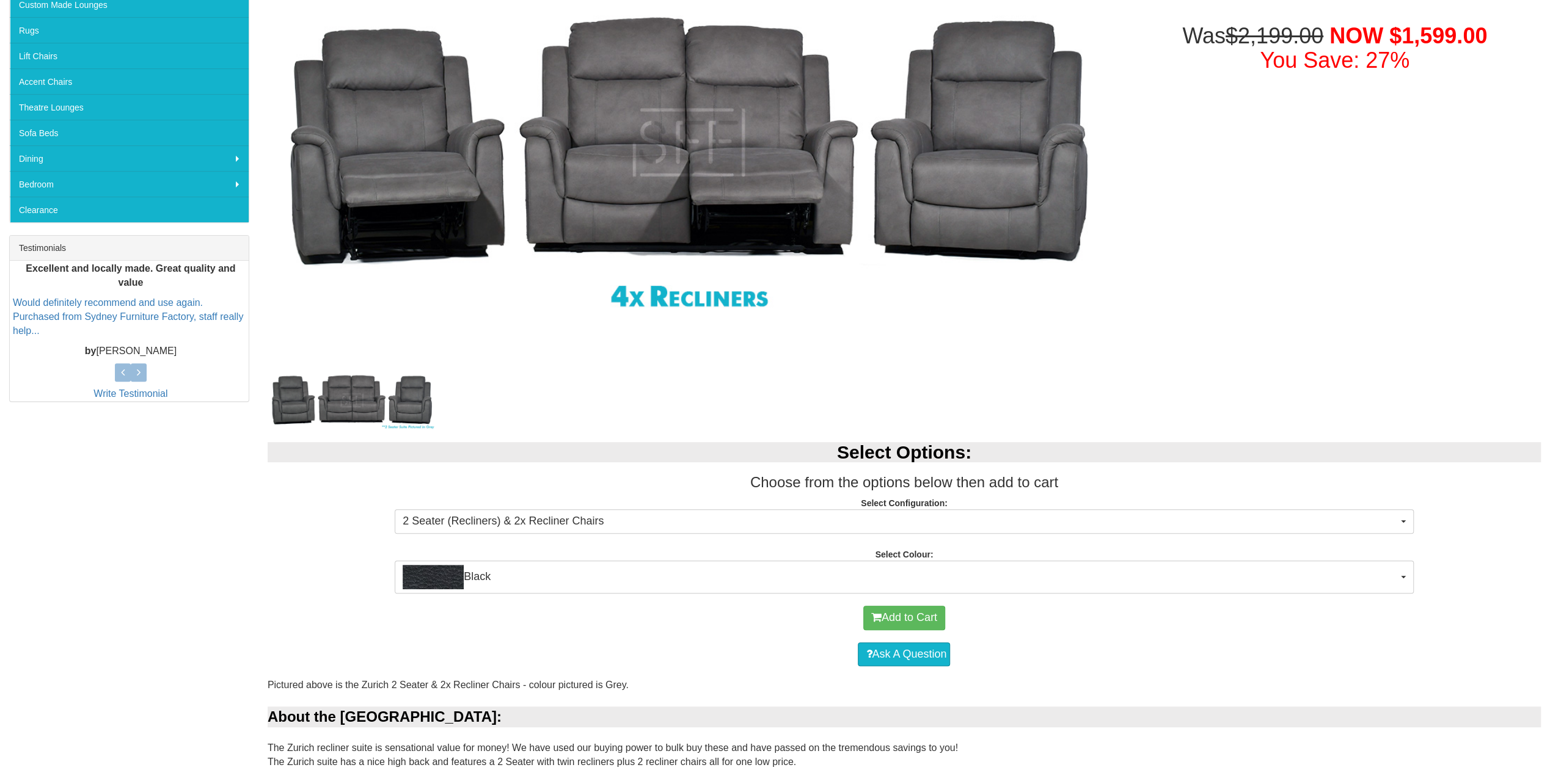
scroll to position [305, 0]
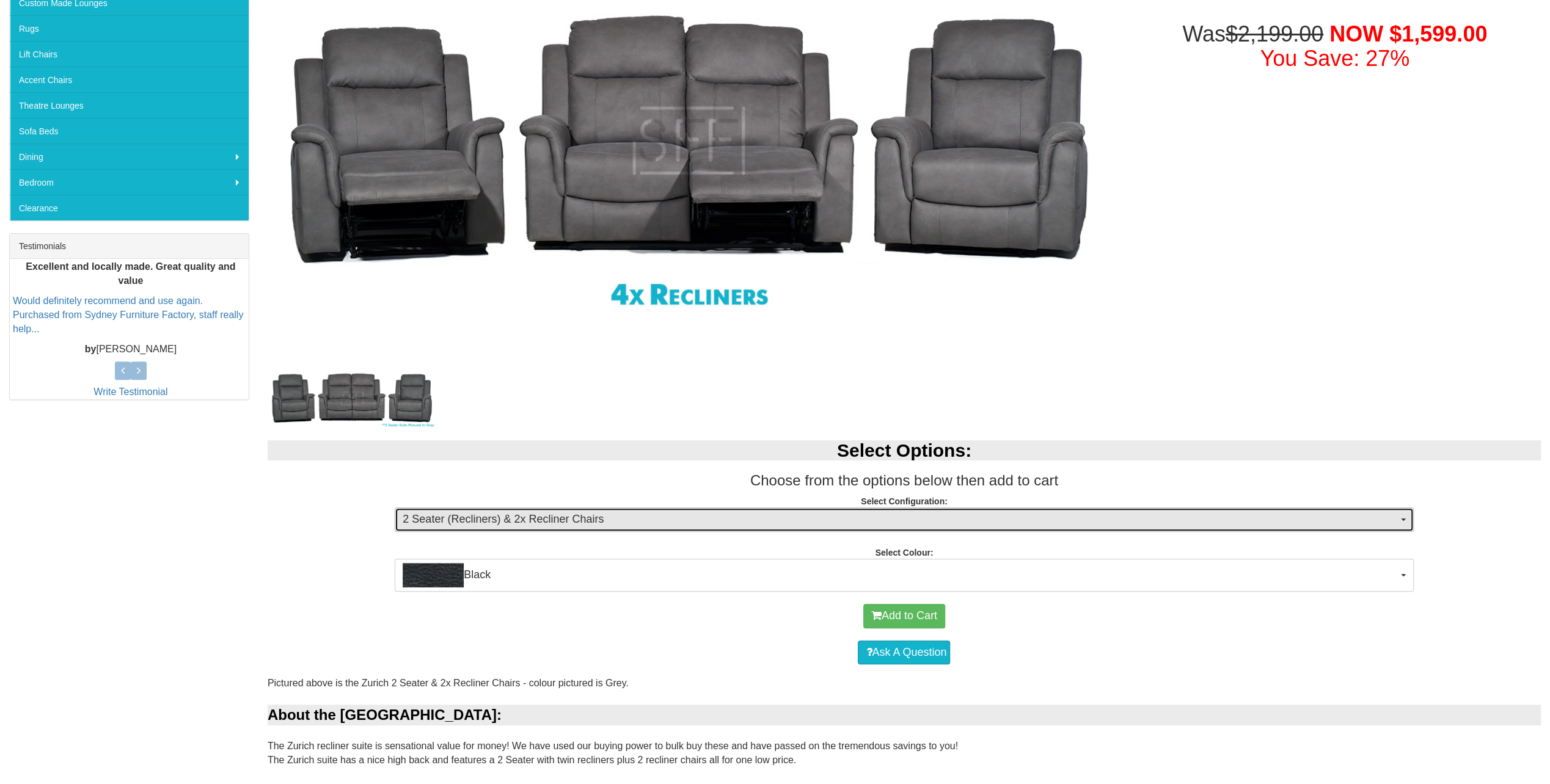
click at [628, 517] on span "2 Seater (Recliners) & 2x Recliner Chairs" at bounding box center [900, 519] width 994 height 16
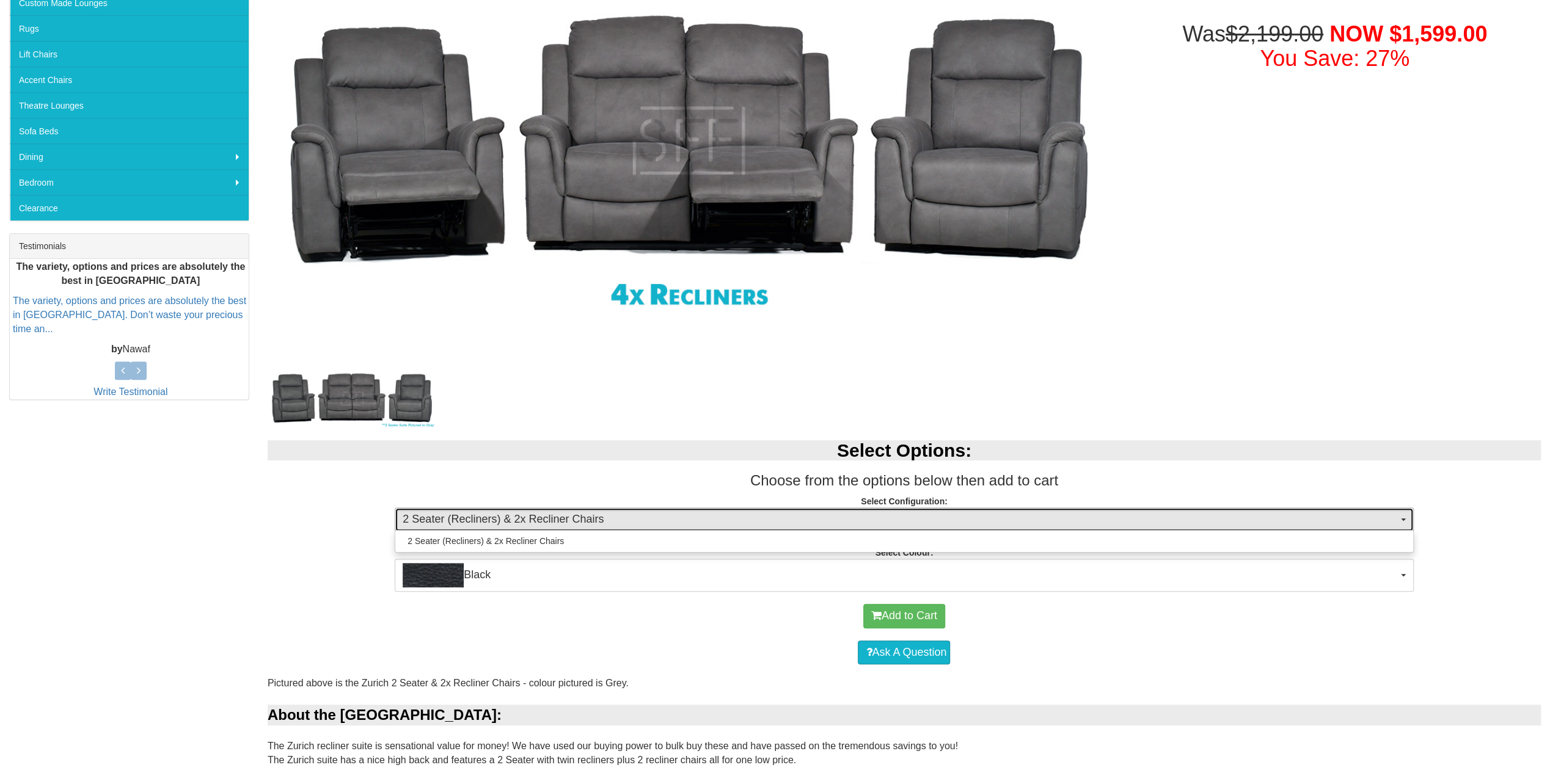
click at [628, 517] on span "2 Seater (Recliners) & 2x Recliner Chairs" at bounding box center [900, 519] width 994 height 16
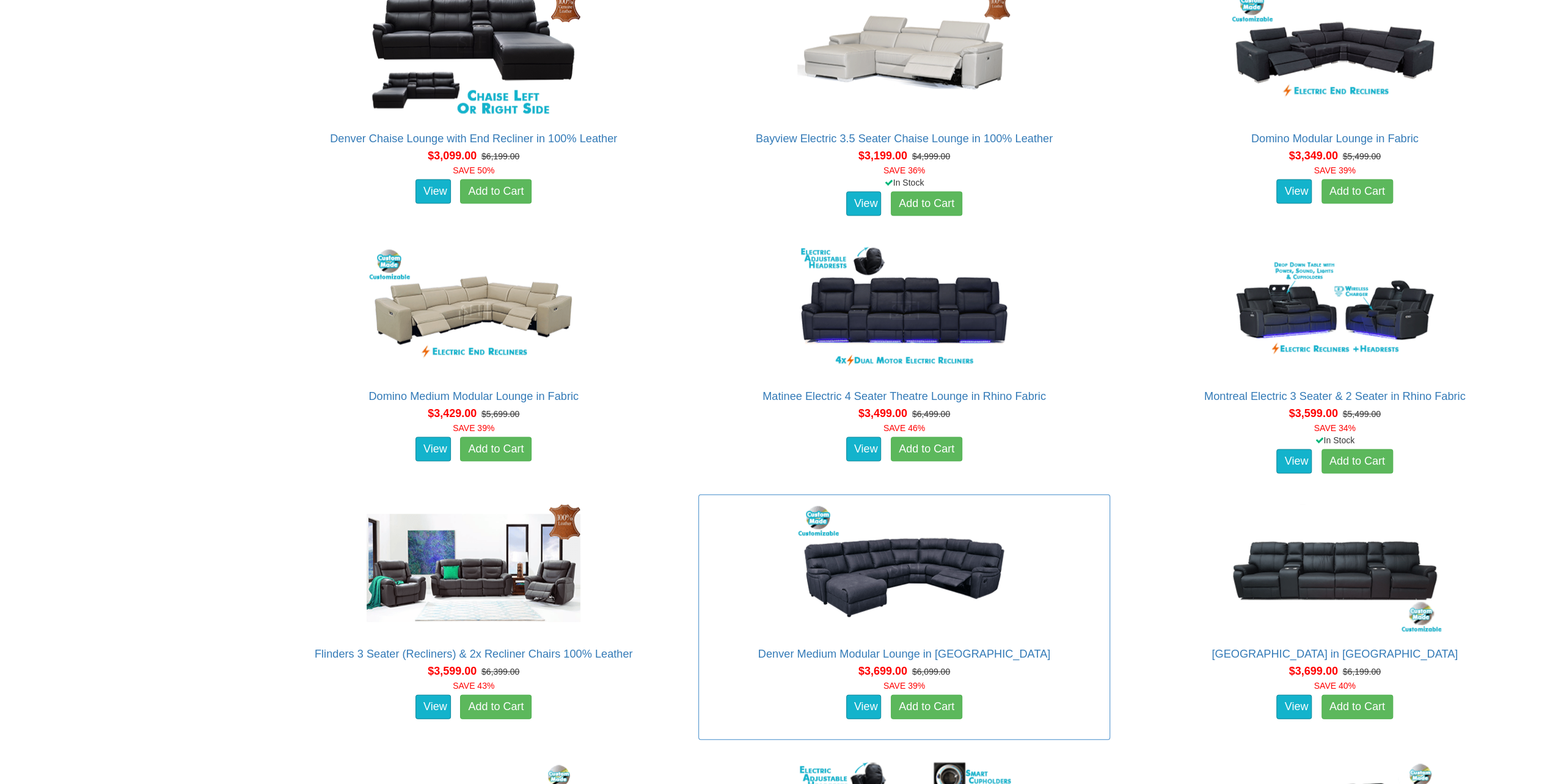
scroll to position [2443, 0]
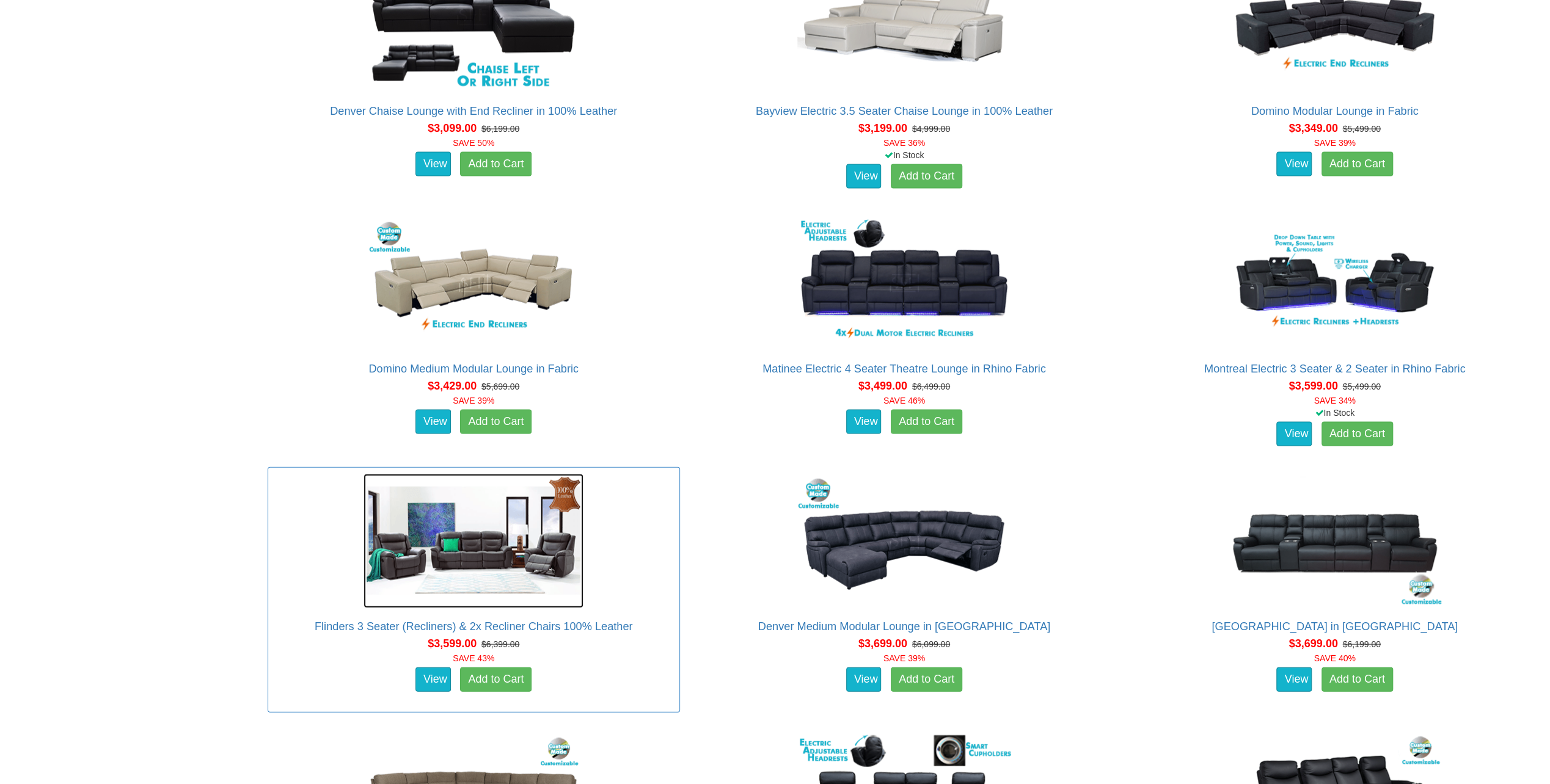
click at [446, 543] on img at bounding box center [473, 541] width 220 height 134
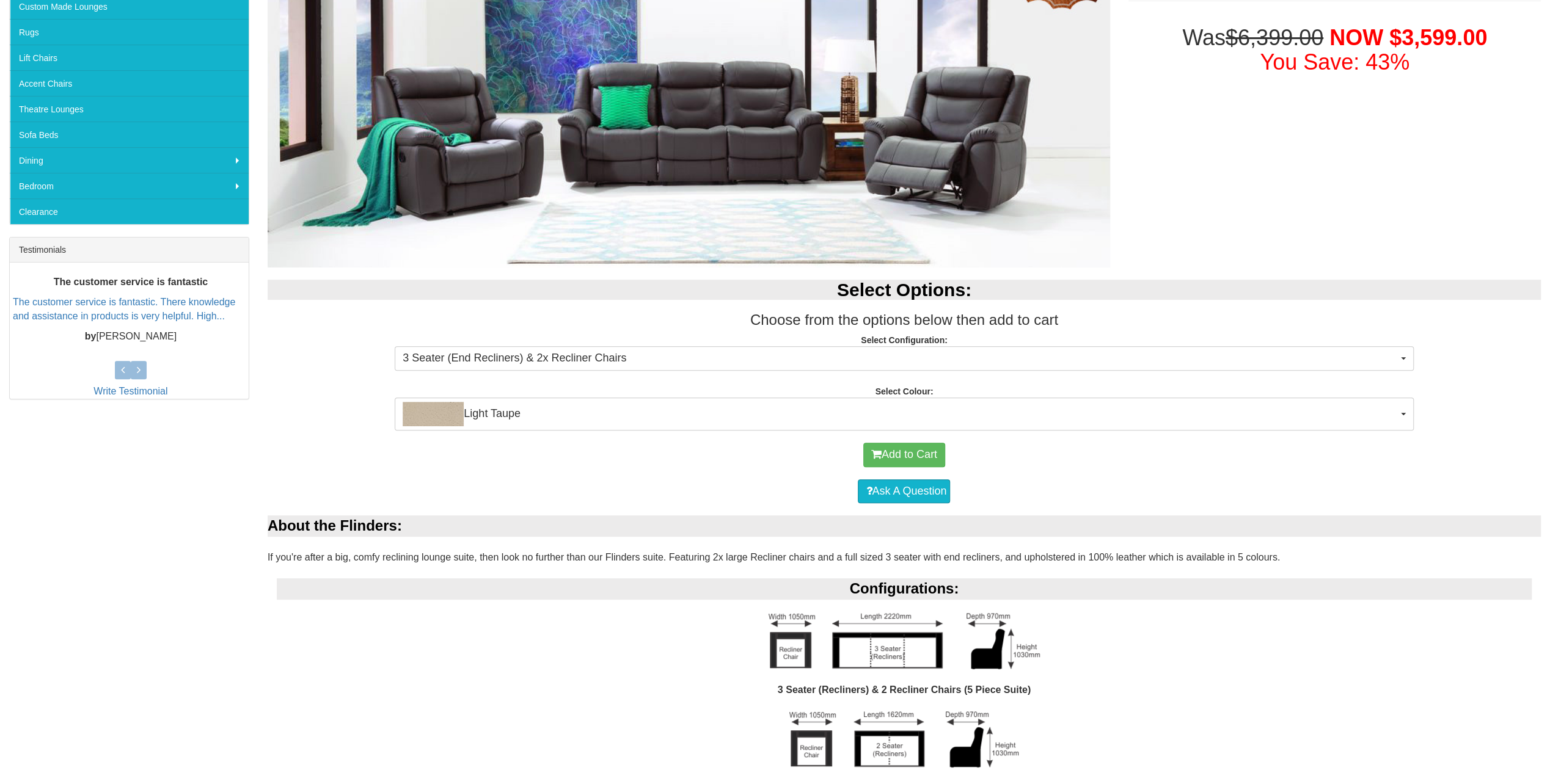
scroll to position [305, 0]
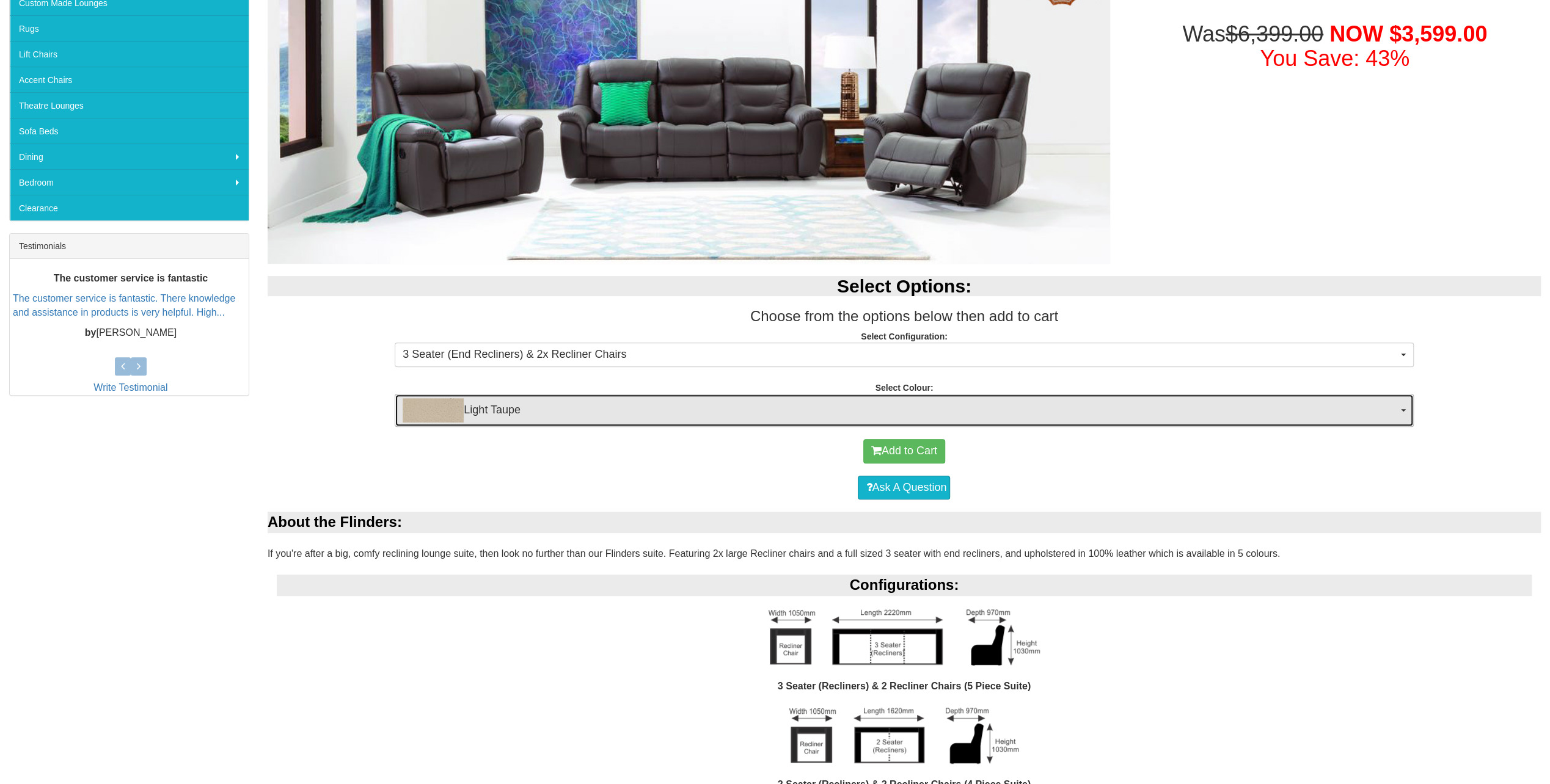
click at [676, 412] on span "Light Taupe" at bounding box center [900, 410] width 994 height 25
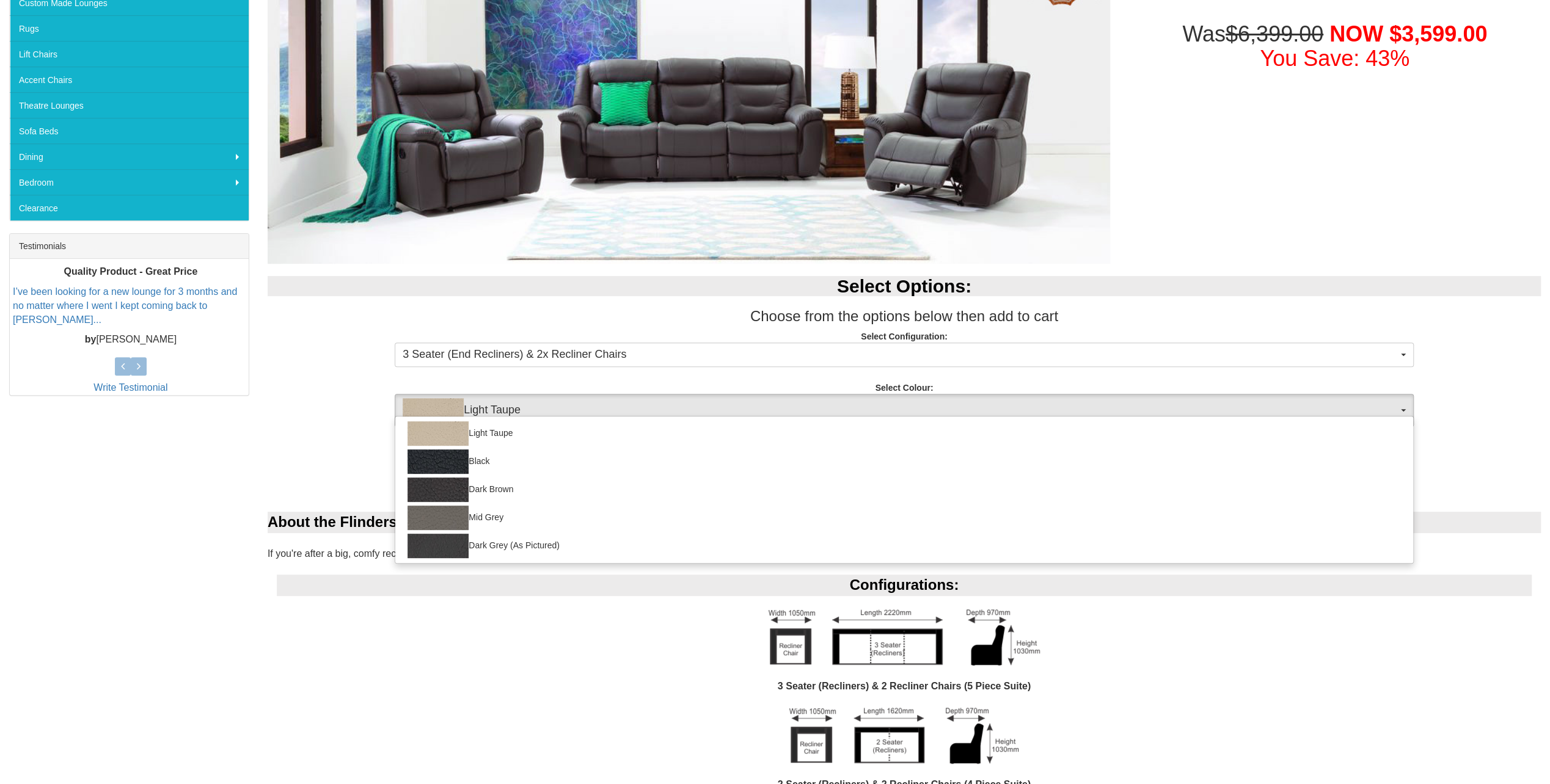
click at [322, 377] on div "Select Options: Choose from the options below then add to cart Select Configura…" at bounding box center [903, 345] width 1291 height 163
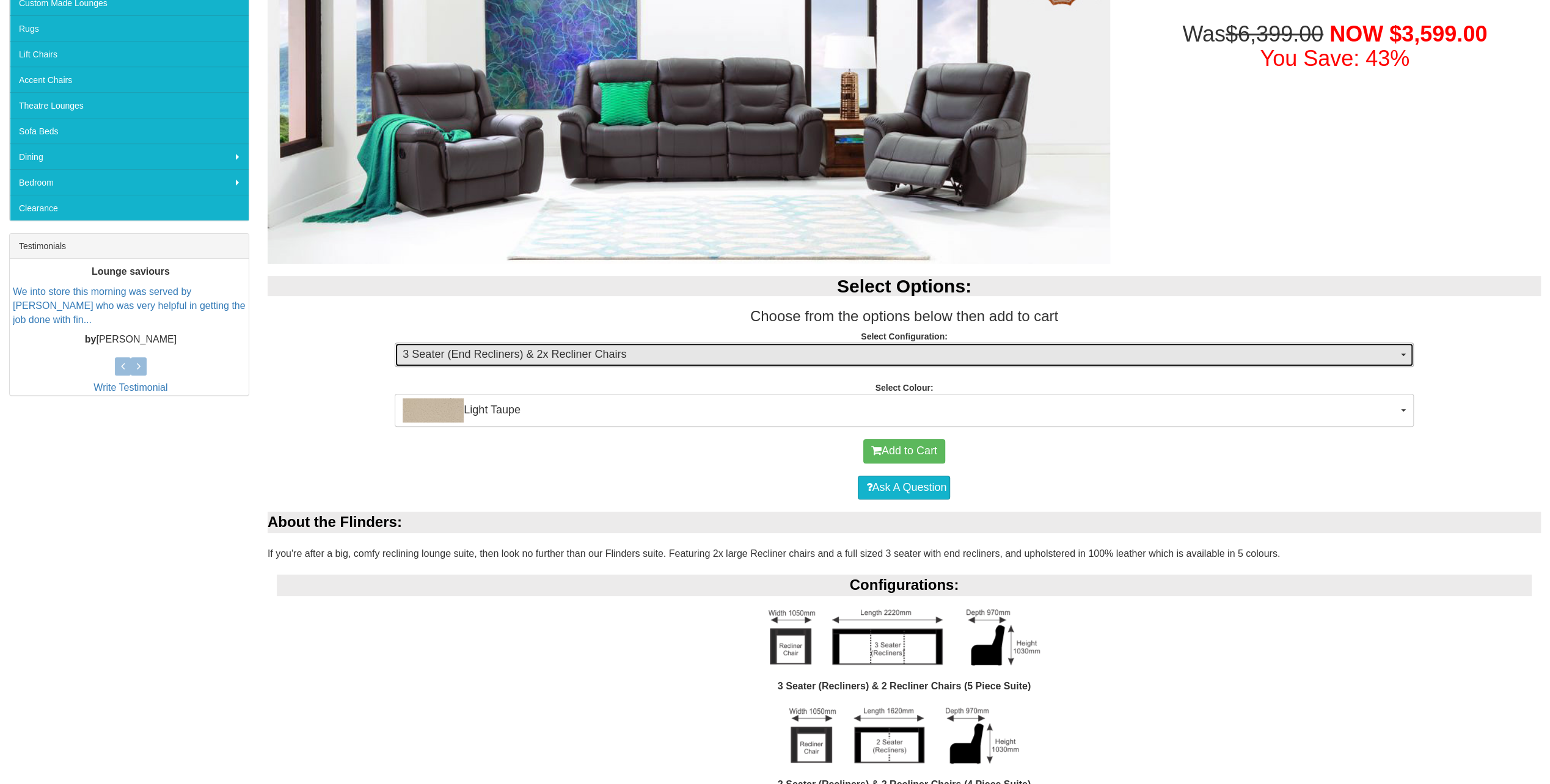
click at [557, 350] on span "3 Seater (End Recliners) & 2x Recliner Chairs" at bounding box center [900, 355] width 994 height 16
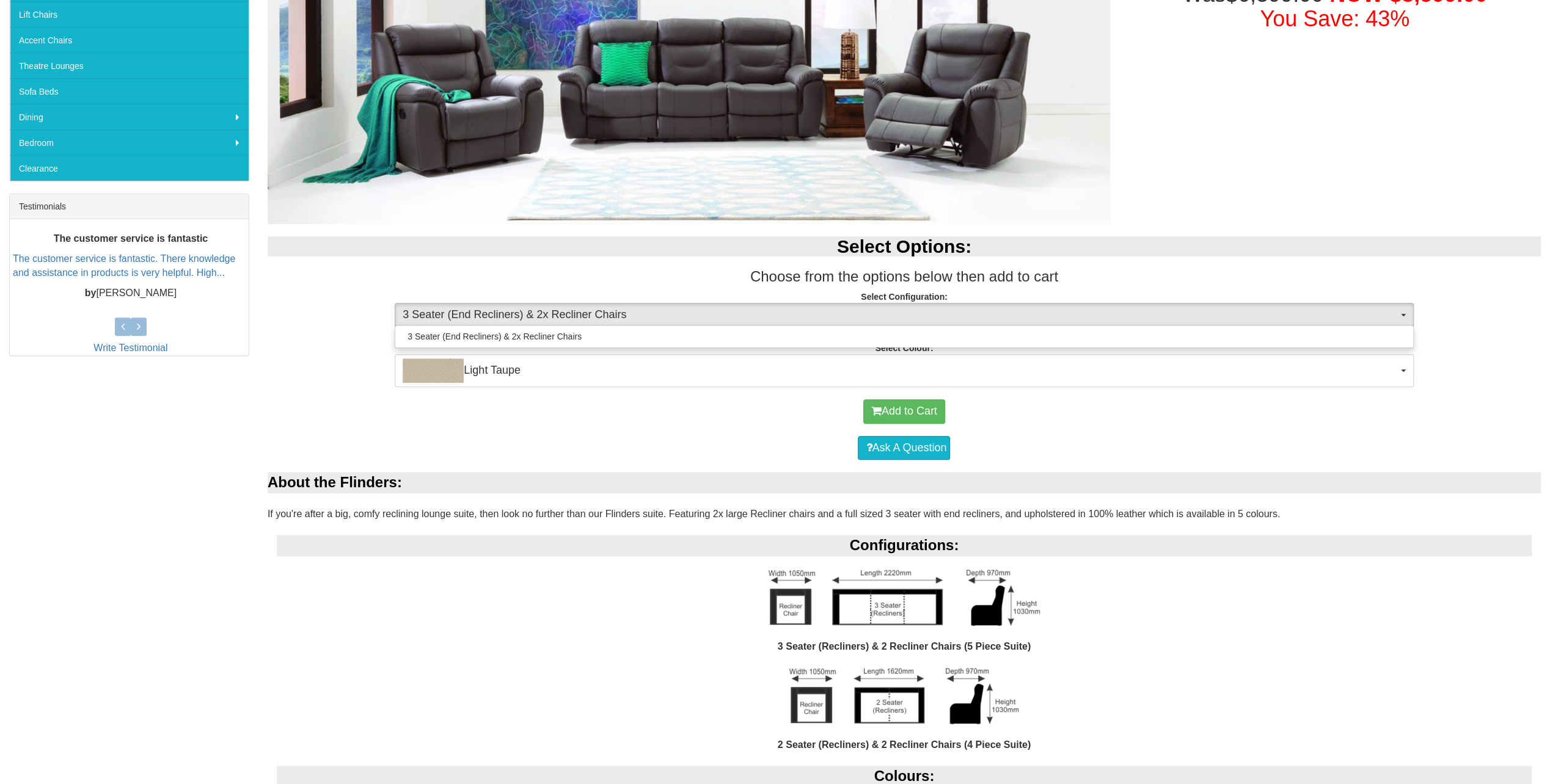
scroll to position [0, 0]
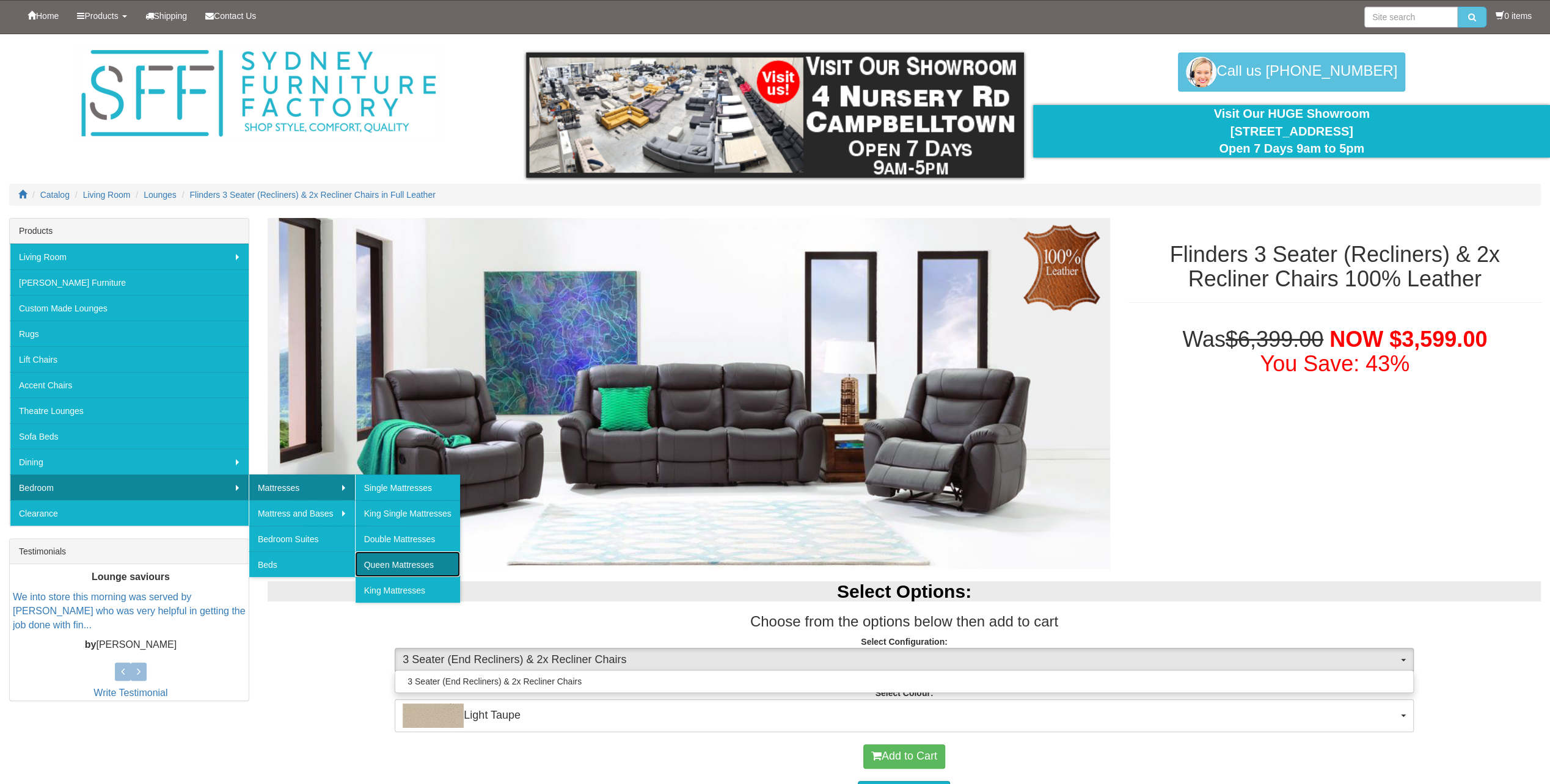
click at [390, 558] on link "Queen Mattresses" at bounding box center [407, 565] width 105 height 26
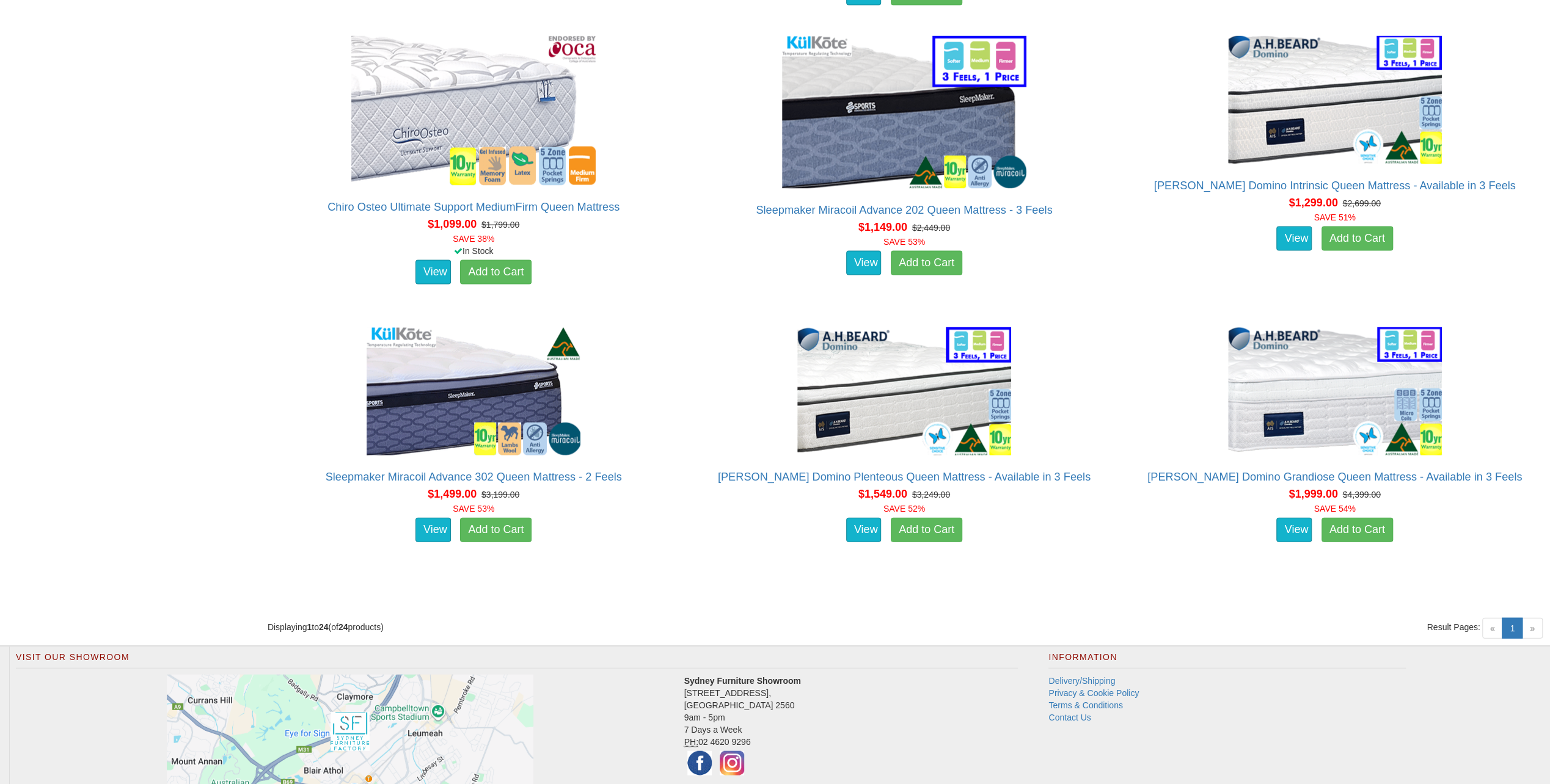
scroll to position [2542, 0]
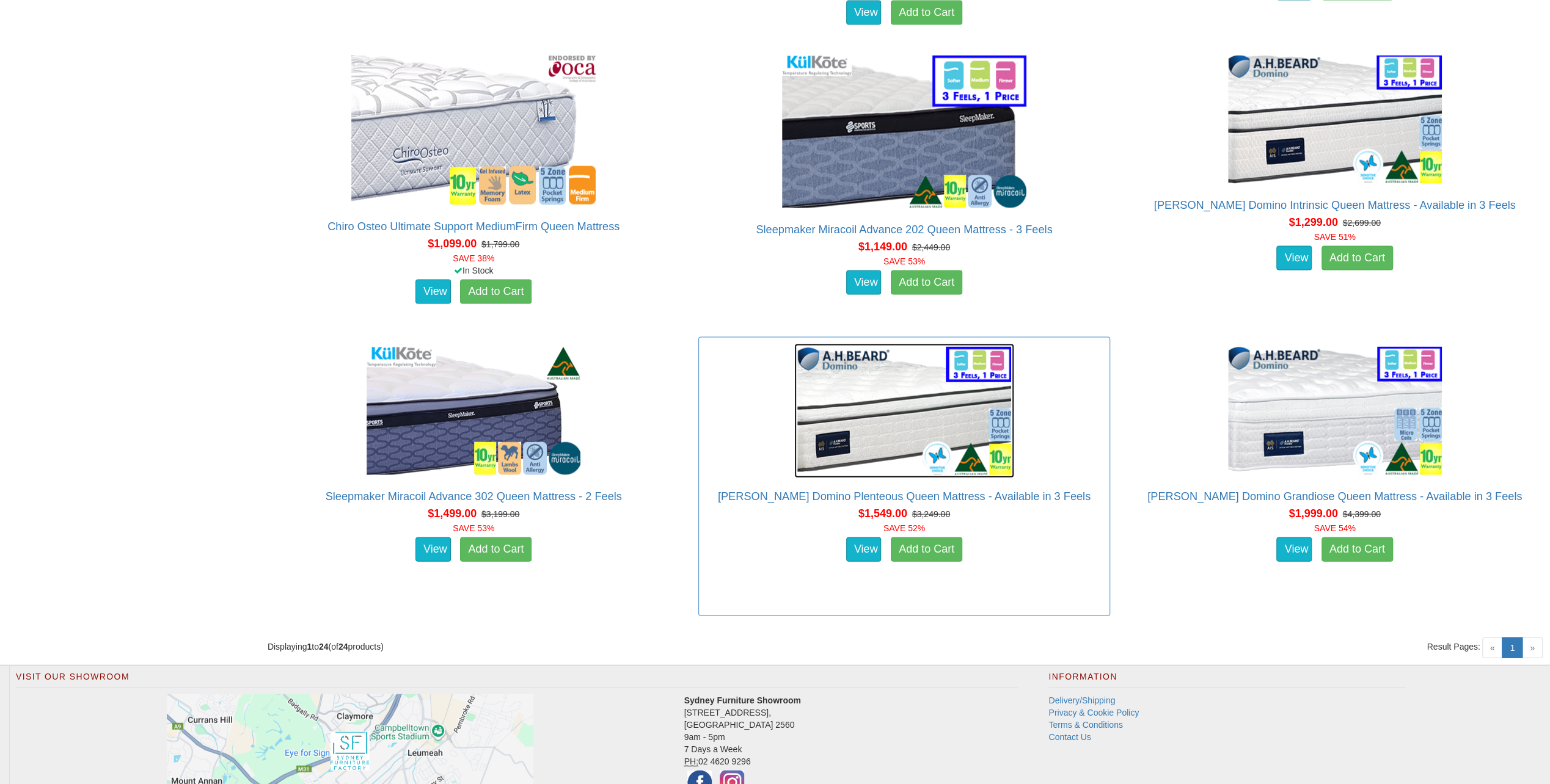
click at [924, 426] on img at bounding box center [903, 410] width 220 height 134
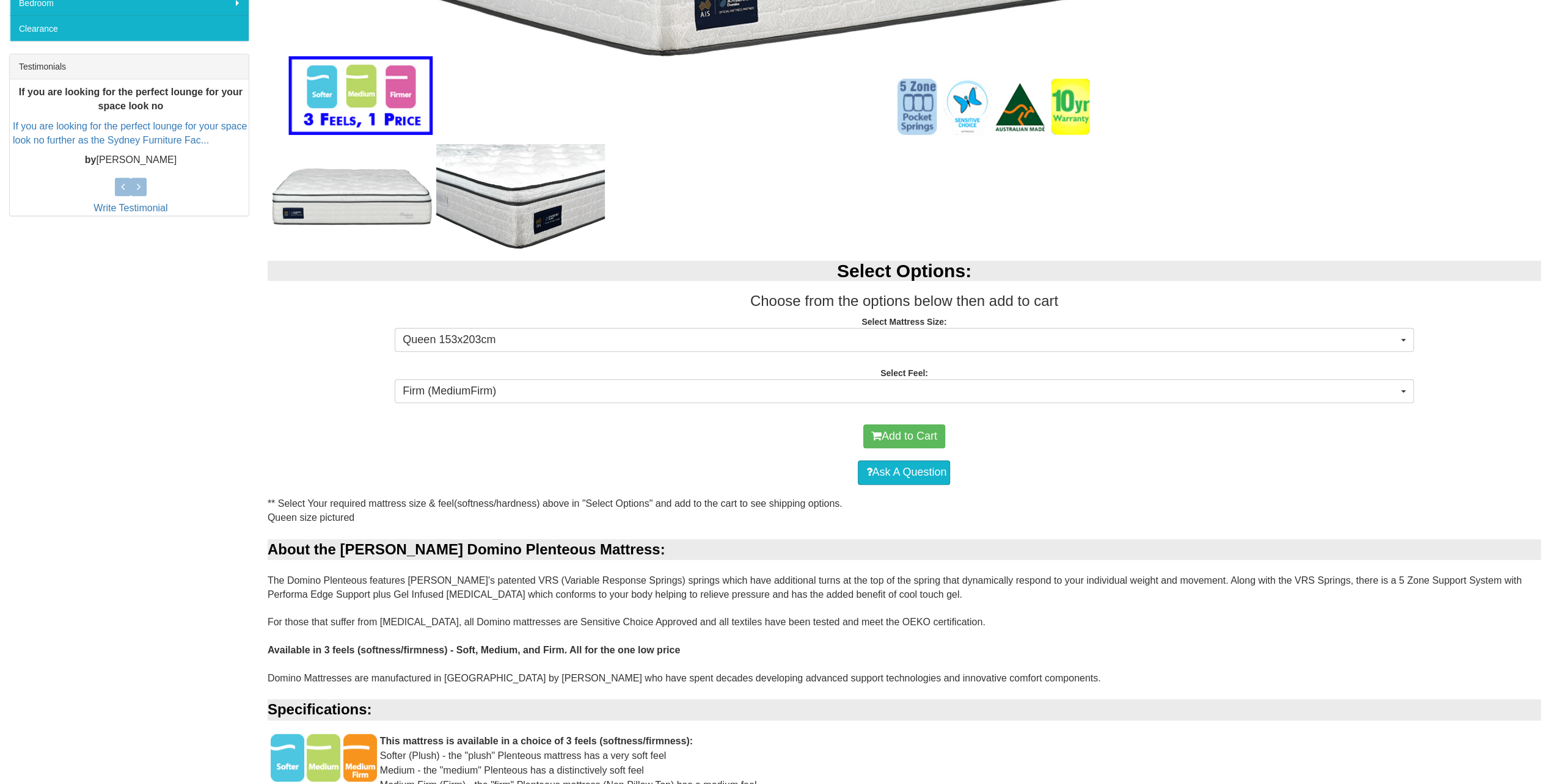
scroll to position [488, 0]
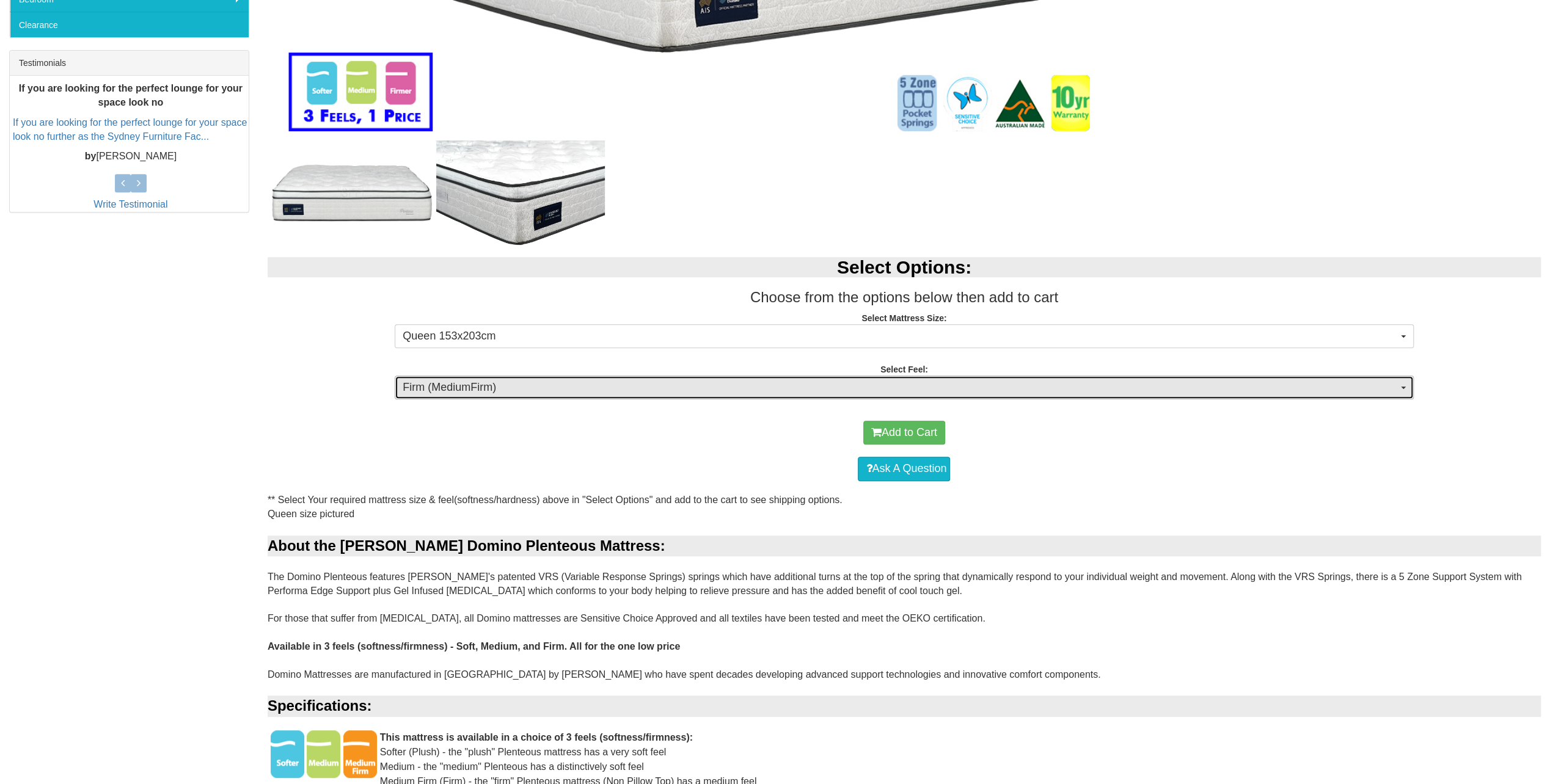
click at [600, 396] on button "Firm (MediumFirm)" at bounding box center [903, 388] width 1018 height 25
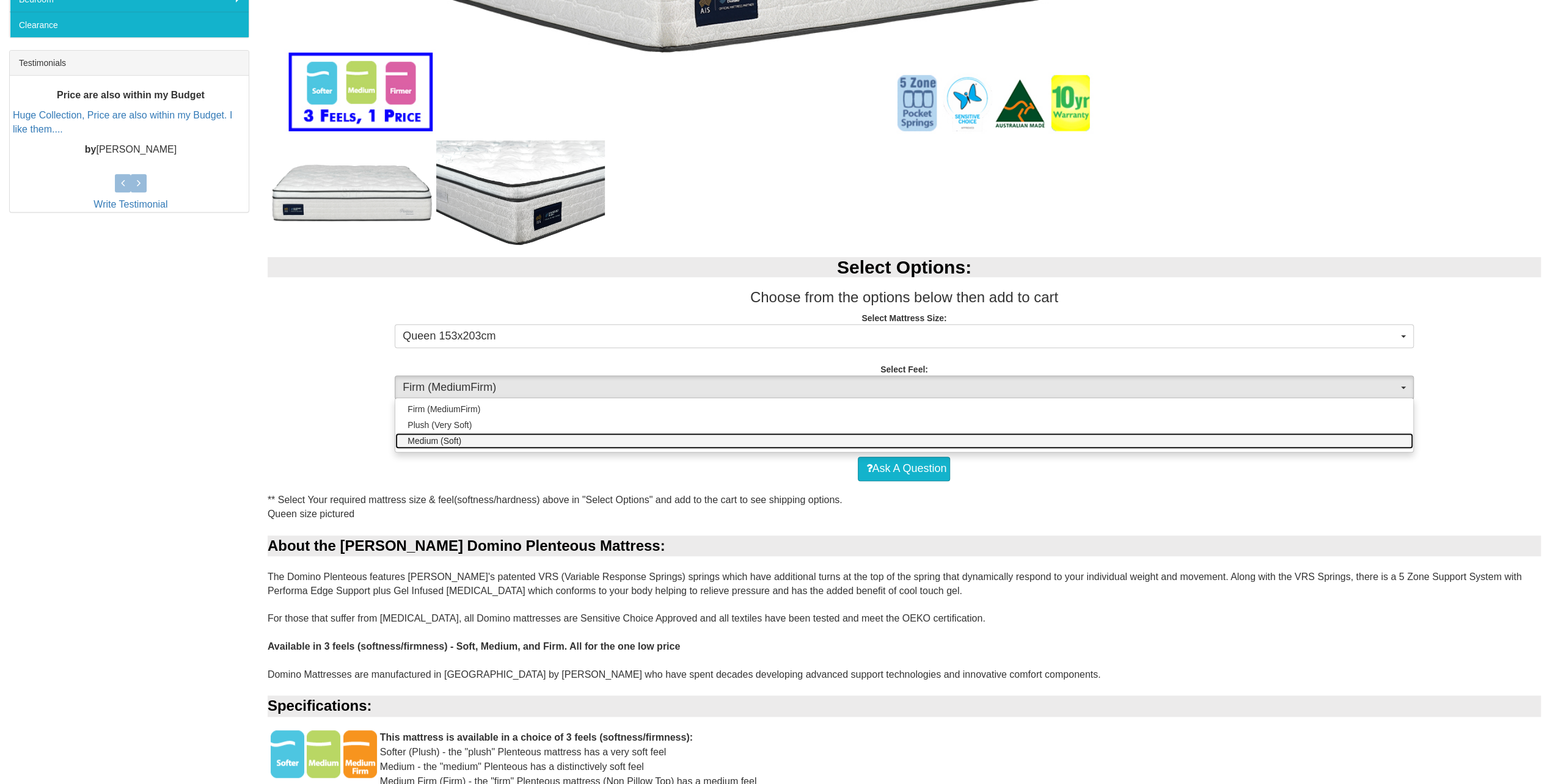
click at [497, 440] on link "Medium (Soft)" at bounding box center [903, 441] width 1017 height 16
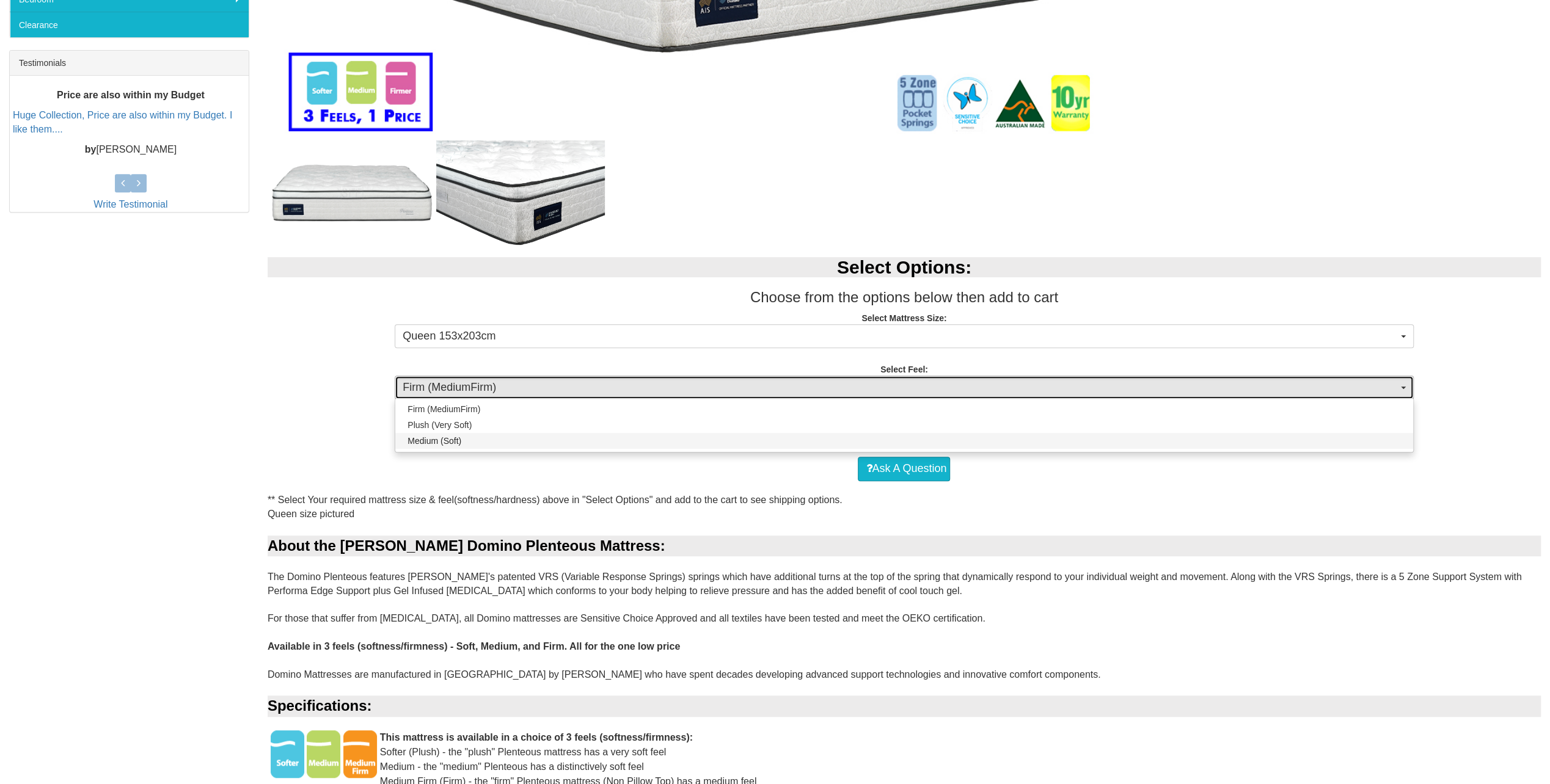
select select "1880"
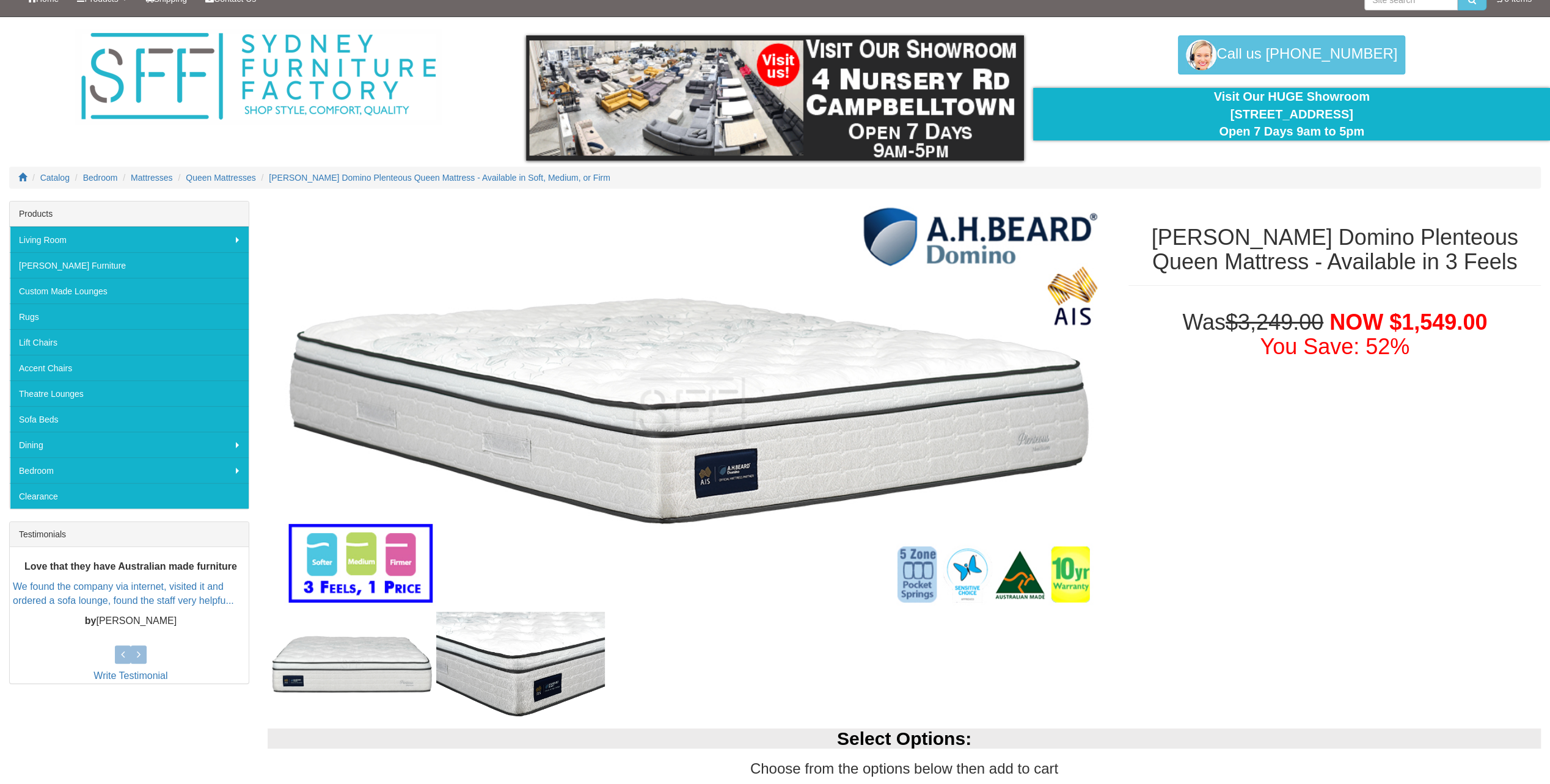
scroll to position [0, 0]
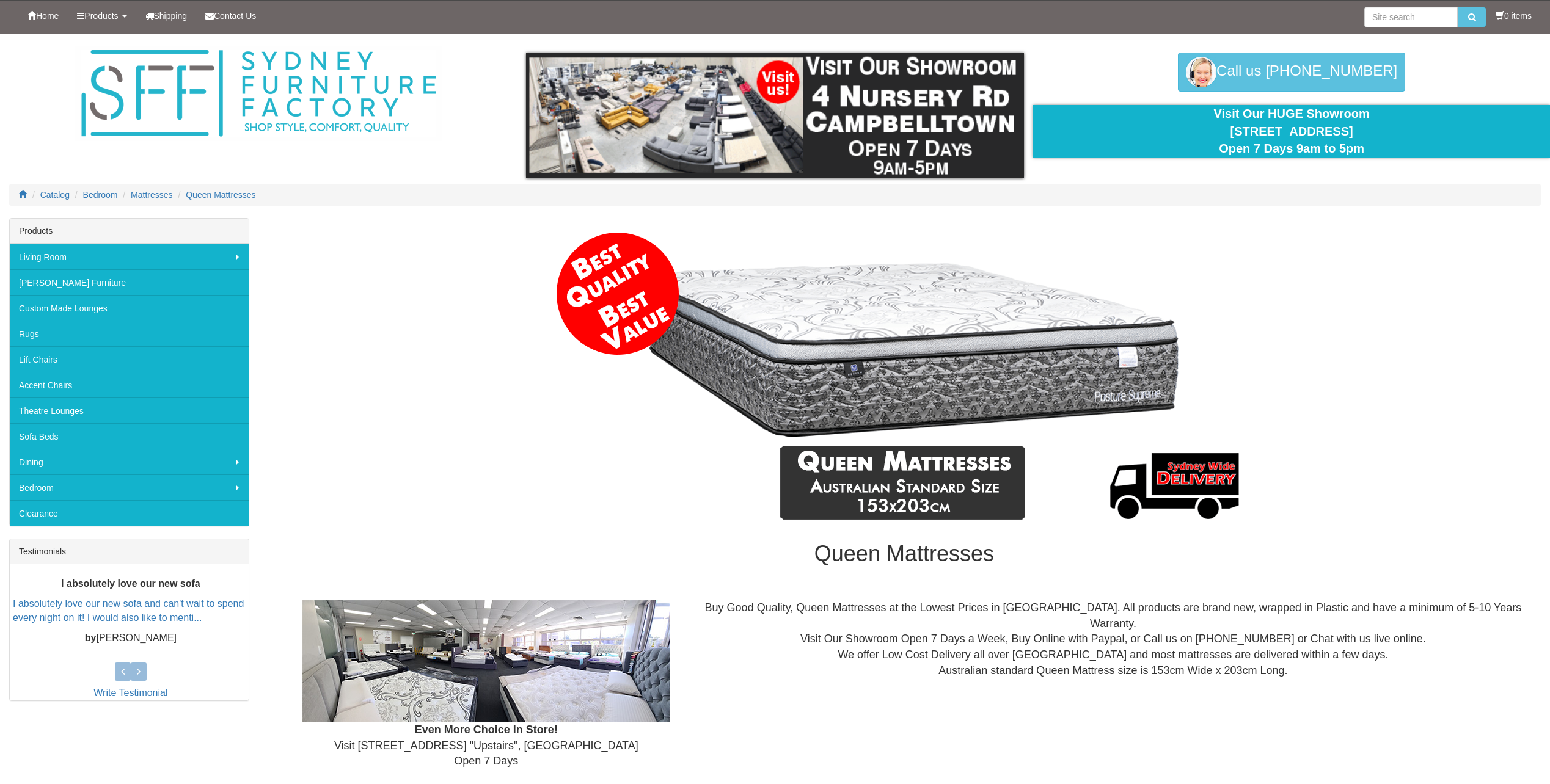
scroll to position [2542, 0]
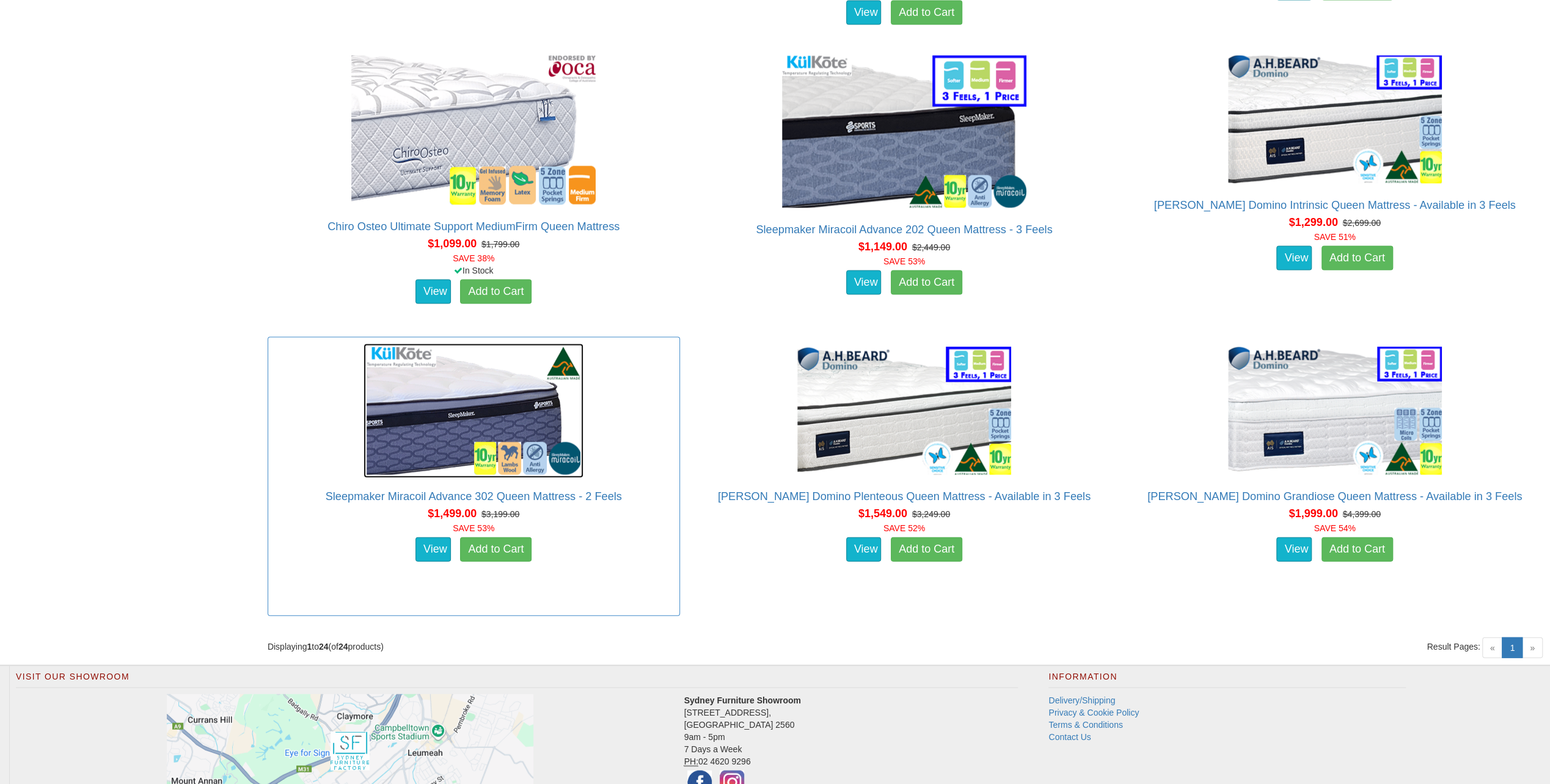
click at [457, 418] on img at bounding box center [473, 410] width 220 height 134
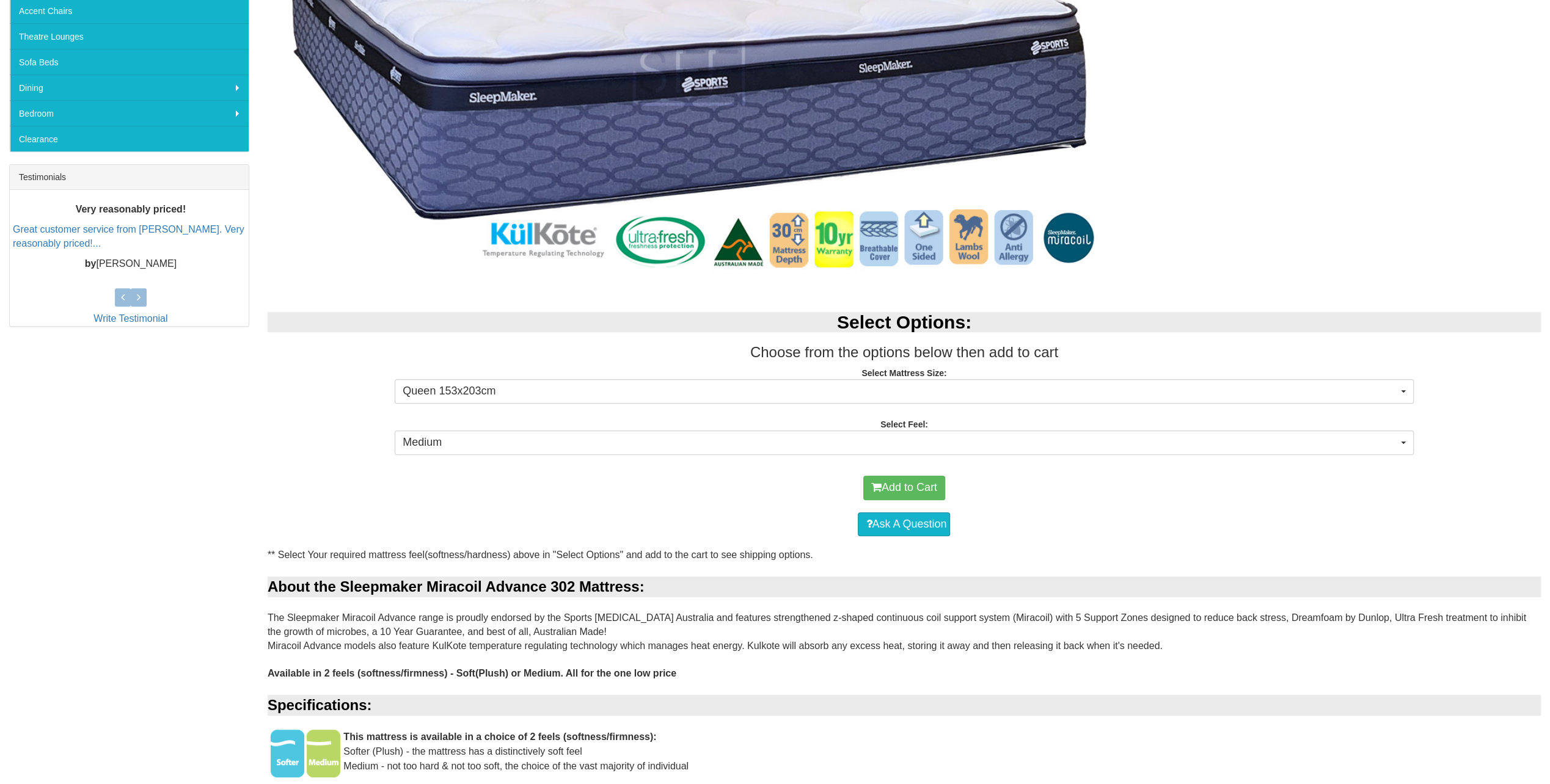
scroll to position [366, 0]
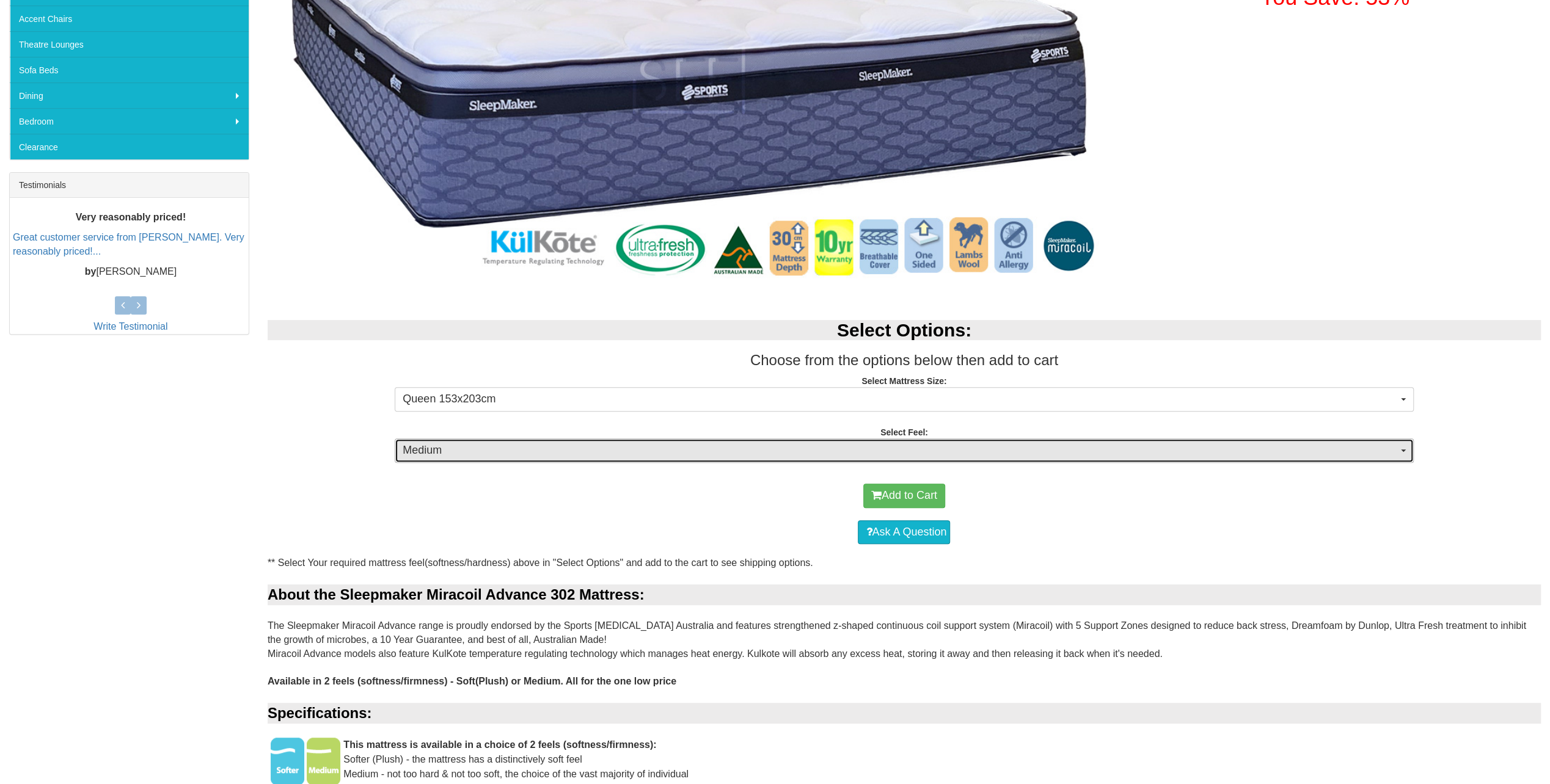
click at [610, 453] on span "Medium" at bounding box center [900, 451] width 994 height 16
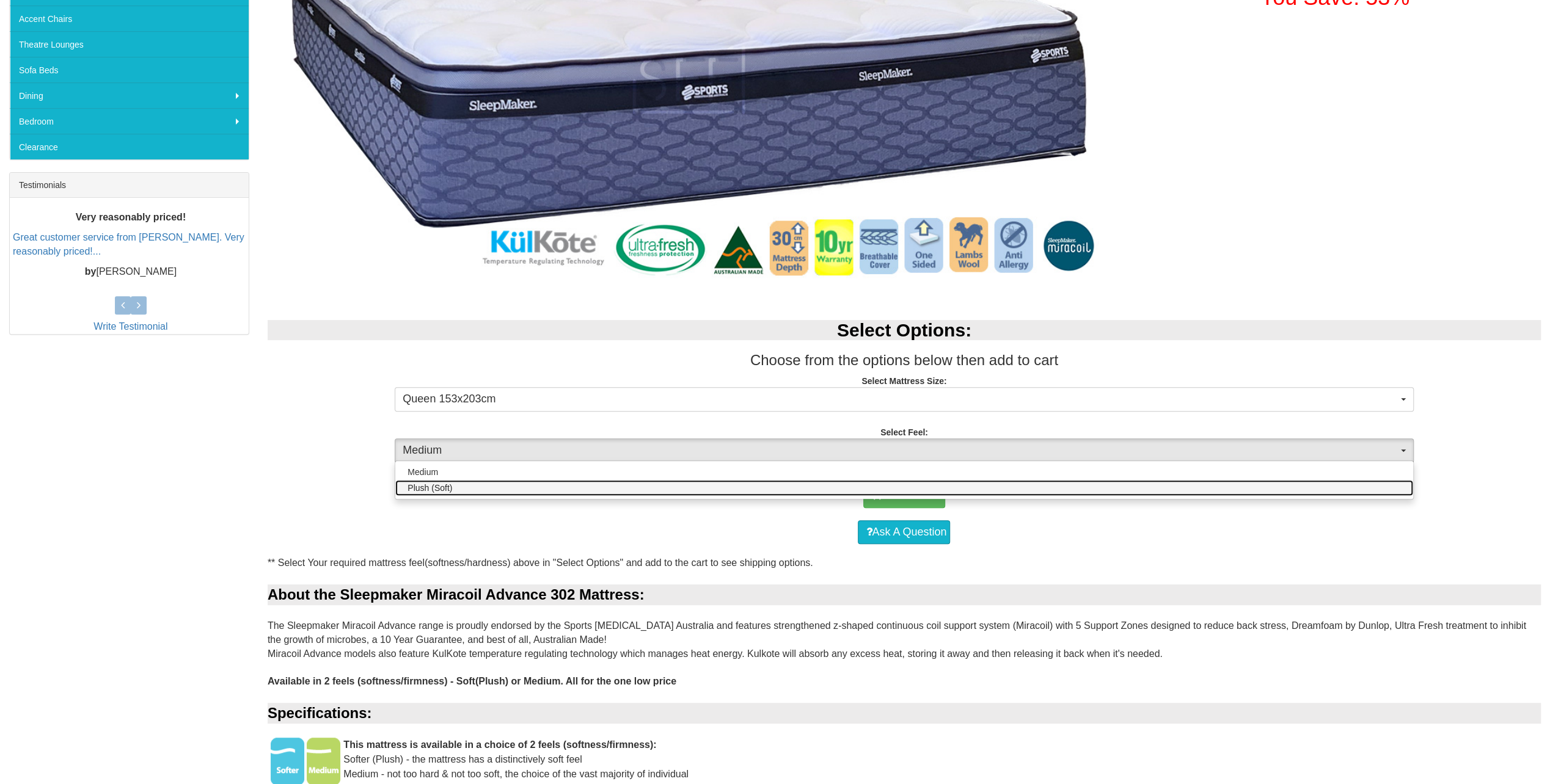
click at [560, 484] on link "Plush (Soft)" at bounding box center [903, 488] width 1017 height 16
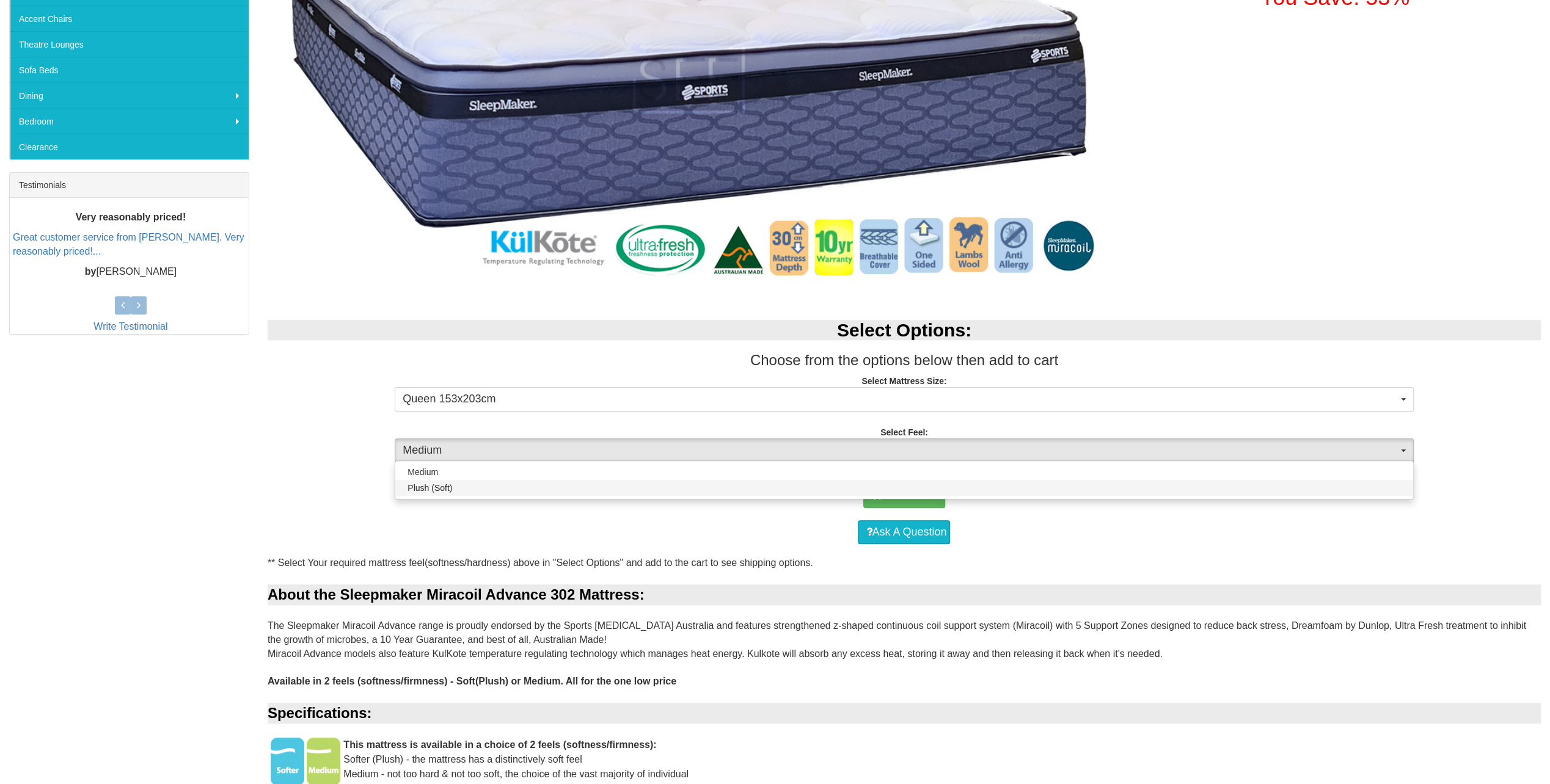
select select "1379"
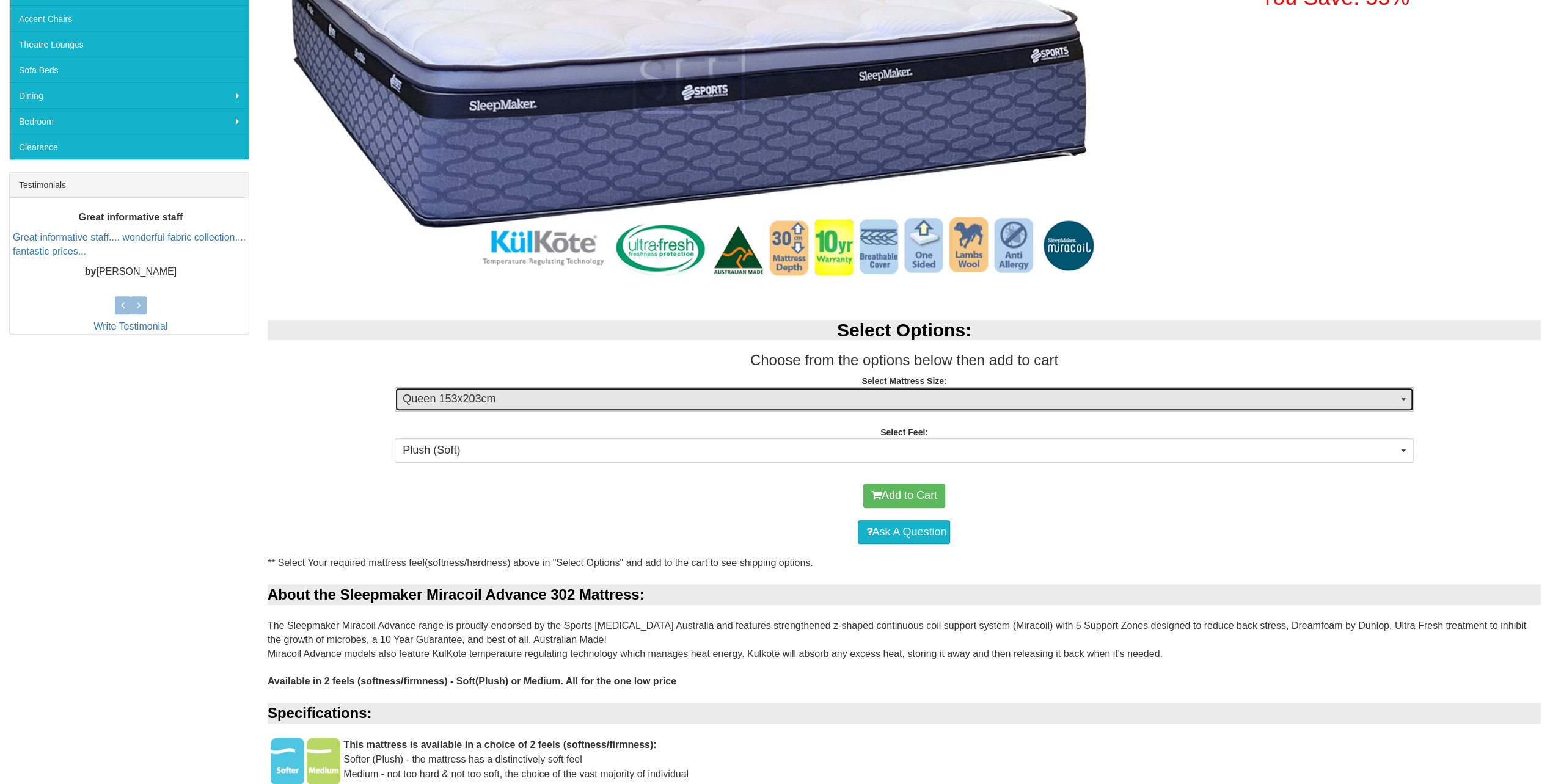
click at [520, 399] on span "Queen 153x203cm" at bounding box center [900, 399] width 994 height 16
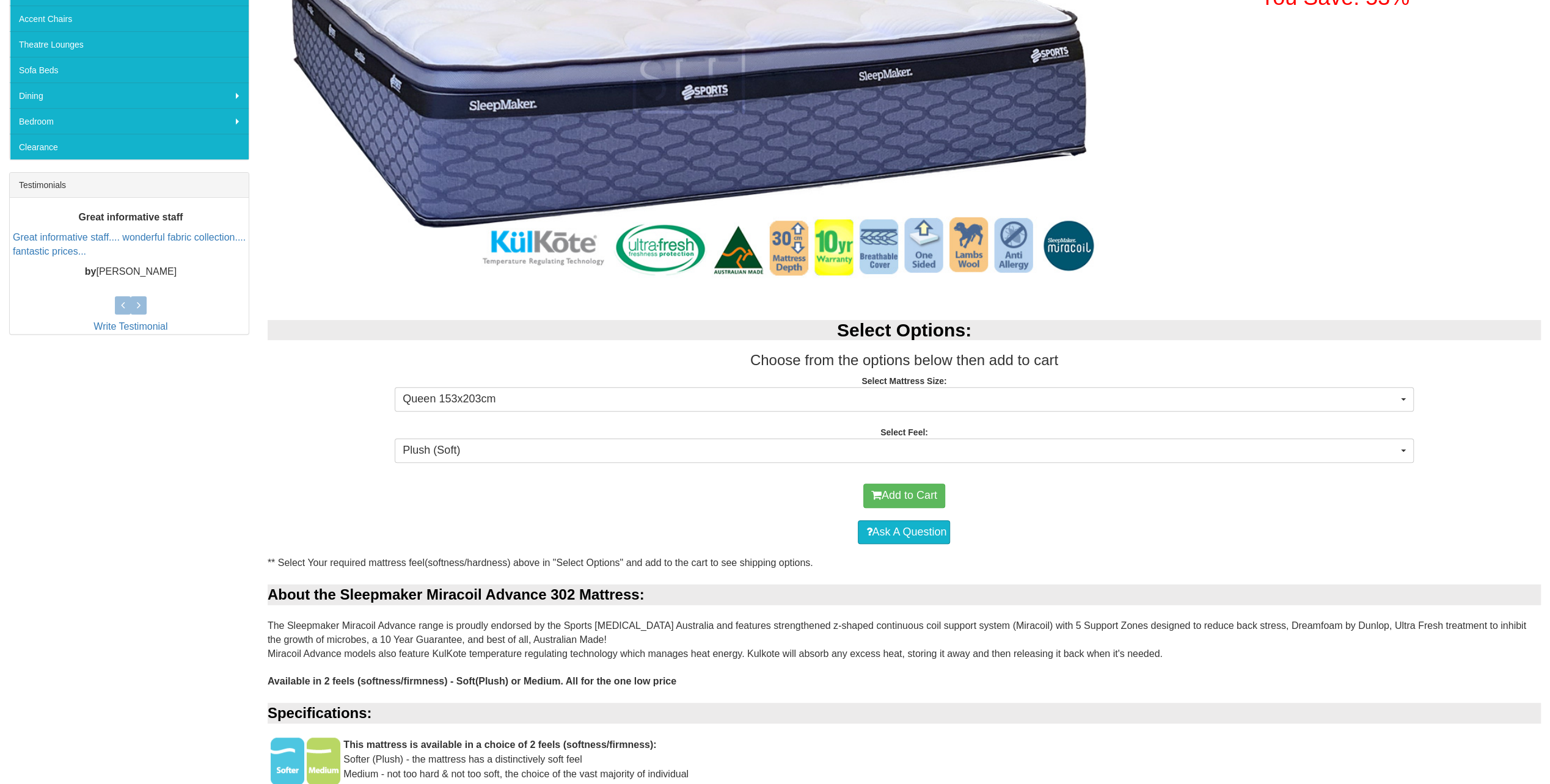
click at [224, 436] on div "Sleepmaker Miracoil Advance 302 Queen Mattress - 2 Feels Was $3,199.00 NOW $1,4…" at bounding box center [775, 630] width 1550 height 1558
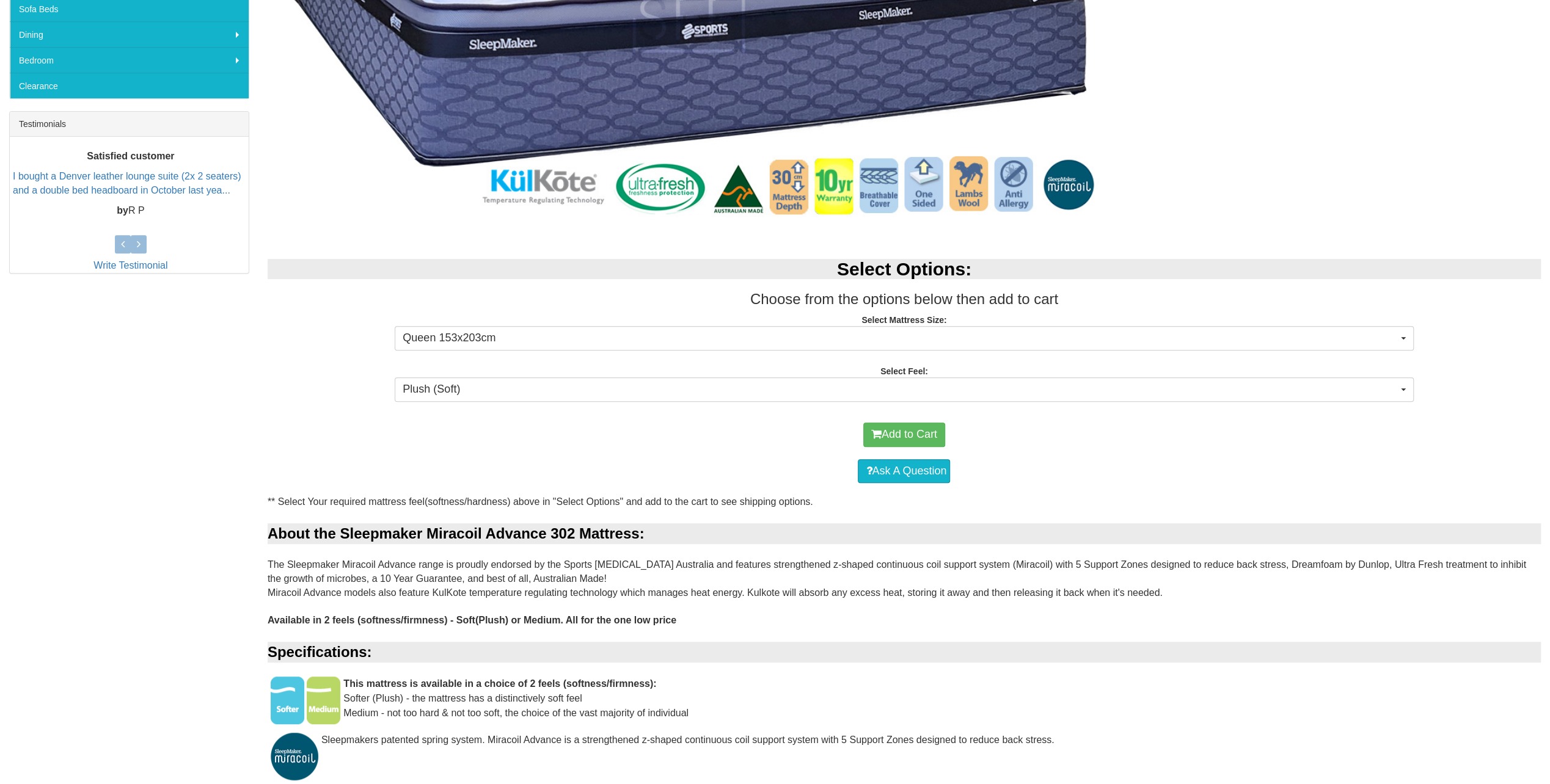
scroll to position [0, 0]
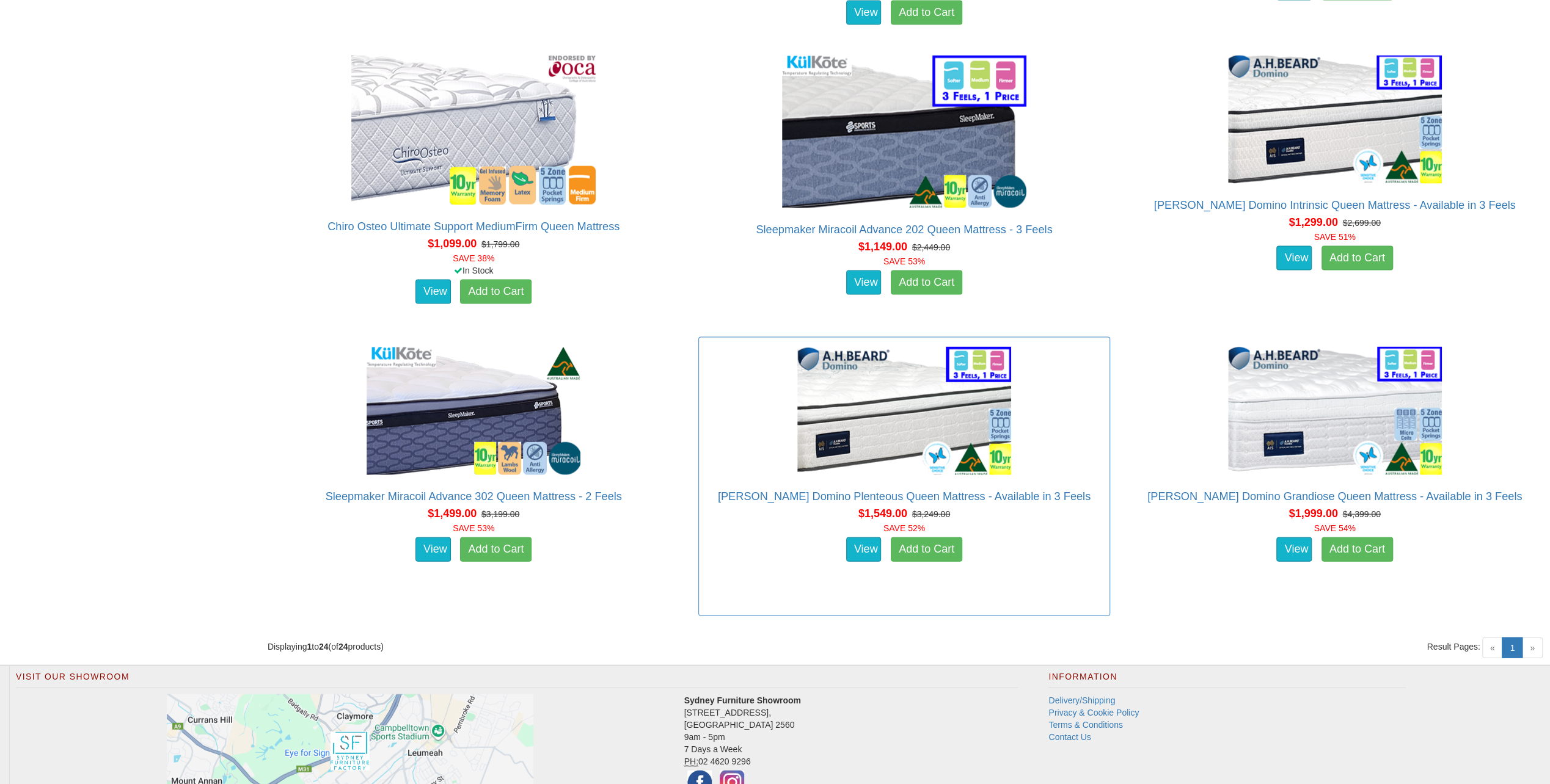
scroll to position [2298, 0]
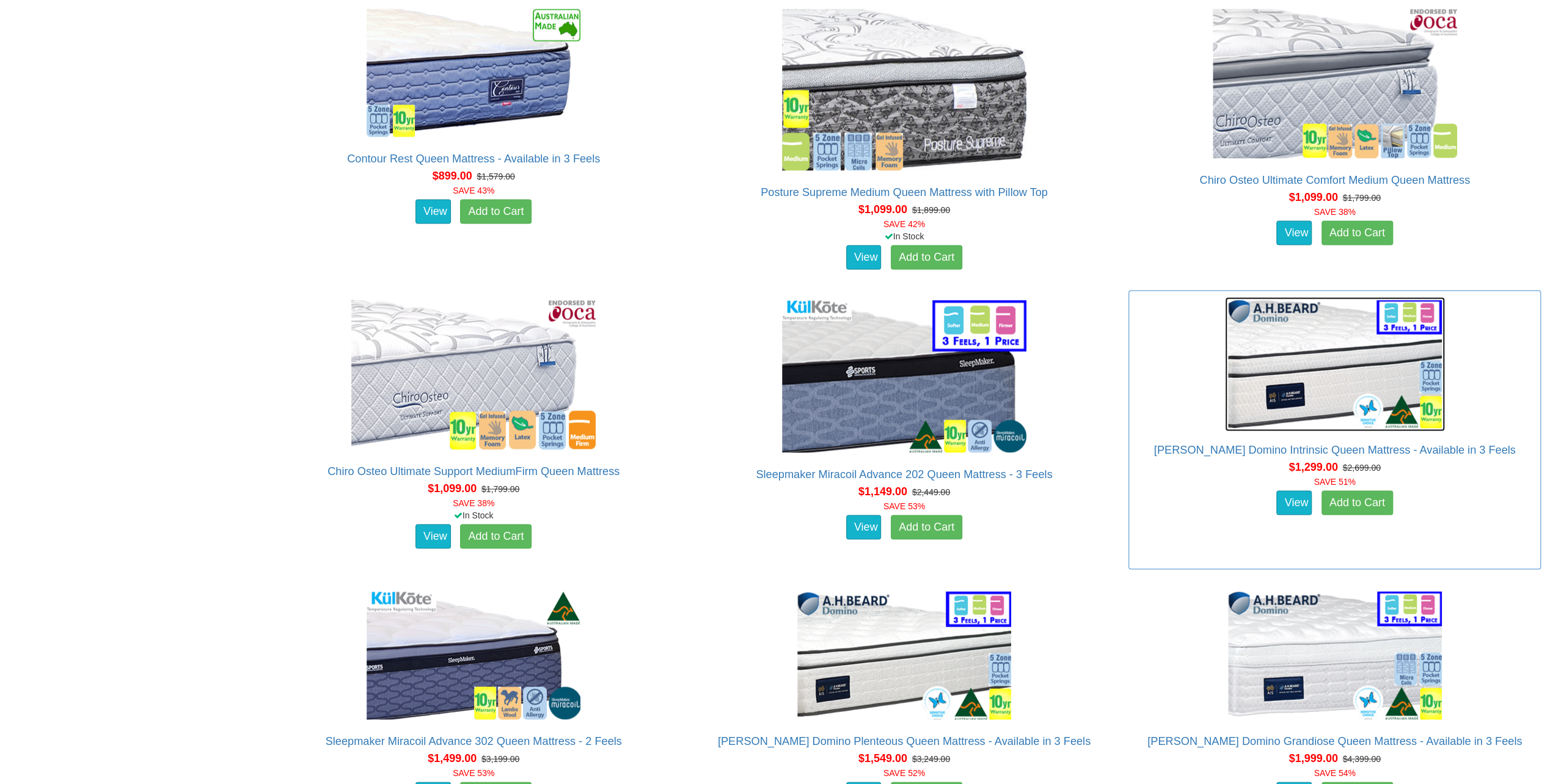
click at [1342, 368] on img at bounding box center [1334, 364] width 220 height 134
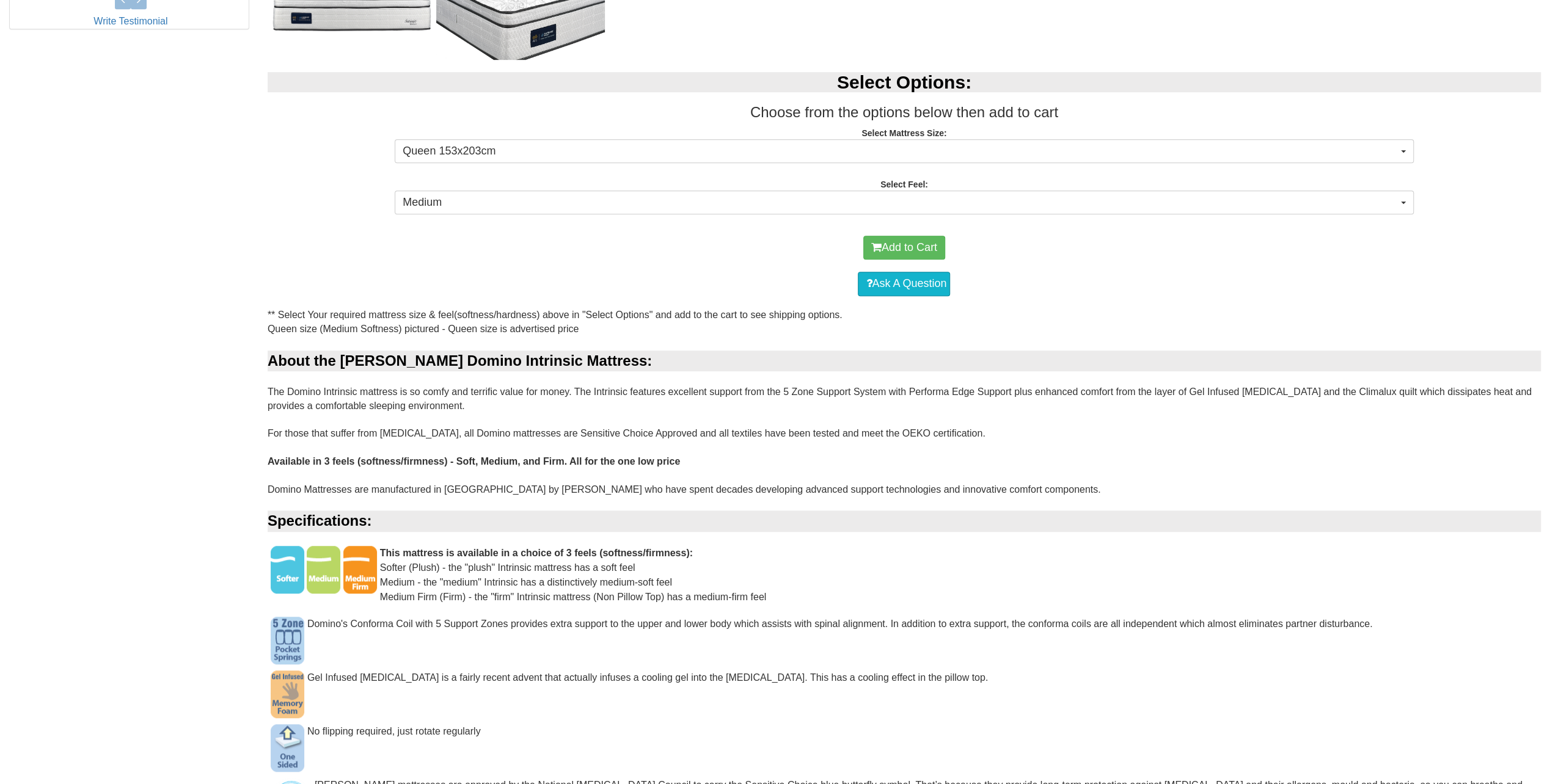
scroll to position [550, 0]
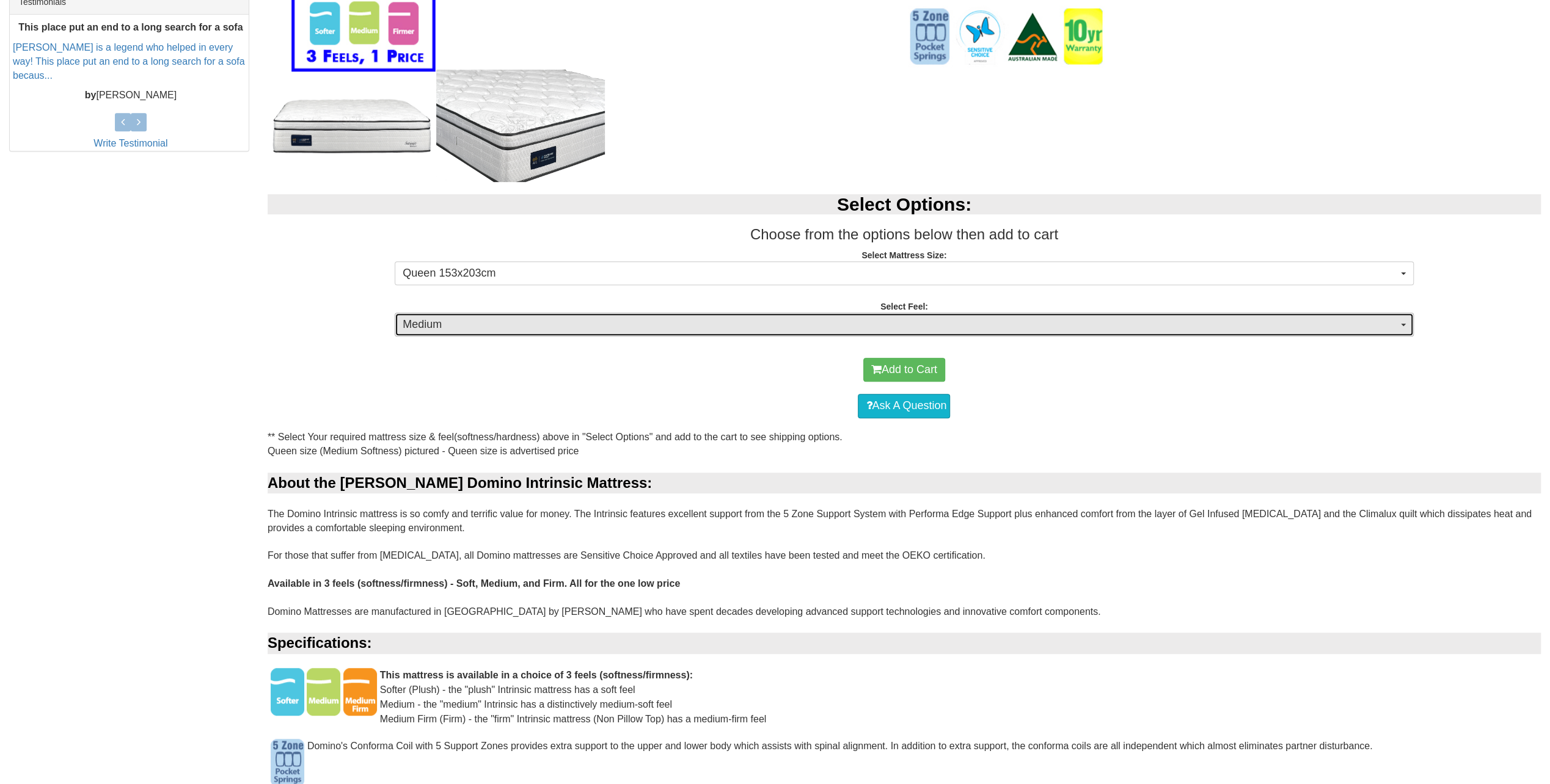
click at [694, 334] on button "Medium" at bounding box center [903, 325] width 1018 height 25
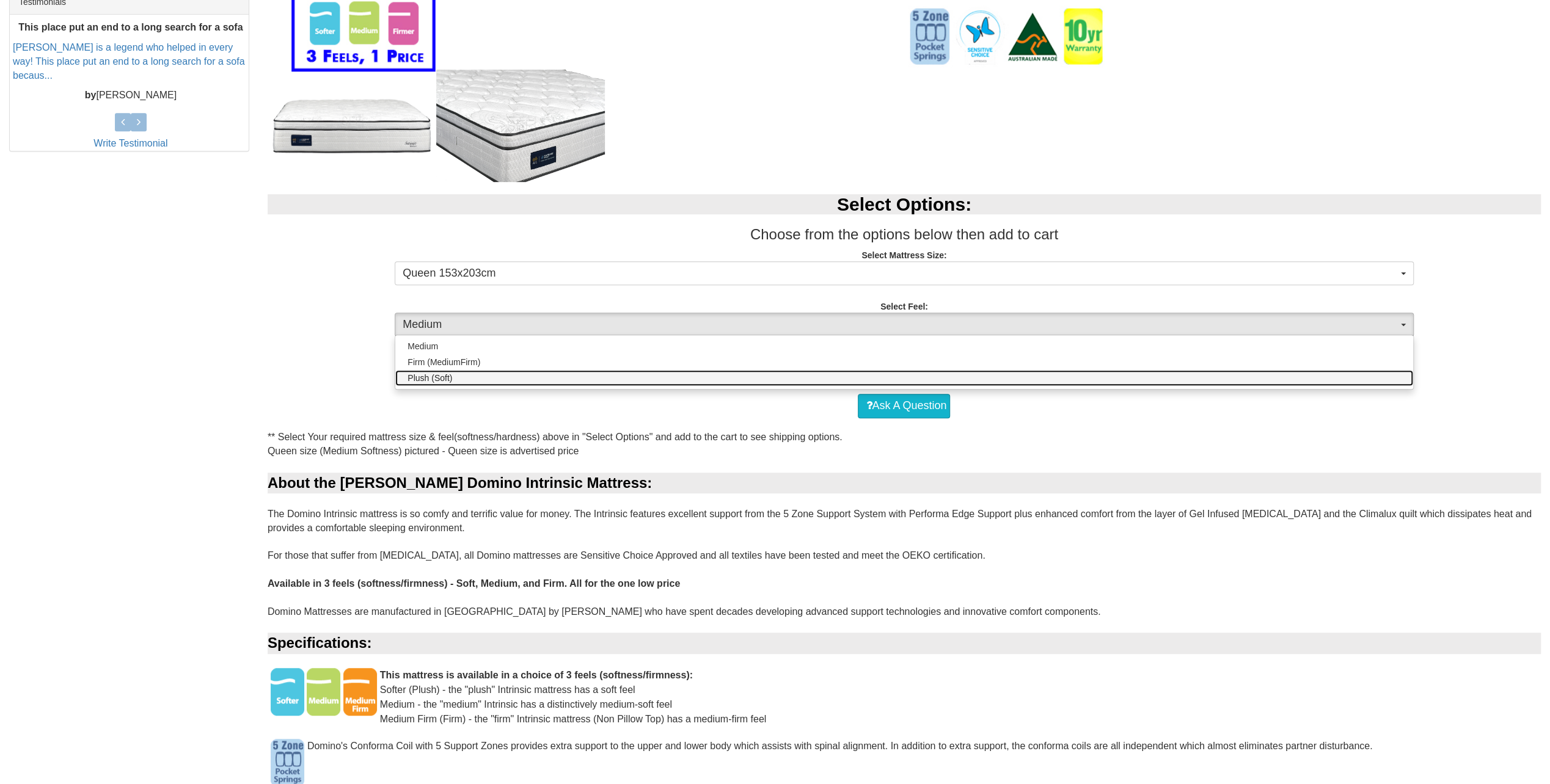
click at [463, 375] on link "Plush (Soft)" at bounding box center [903, 378] width 1017 height 16
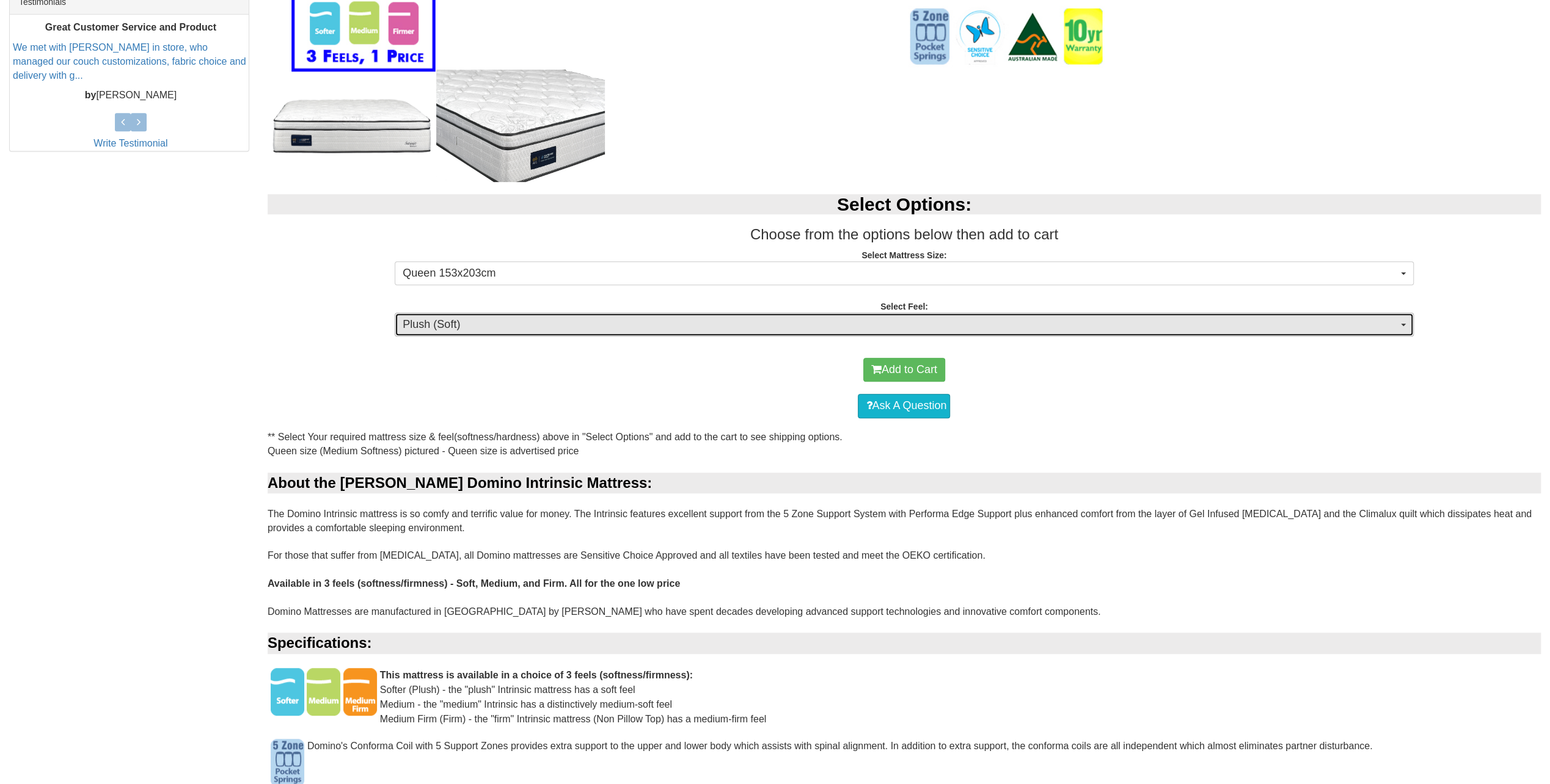
click at [579, 319] on span "Plush (Soft)" at bounding box center [900, 325] width 994 height 16
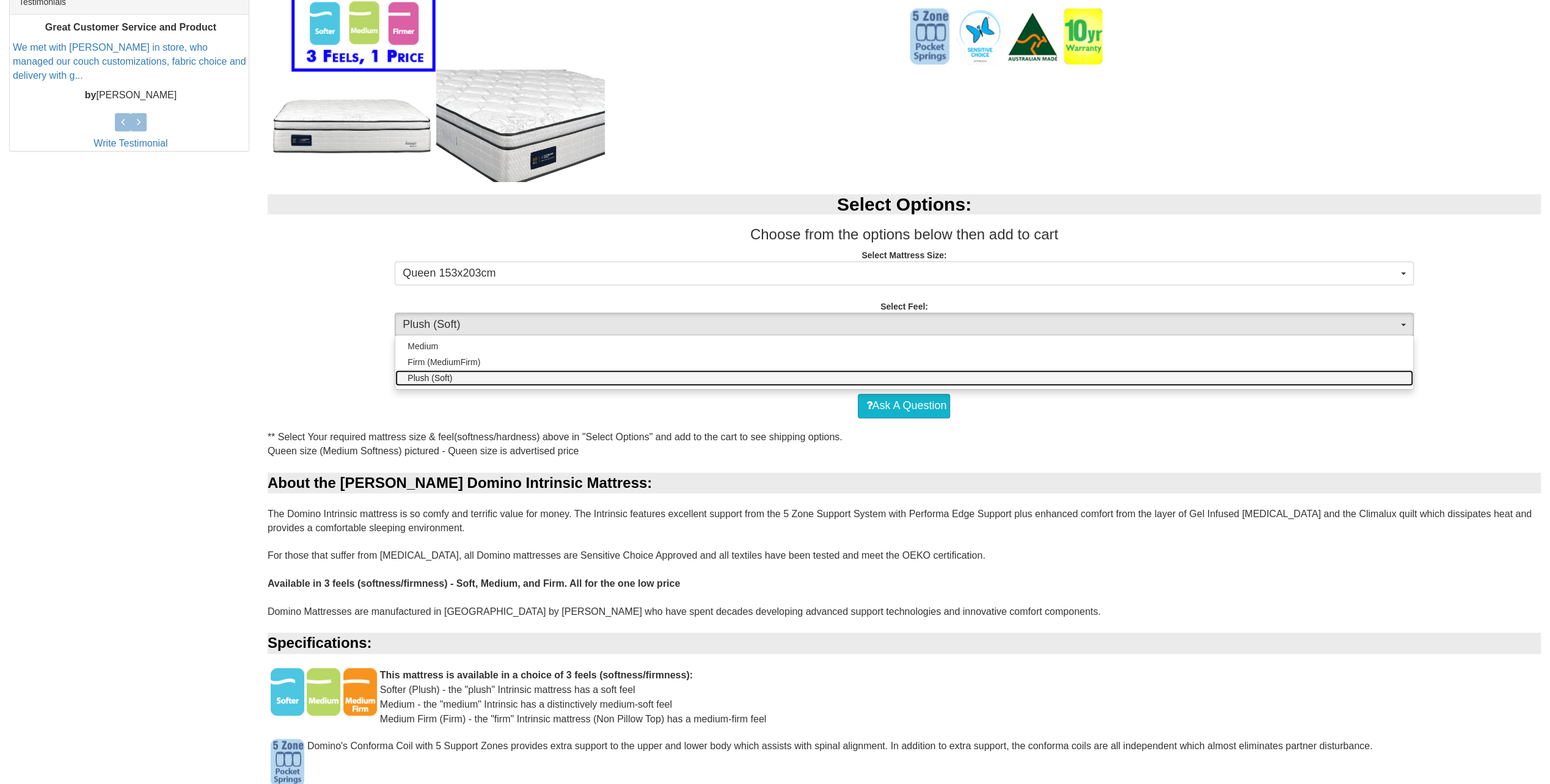
click at [475, 376] on link "Plush (Soft)" at bounding box center [903, 378] width 1017 height 16
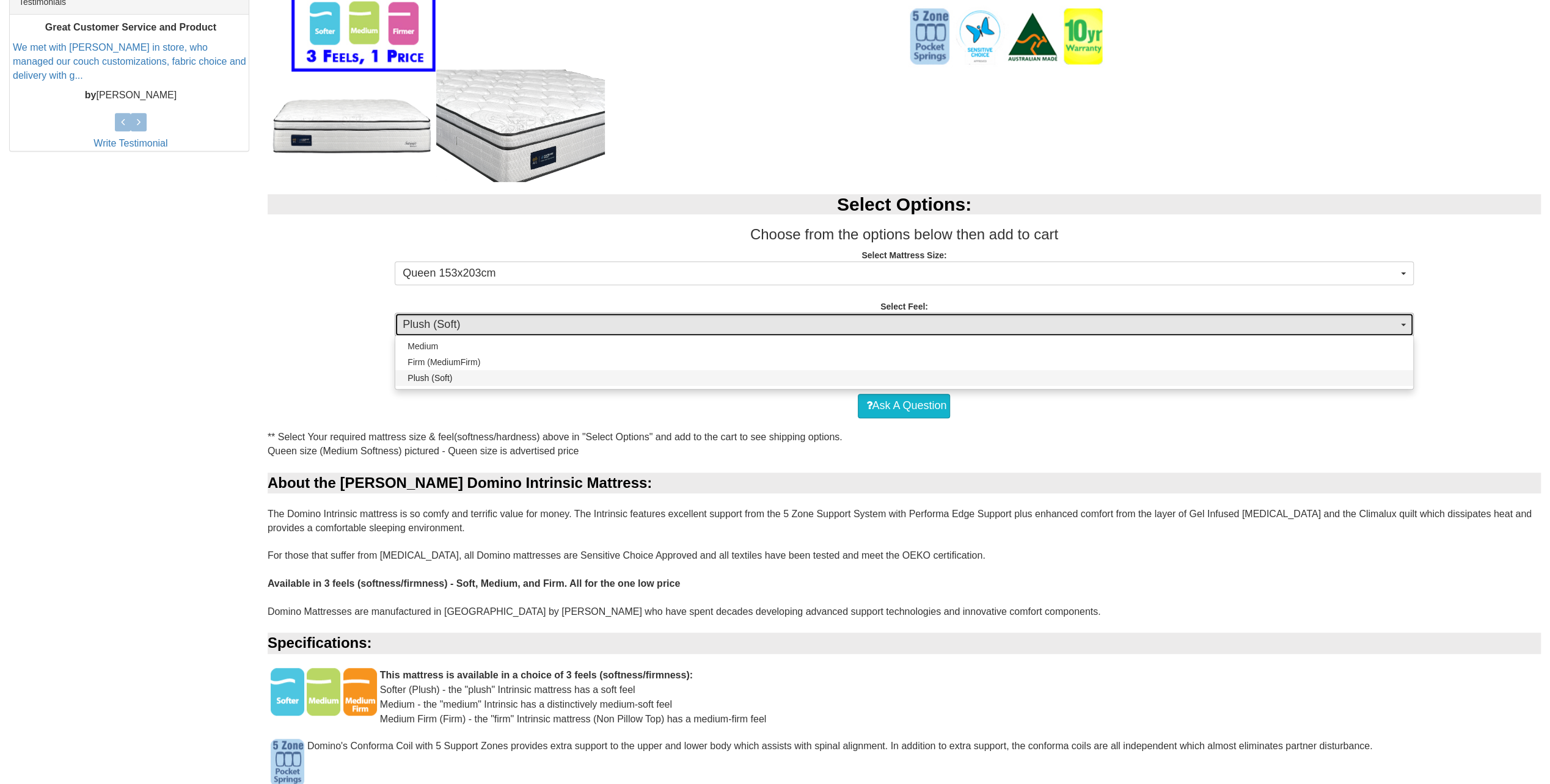
select select "1379"
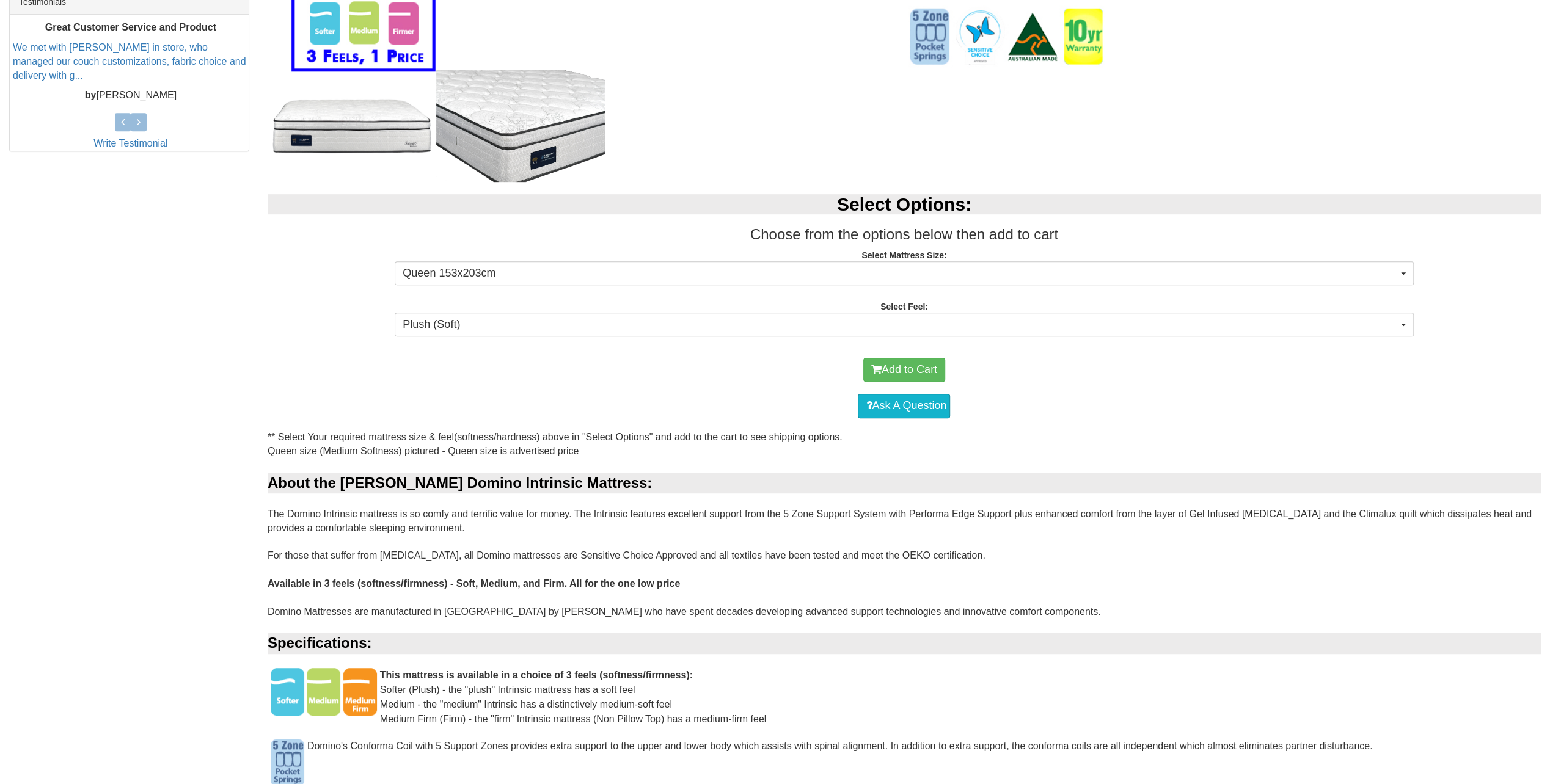
click at [481, 394] on div "Ask A Question" at bounding box center [904, 406] width 1261 height 37
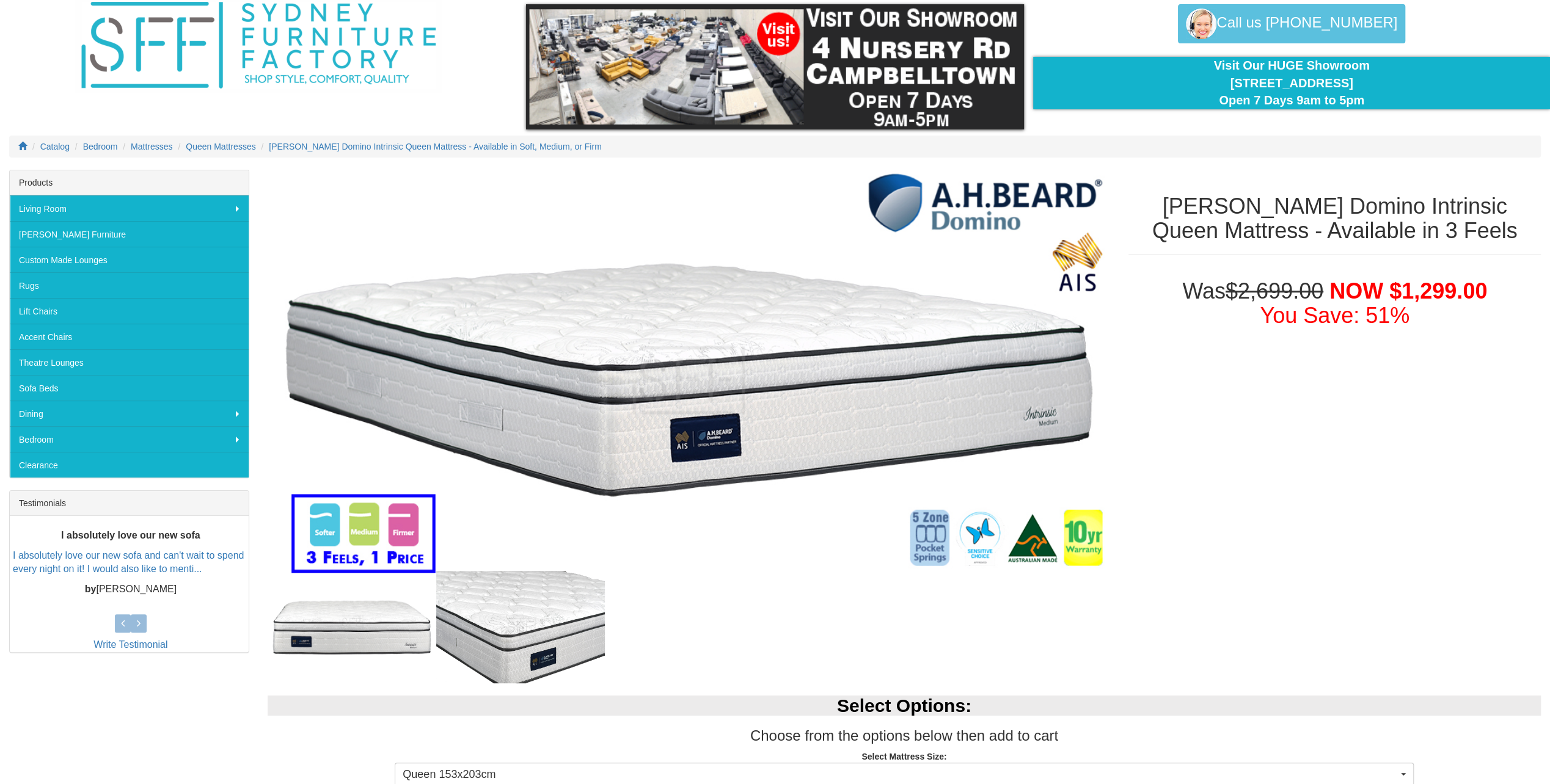
scroll to position [0, 0]
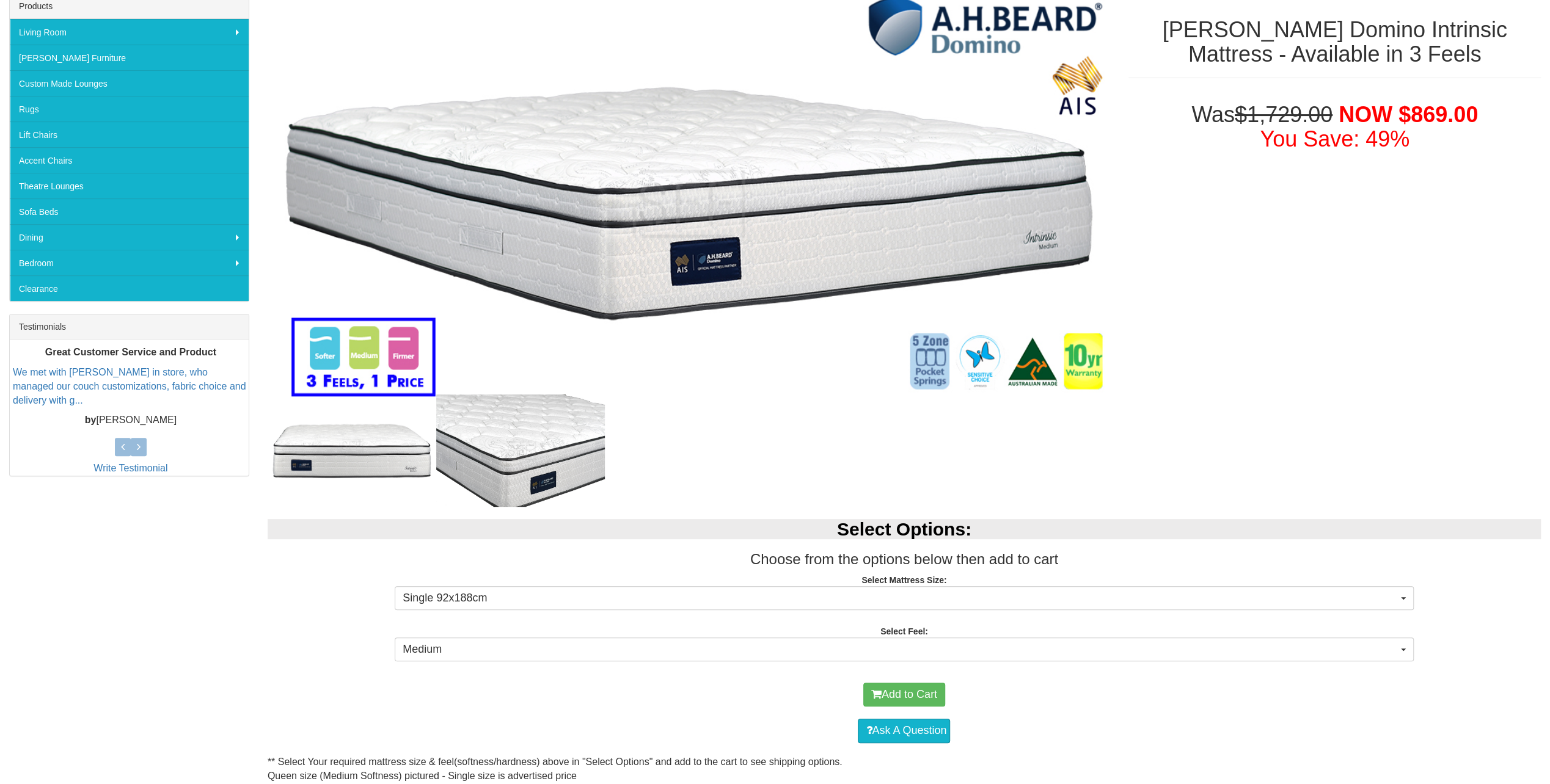
scroll to position [244, 0]
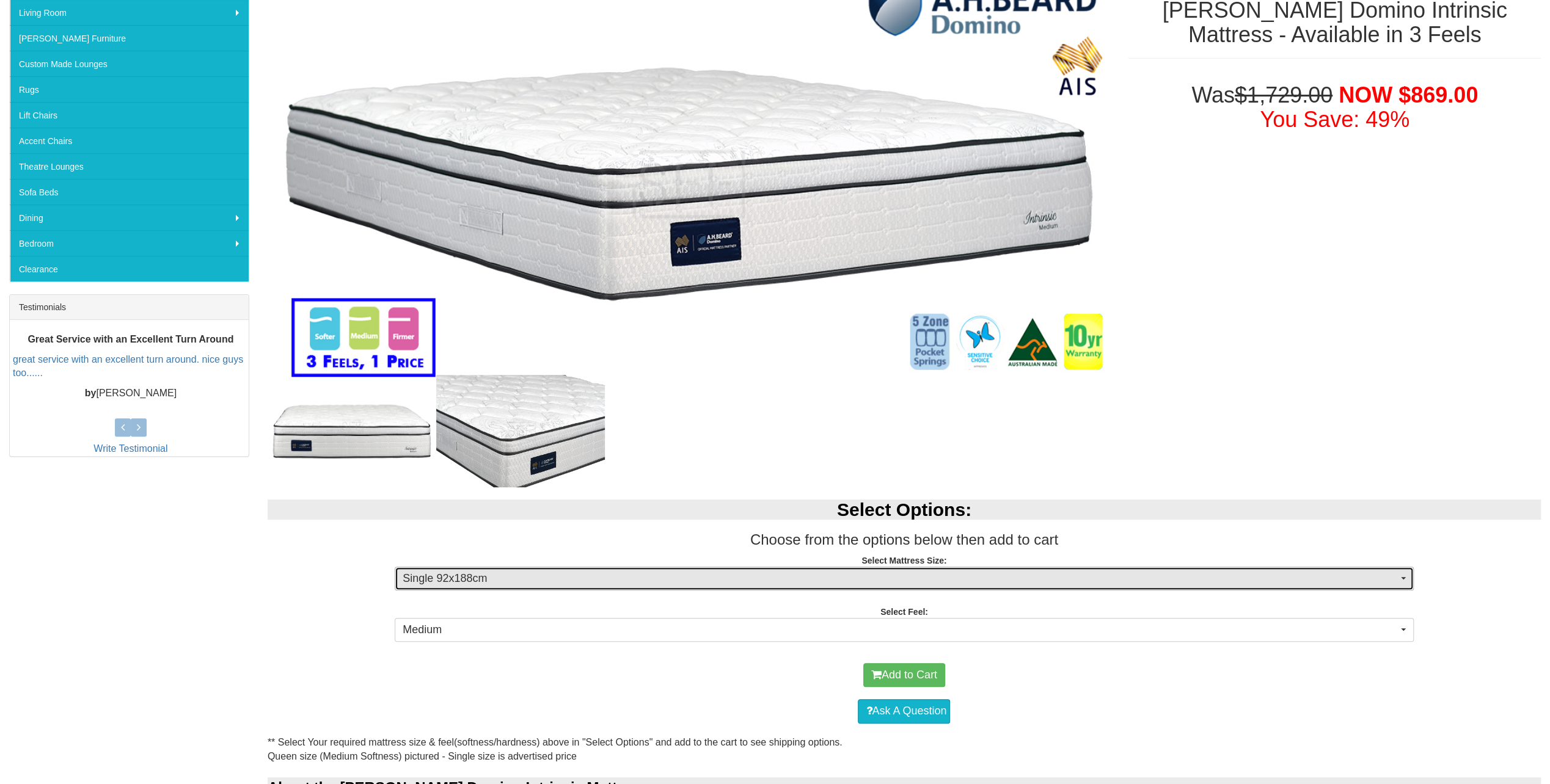
click at [558, 580] on span "Single 92x188cm" at bounding box center [900, 579] width 994 height 16
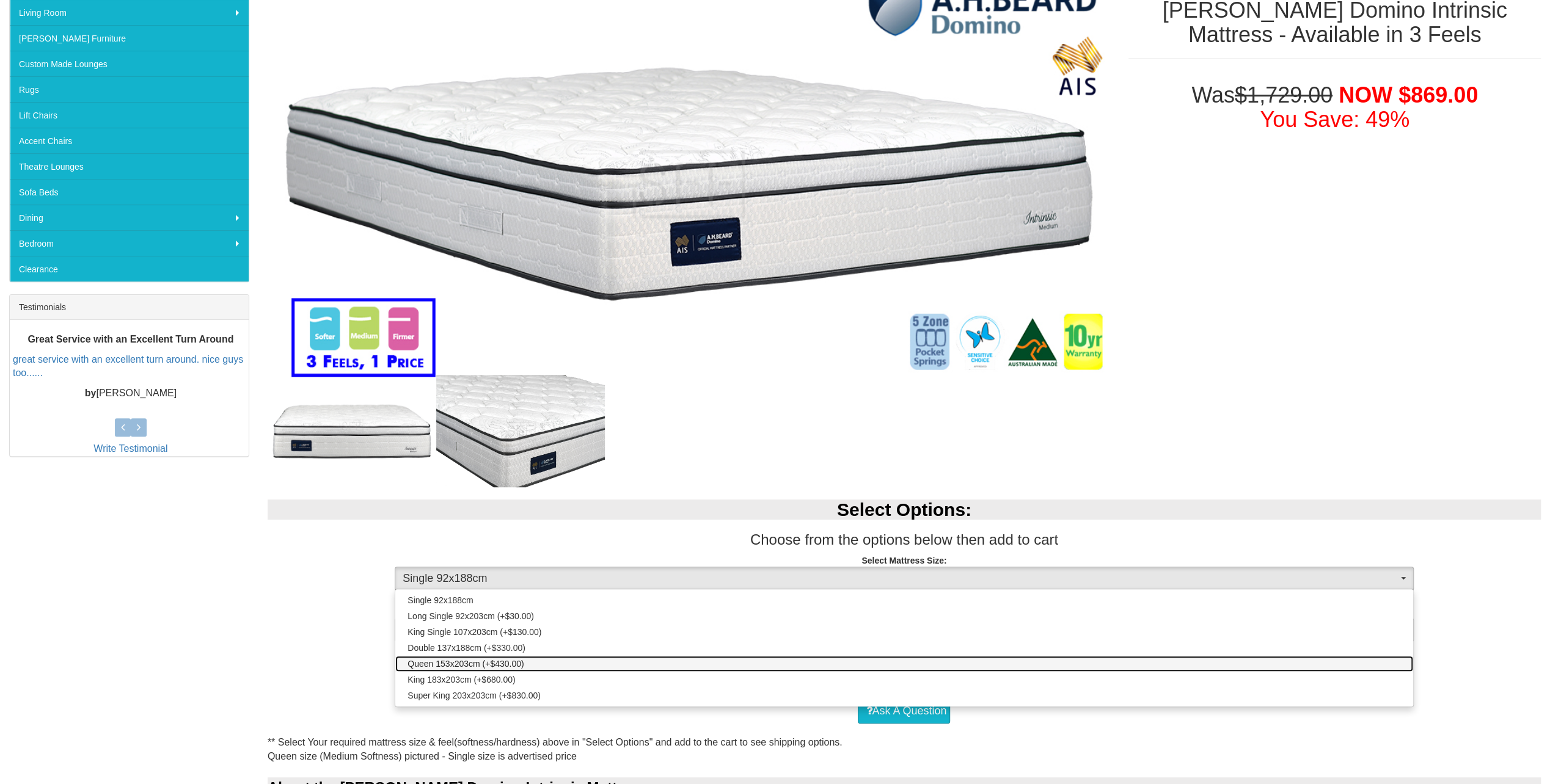
click at [510, 661] on span "Queen 153x203cm (+$430.00)" at bounding box center [465, 663] width 116 height 12
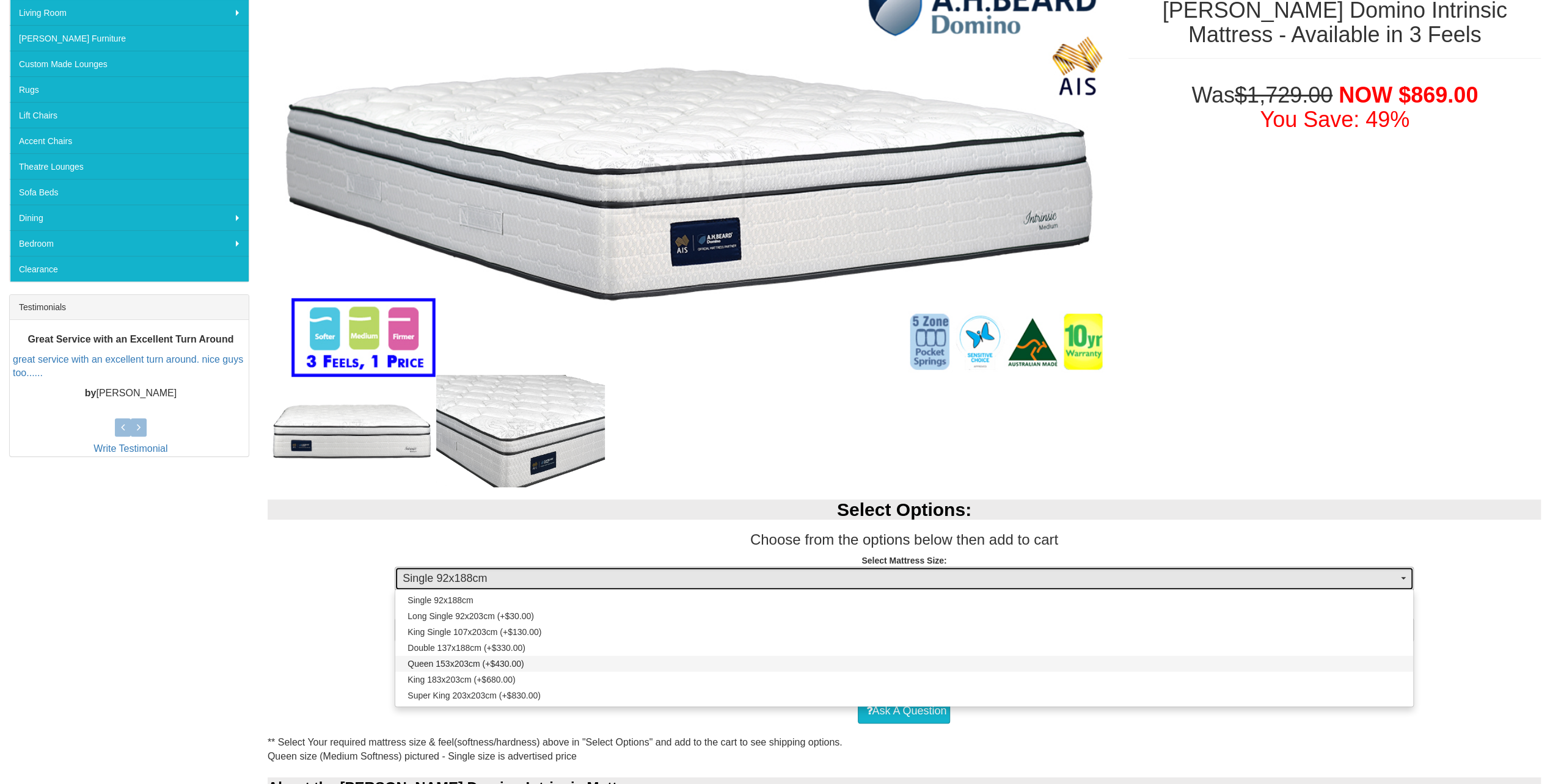
select select "1876"
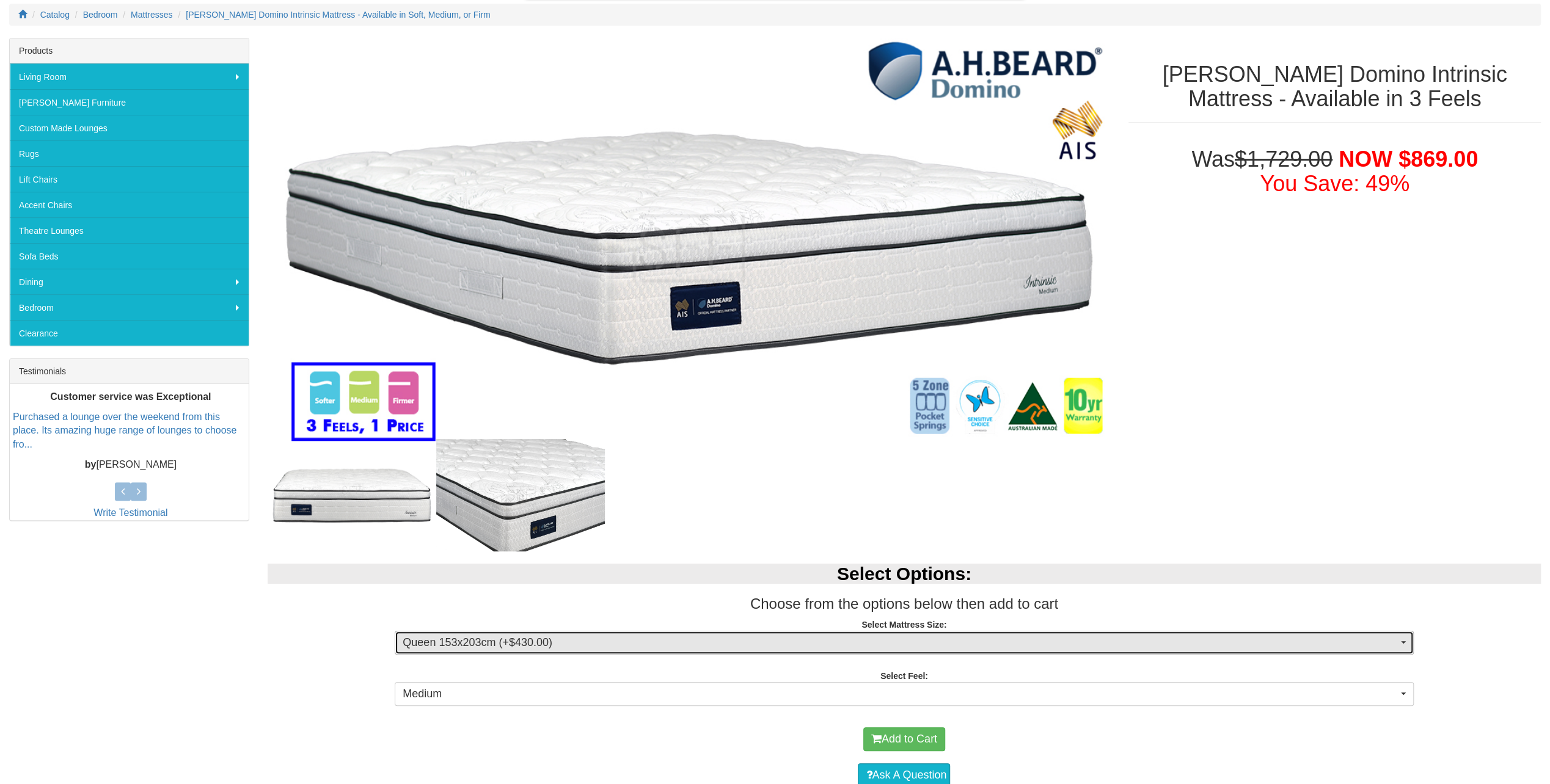
scroll to position [184, 0]
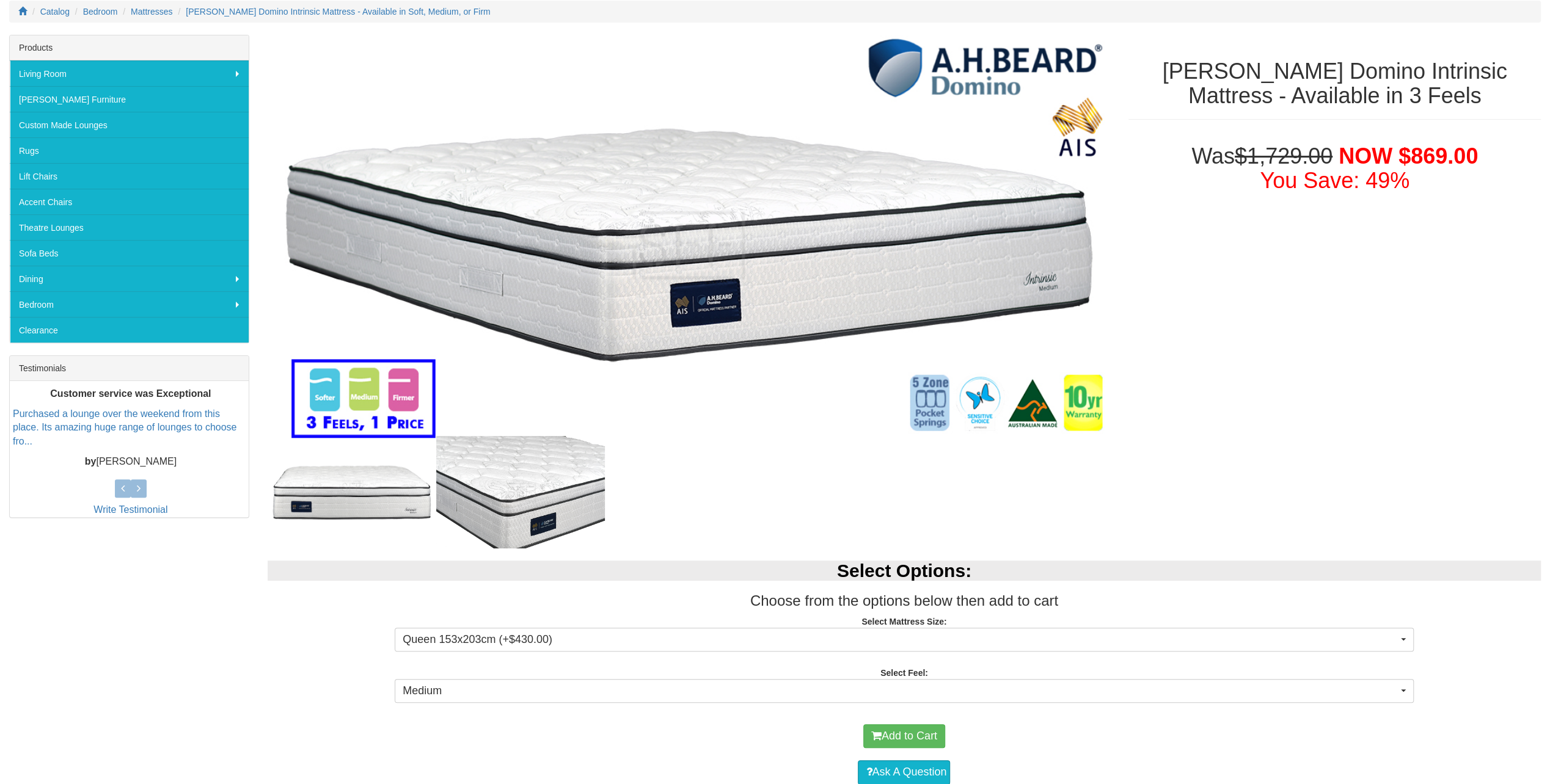
click at [922, 735] on button "Add to Cart" at bounding box center [904, 737] width 82 height 25
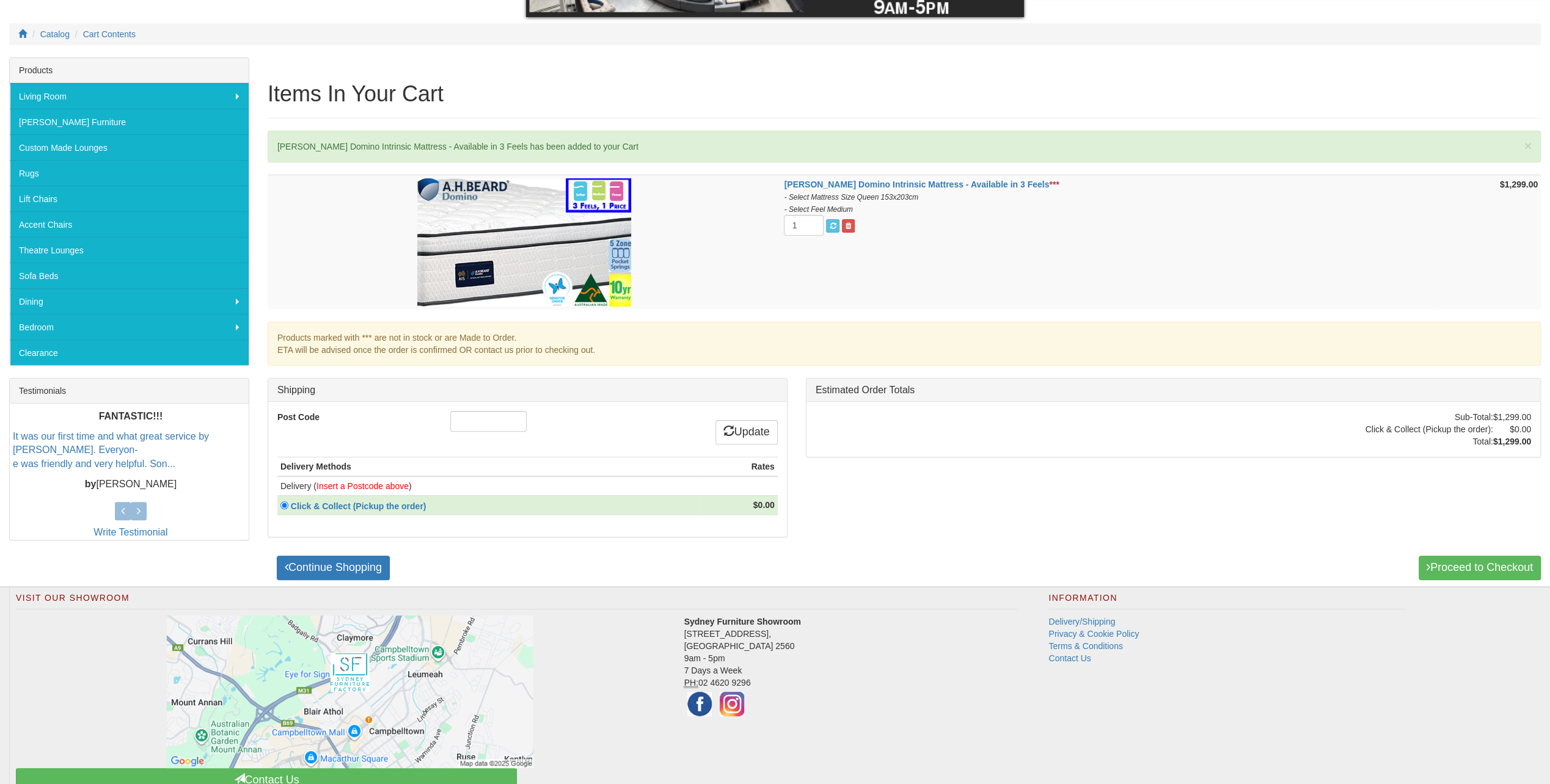
scroll to position [184, 0]
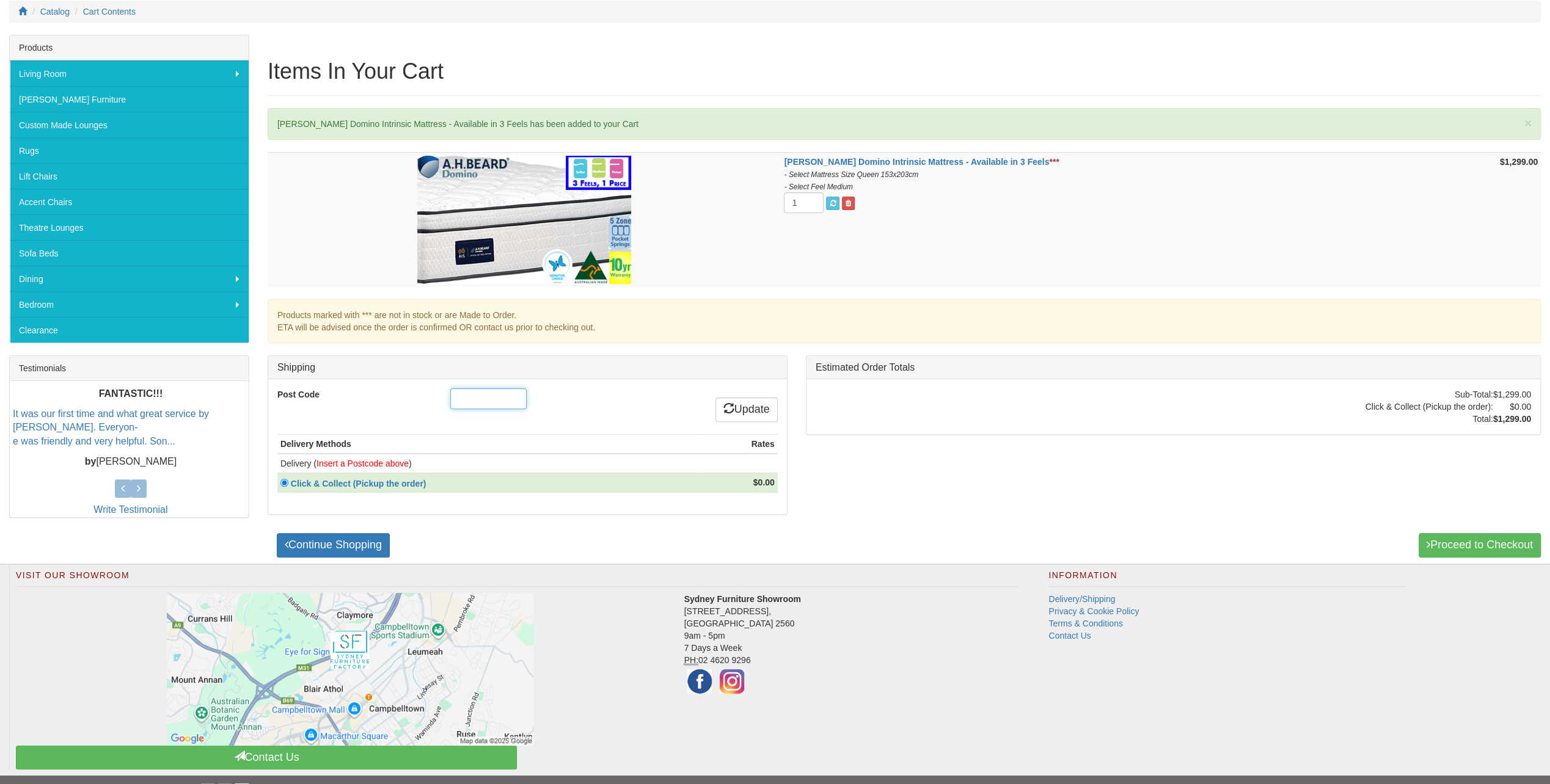
click at [497, 401] on input "Post Code" at bounding box center [488, 399] width 77 height 21
type input "2145"
click at [748, 405] on link "Update" at bounding box center [746, 410] width 62 height 25
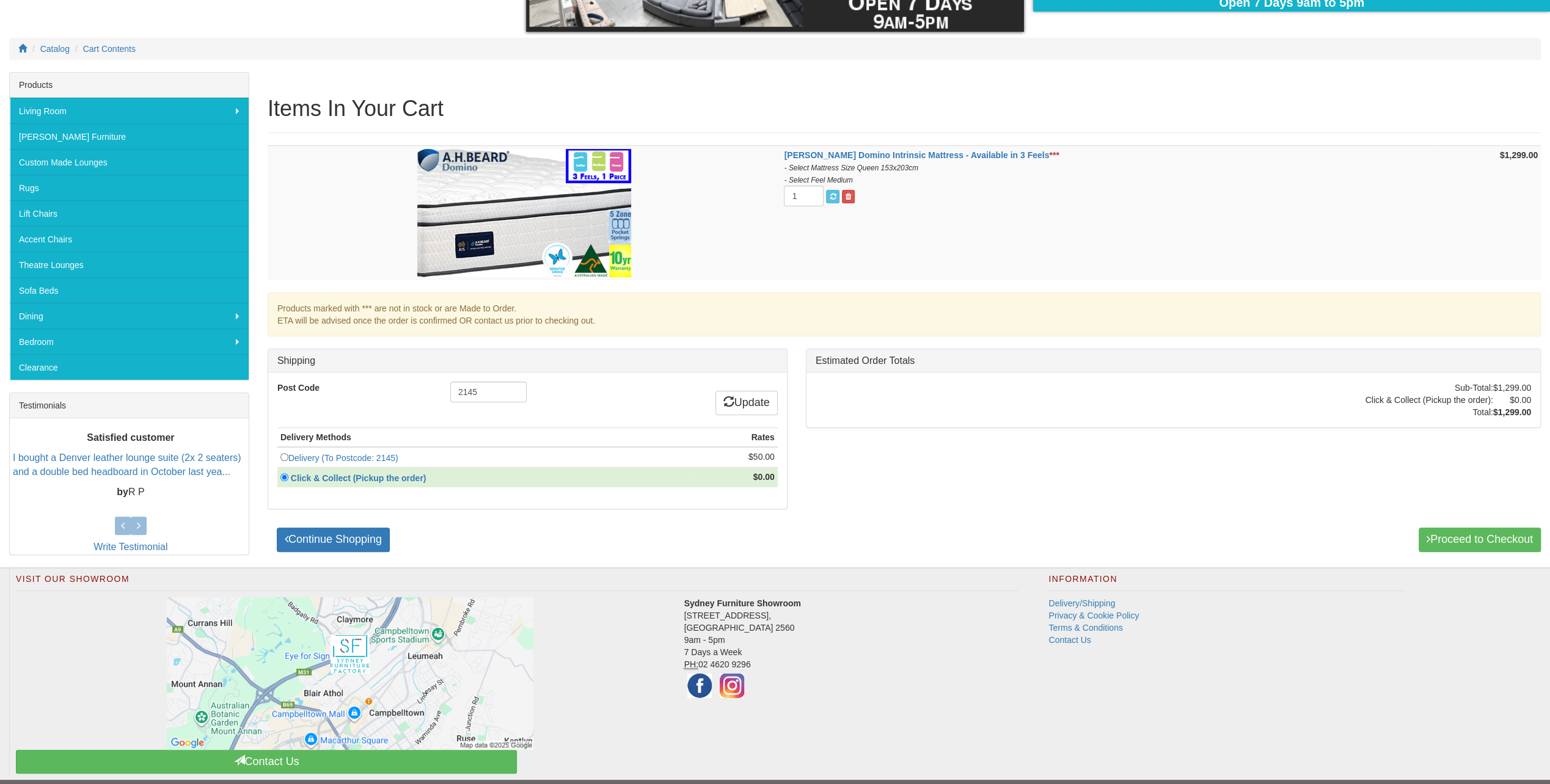
scroll to position [169, 0]
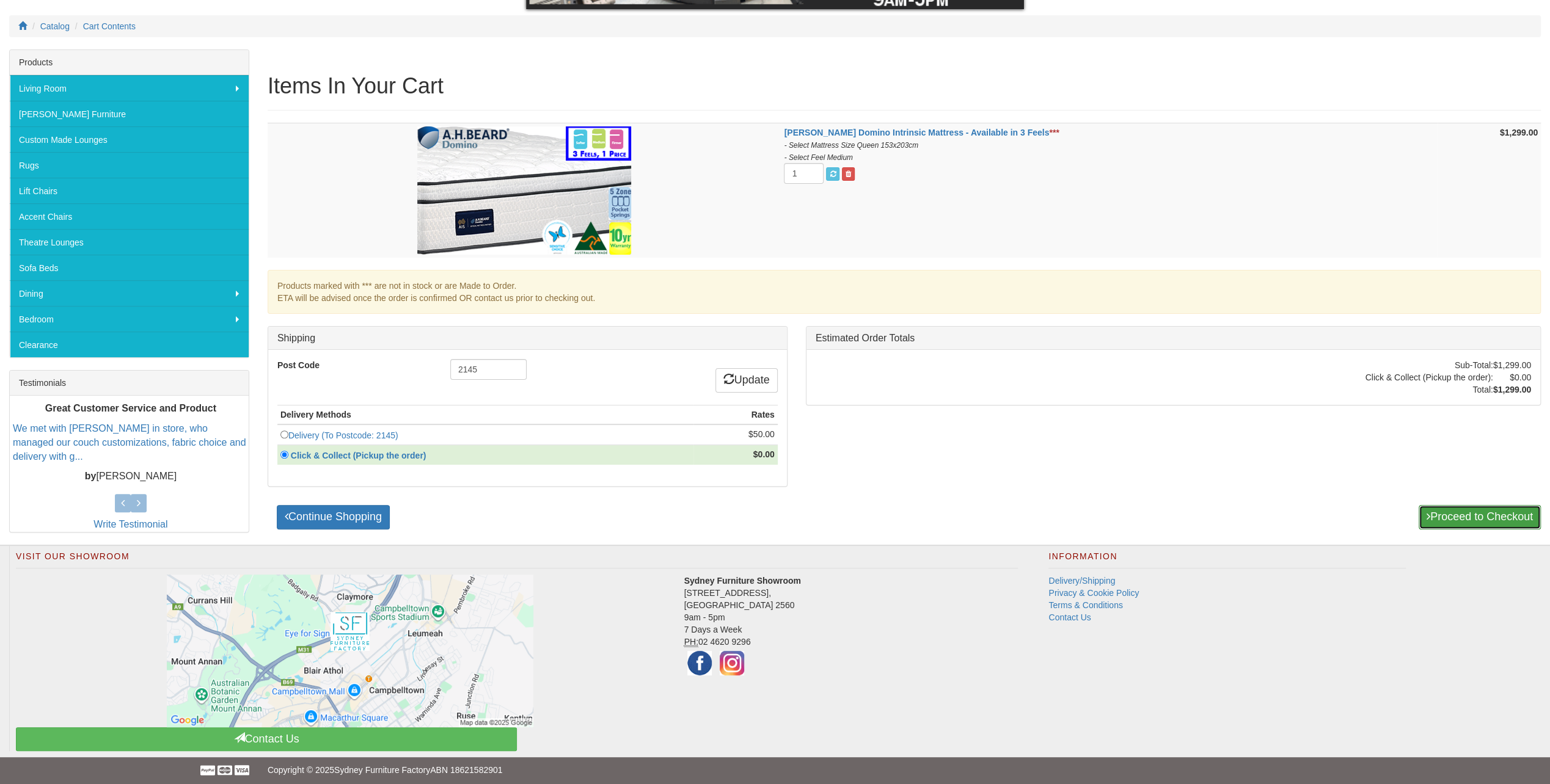
click at [1449, 507] on link "Proceed to Checkout" at bounding box center [1479, 517] width 122 height 25
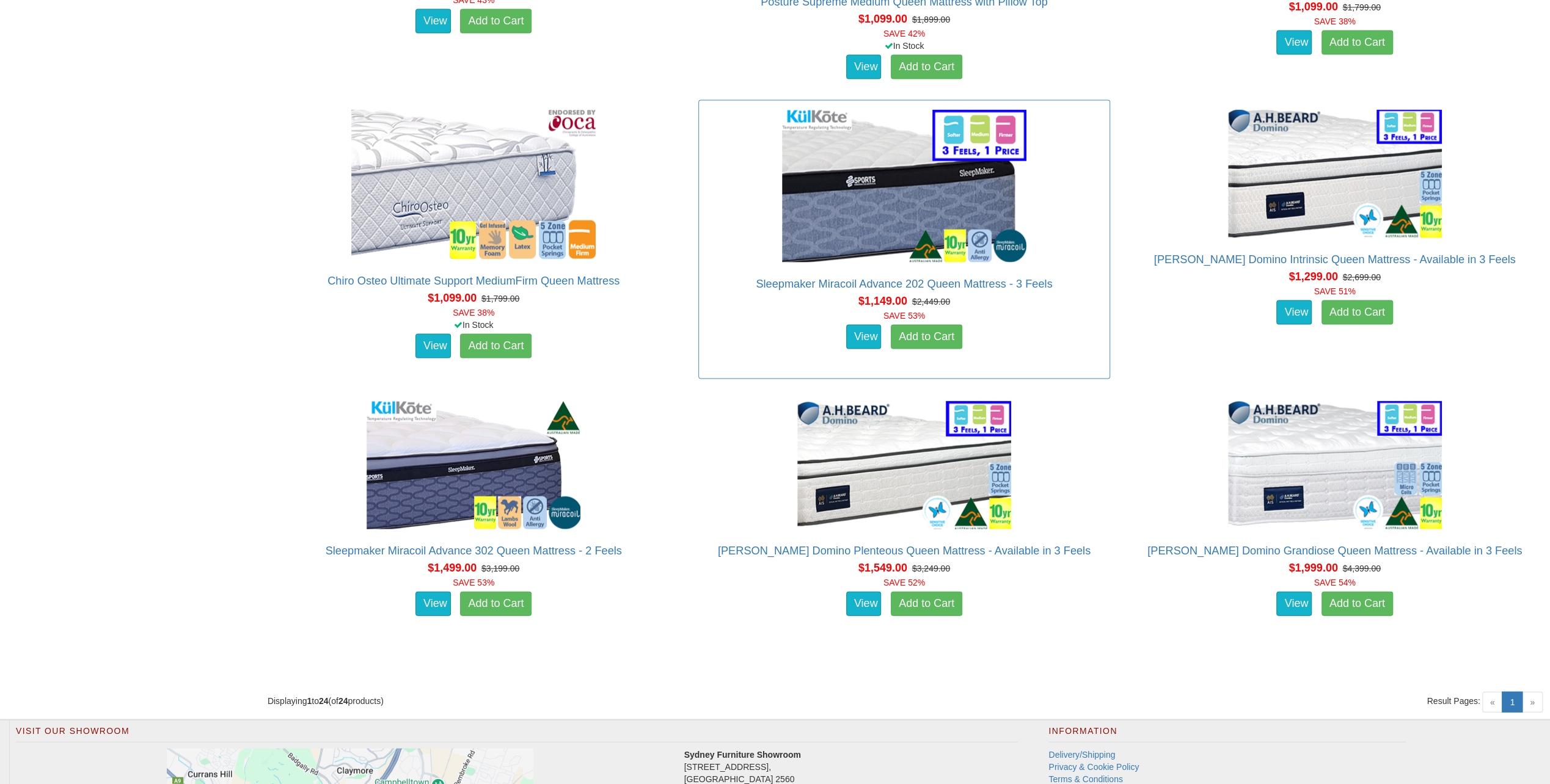
scroll to position [2481, 0]
